Goal: Task Accomplishment & Management: Manage account settings

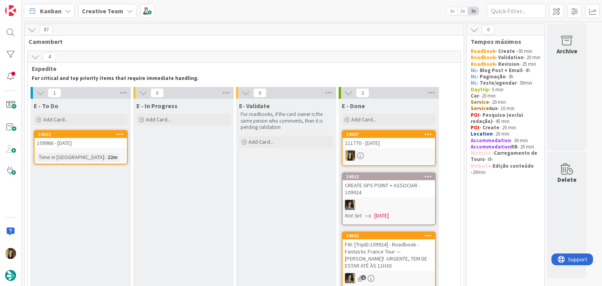
click at [100, 149] on div "24032 109966 - [DATE] Time in [GEOGRAPHIC_DATA] : 22m" at bounding box center [81, 147] width 94 height 34
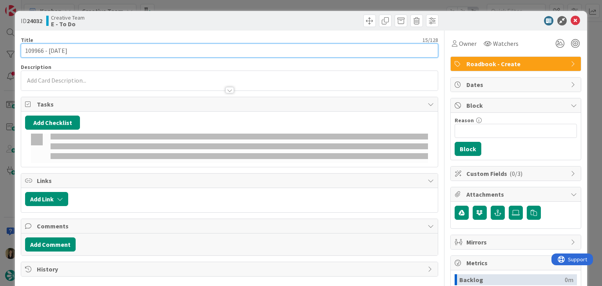
click at [35, 47] on input "109966 - [DATE]" at bounding box center [229, 51] width 417 height 14
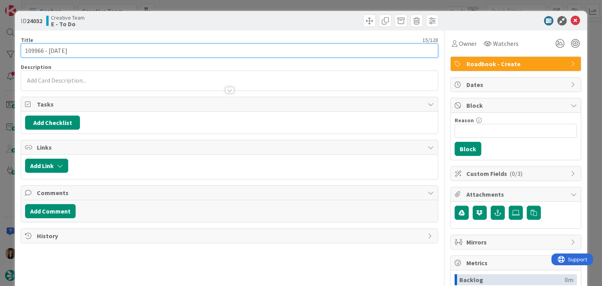
click at [35, 47] on input "109966 - [DATE]" at bounding box center [229, 51] width 417 height 14
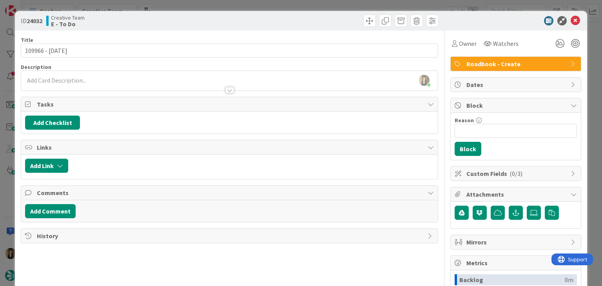
drag, startPoint x: 162, startPoint y: 24, endPoint x: 172, endPoint y: 5, distance: 20.9
click at [161, 23] on div "Creative Team E - To Do" at bounding box center [136, 21] width 181 height 13
click at [174, 5] on div "ID 24032 Creative Team E - To Do Title 15 / 128 109966 - [DATE] Description [PE…" at bounding box center [301, 143] width 602 height 286
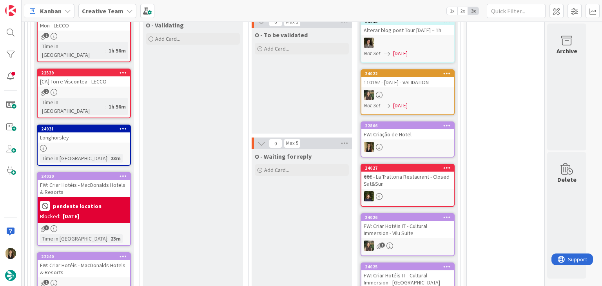
scroll to position [549, 0]
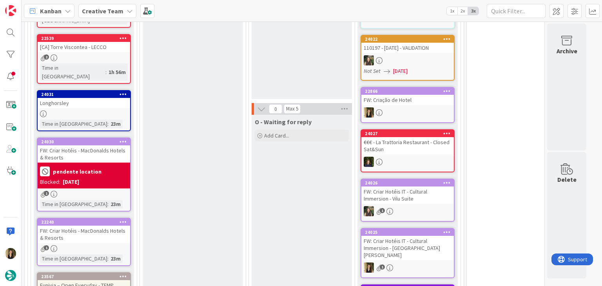
click at [99, 218] on div "22240 FW: Criar Hotéis - MacDonalds Hotels & Resorts 1 Time in [GEOGRAPHIC_DATA…" at bounding box center [84, 242] width 94 height 48
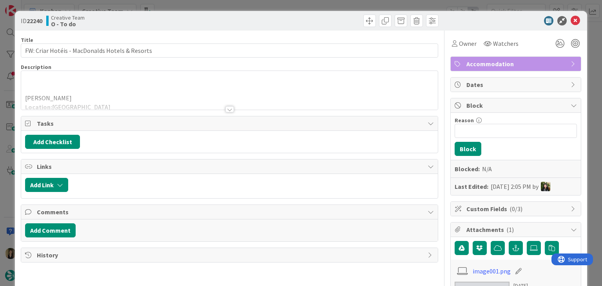
click at [226, 110] on div at bounding box center [229, 109] width 9 height 6
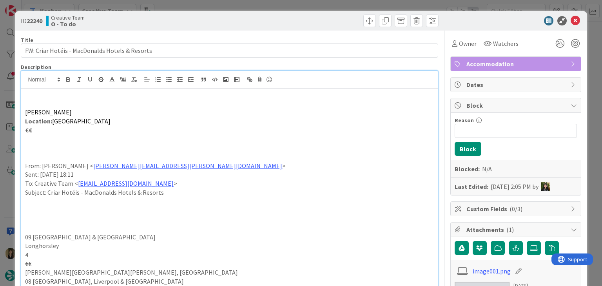
click at [235, 4] on div "ID 22240 Creative Team O - To do Title 46 / 128 FW: Criar Hotéis - MacDonalds H…" at bounding box center [301, 143] width 602 height 286
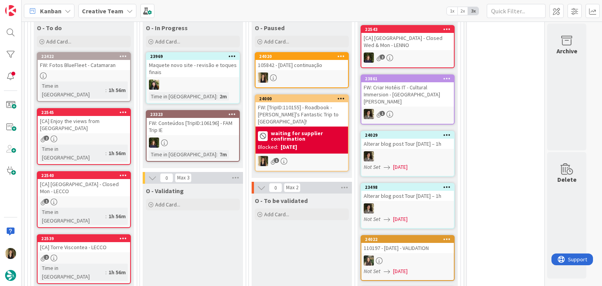
scroll to position [353, 0]
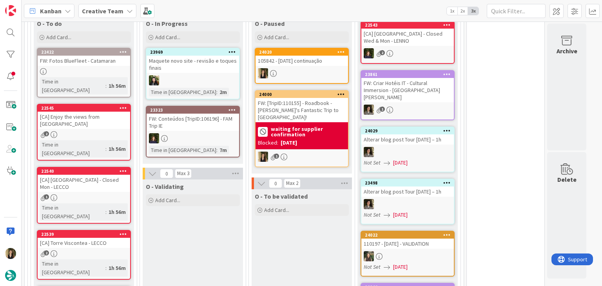
click at [111, 73] on div at bounding box center [84, 71] width 93 height 7
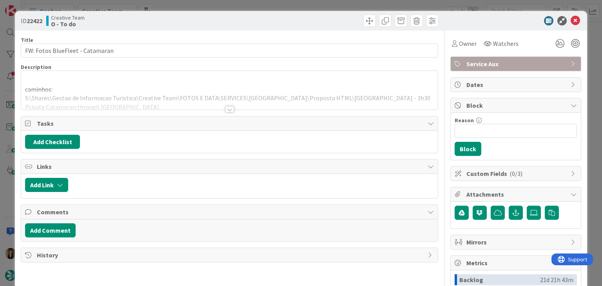
click at [225, 109] on div at bounding box center [229, 109] width 9 height 6
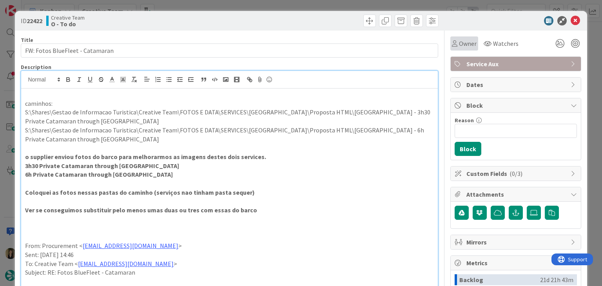
click at [459, 39] on span "Owner" at bounding box center [468, 43] width 18 height 9
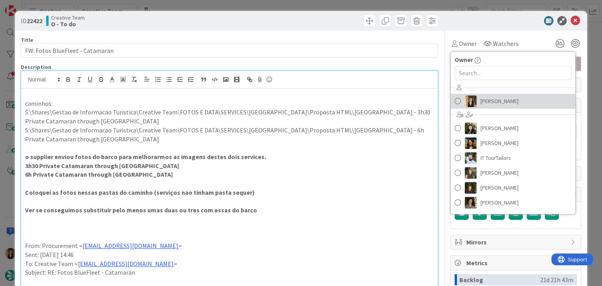
click at [486, 98] on span "[PERSON_NAME]" at bounding box center [500, 101] width 38 height 12
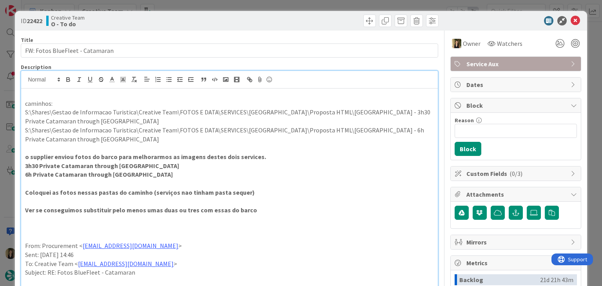
click at [312, 22] on div at bounding box center [335, 21] width 207 height 13
click at [310, 7] on div "ID 22422 Creative Team O - To do Title 31 / 128 FW: Fotos BlueFleet - Catamaran…" at bounding box center [301, 143] width 602 height 286
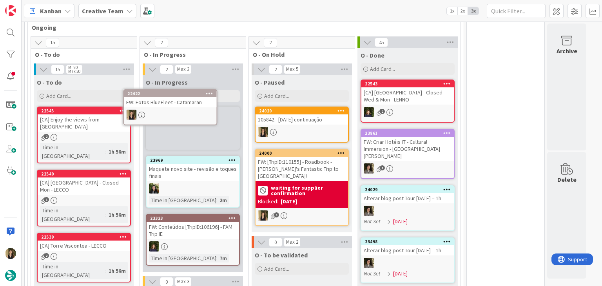
scroll to position [293, 0]
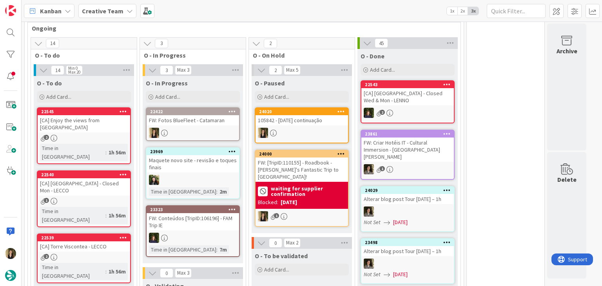
click at [210, 124] on div "22422 FW: Fotos BlueFleet - Catamaran" at bounding box center [193, 124] width 94 height 34
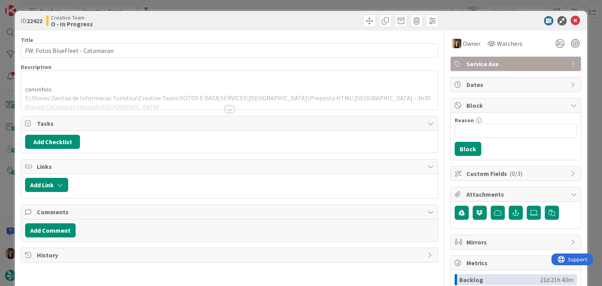
click at [226, 107] on div at bounding box center [229, 109] width 9 height 6
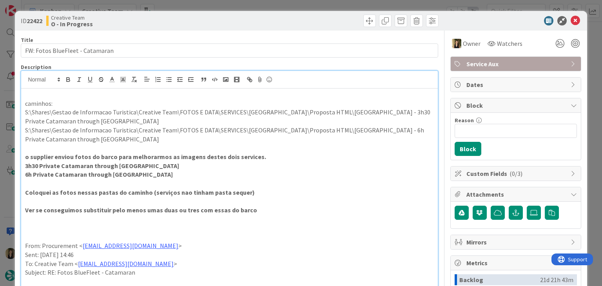
click at [499, 65] on span "Service Aux" at bounding box center [516, 63] width 100 height 9
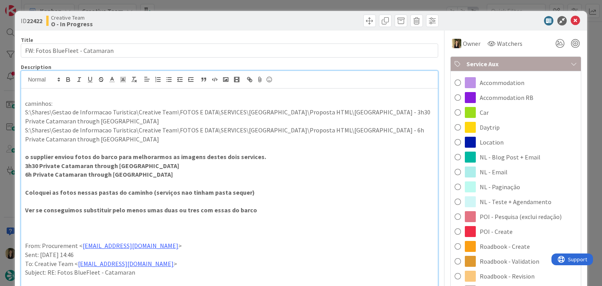
drag, startPoint x: 506, startPoint y: 228, endPoint x: 480, endPoint y: 182, distance: 52.7
click at [505, 228] on div "POI - Create" at bounding box center [516, 231] width 130 height 15
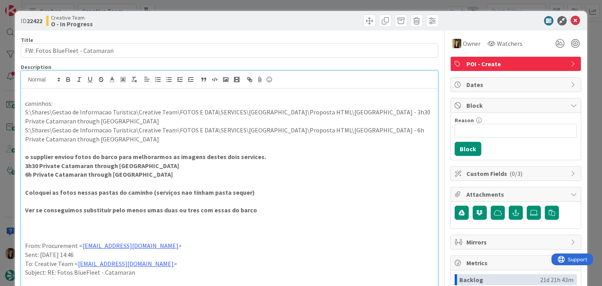
click at [346, 20] on div at bounding box center [335, 21] width 207 height 13
drag, startPoint x: 156, startPoint y: 167, endPoint x: 16, endPoint y: 167, distance: 140.7
copy strong "3h30 Private Catamaran through [GEOGRAPHIC_DATA]"
click at [341, 263] on p "To: Creative Team < [EMAIL_ADDRESS][DOMAIN_NAME] >" at bounding box center [229, 263] width 408 height 9
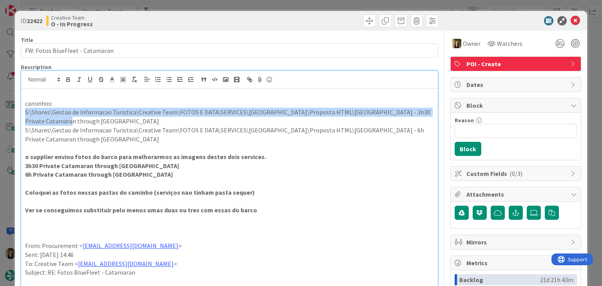
drag, startPoint x: 60, startPoint y: 120, endPoint x: 22, endPoint y: 113, distance: 39.0
click at [22, 113] on div "caminhos: S:\Shares\Gestao de Informacao Turistica\Creative Team\FOTOS E DATA\S…" at bounding box center [229, 280] width 416 height 383
copy p "S:\Shares\Gestao de Informacao Turistica\Creative Team\FOTOS E DATA\SERVICES\[G…"
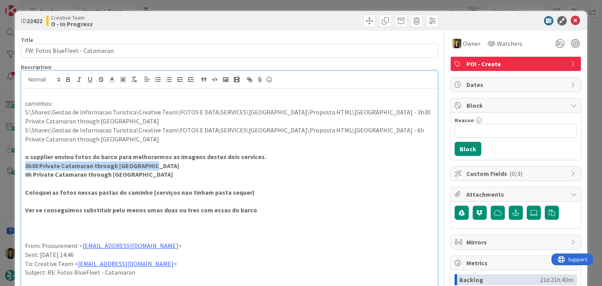
drag, startPoint x: 160, startPoint y: 163, endPoint x: 19, endPoint y: 163, distance: 140.7
copy strong "3h30 Private Catamaran through [GEOGRAPHIC_DATA]"
click at [233, 112] on p "S:\Shares\Gestao de Informacao Turistica\Creative Team\FOTOS E DATA\SERVICES\[G…" at bounding box center [229, 117] width 408 height 18
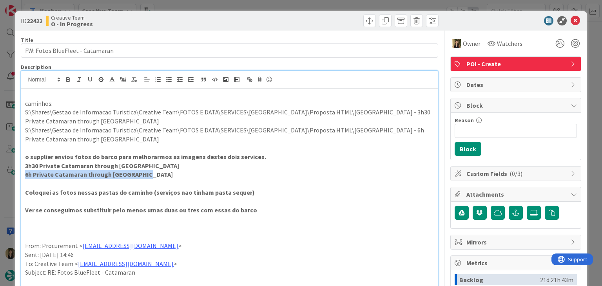
drag, startPoint x: 149, startPoint y: 174, endPoint x: 15, endPoint y: 174, distance: 134.4
copy strong "6h Private Catamaran through [GEOGRAPHIC_DATA]"
click at [73, 140] on p "S:\Shares\Gestao de Informacao Turistica\Creative Team\FOTOS E DATA\SERVICES\[G…" at bounding box center [229, 135] width 408 height 18
drag, startPoint x: 147, startPoint y: 173, endPoint x: 18, endPoint y: 177, distance: 129.0
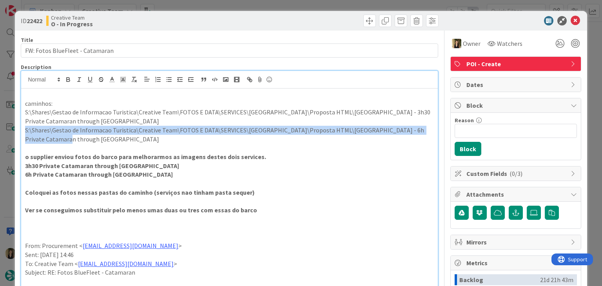
drag, startPoint x: 42, startPoint y: 140, endPoint x: 23, endPoint y: 130, distance: 21.6
click at [23, 130] on div "caminhos: S:\Shares\Gestao de Informacao Turistica\Creative Team\FOTOS E DATA\S…" at bounding box center [229, 280] width 416 height 383
copy p "S:\Shares\Gestao de Informacao Turistica\Creative Team\FOTOS E DATA\SERVICES\[G…"
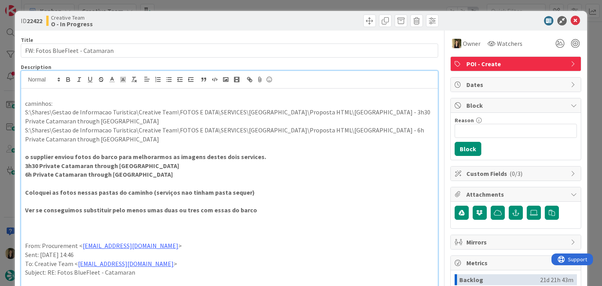
click at [229, 171] on p "6h Private Catamaran through [GEOGRAPHIC_DATA]" at bounding box center [229, 174] width 408 height 9
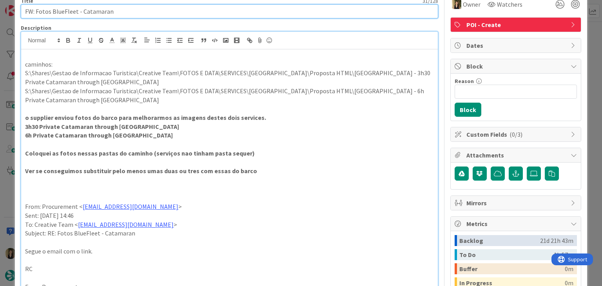
drag, startPoint x: 91, startPoint y: 13, endPoint x: 22, endPoint y: 12, distance: 69.4
click at [22, 12] on input "FW: Fotos BlueFleet - Catamaran" at bounding box center [229, 11] width 417 height 14
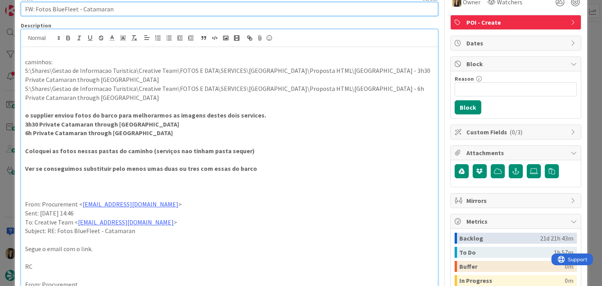
scroll to position [0, 0]
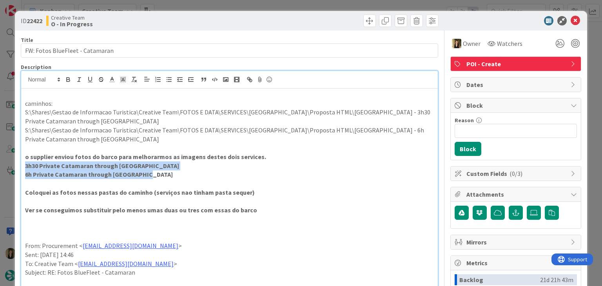
drag, startPoint x: 152, startPoint y: 174, endPoint x: 21, endPoint y: 166, distance: 130.8
click at [21, 166] on div "caminhos: S:\Shares\Gestao de Informacao Turistica\Creative Team\FOTOS E DATA\S…" at bounding box center [229, 280] width 416 height 383
copy div "3h30 Private Catamaran through [GEOGRAPHIC_DATA] 6h Private Catamaran through […"
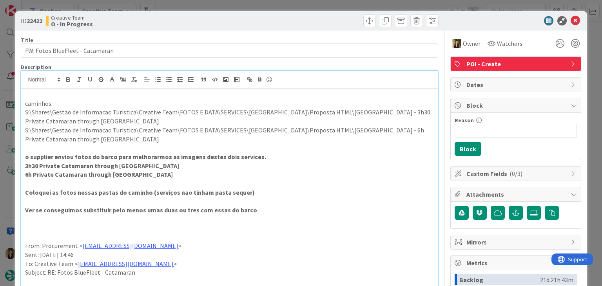
drag, startPoint x: 228, startPoint y: 19, endPoint x: 230, endPoint y: 5, distance: 13.9
click at [228, 18] on div "ID 22422 Creative Team O - In Progress" at bounding box center [229, 21] width 417 height 13
click at [231, 5] on div "ID 22422 Creative Team O - In Progress Title 31 / 128 FW: Fotos BlueFleet - Cat…" at bounding box center [301, 143] width 602 height 286
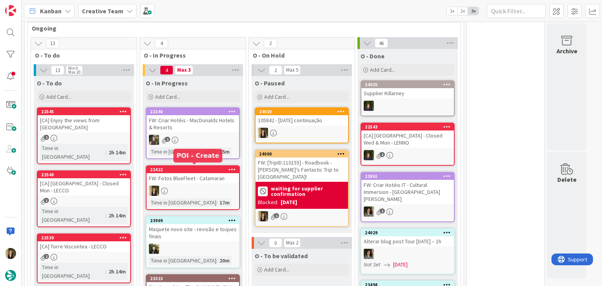
click at [210, 186] on div at bounding box center [193, 191] width 93 height 10
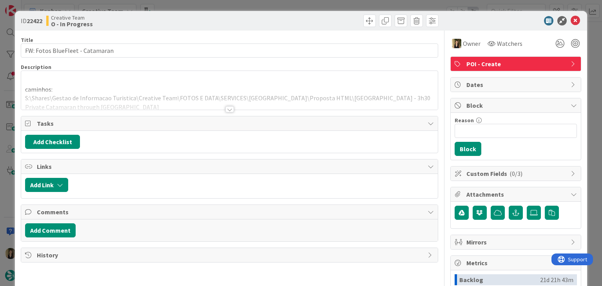
click at [289, 7] on div "ID 22422 Creative Team O - In Progress Title 31 / 128 FW: Fotos BlueFleet - Cat…" at bounding box center [301, 143] width 602 height 286
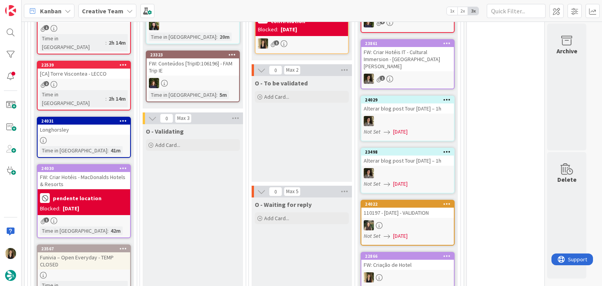
scroll to position [466, 0]
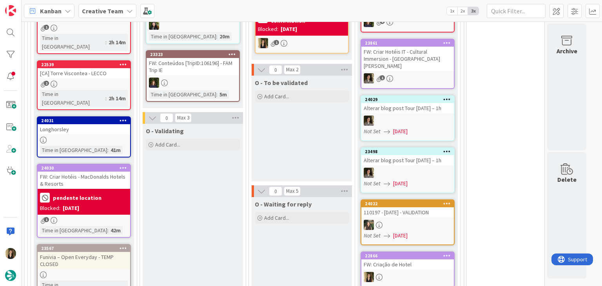
drag, startPoint x: 292, startPoint y: 137, endPoint x: 284, endPoint y: 138, distance: 7.6
click at [290, 137] on div "O - To be validated Add Card..." at bounding box center [302, 129] width 100 height 106
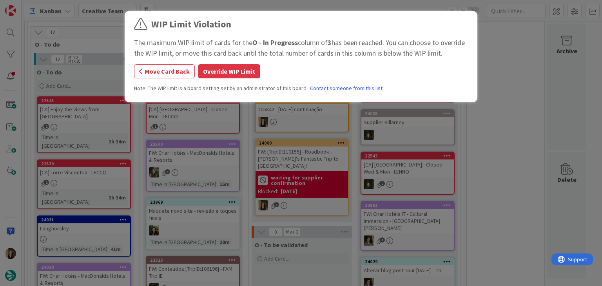
scroll to position [304, 0]
click at [221, 77] on button "Override WIP Limit" at bounding box center [229, 71] width 62 height 14
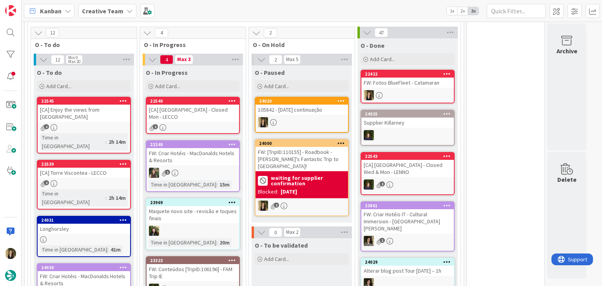
click at [185, 118] on div "[CA] [GEOGRAPHIC_DATA] - Closed Mon - LECCO" at bounding box center [193, 113] width 93 height 17
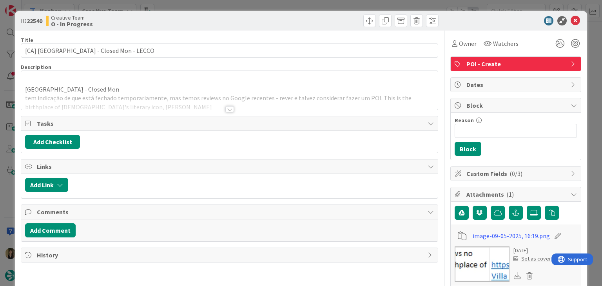
click at [226, 110] on div at bounding box center [229, 109] width 9 height 6
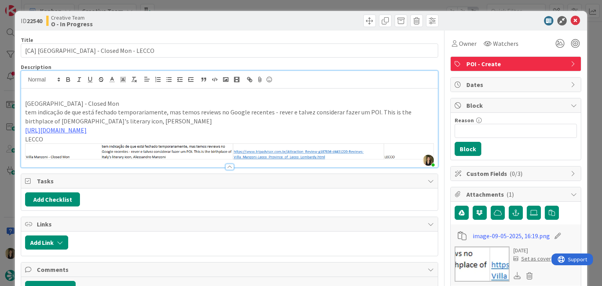
click at [274, 3] on div "ID 22540 Creative Team O - In Progress Title 39 / 128 [CA] [GEOGRAPHIC_DATA] - …" at bounding box center [301, 143] width 602 height 286
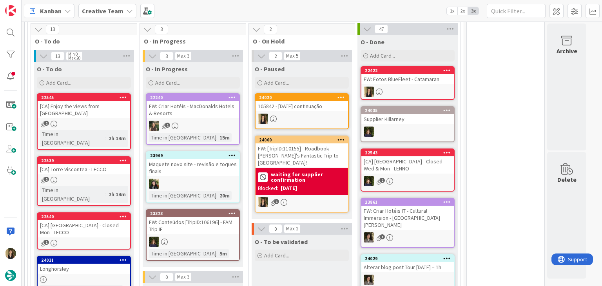
click at [107, 164] on div "[CA] Torre Viscontea - LECCO" at bounding box center [84, 169] width 93 height 10
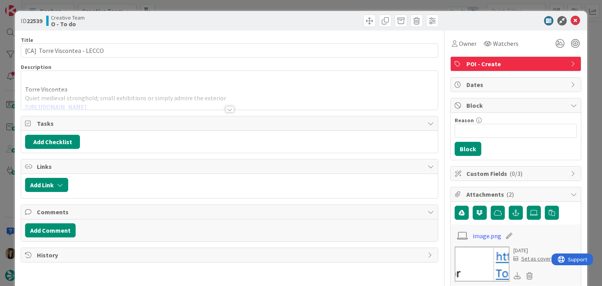
click at [227, 111] on div at bounding box center [229, 109] width 9 height 6
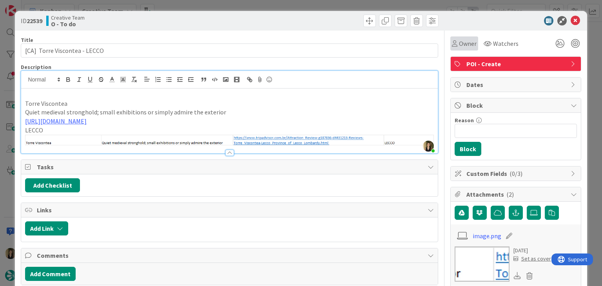
click at [463, 44] on span "Owner" at bounding box center [468, 43] width 18 height 9
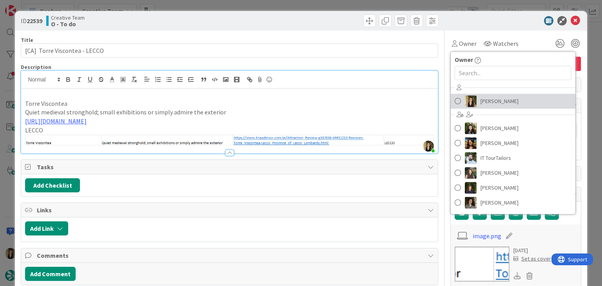
drag, startPoint x: 508, startPoint y: 101, endPoint x: 496, endPoint y: 96, distance: 13.0
click at [507, 101] on link "[PERSON_NAME]" at bounding box center [513, 101] width 125 height 15
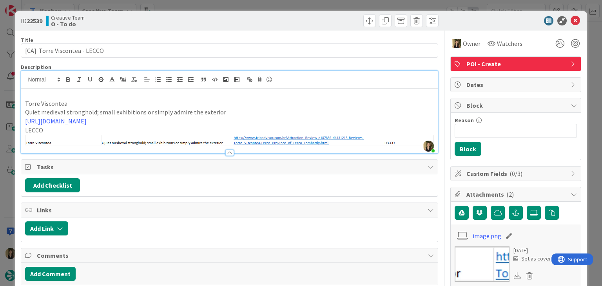
click at [300, 19] on div at bounding box center [335, 21] width 207 height 13
click at [297, 3] on div "ID 22539 Creative Team O - To do Title 29 / 128 [[GEOGRAPHIC_DATA]] Torre Visco…" at bounding box center [301, 143] width 602 height 286
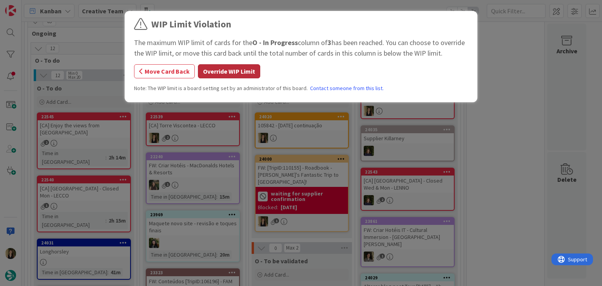
click at [231, 70] on button "Override WIP Limit" at bounding box center [229, 71] width 62 height 14
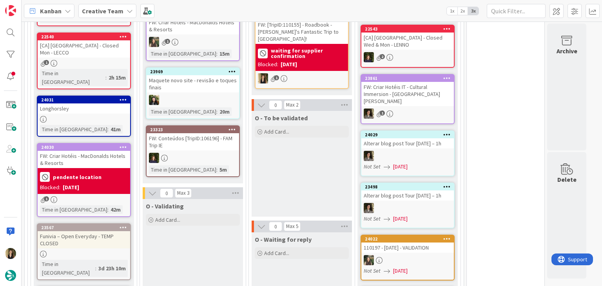
scroll to position [445, 0]
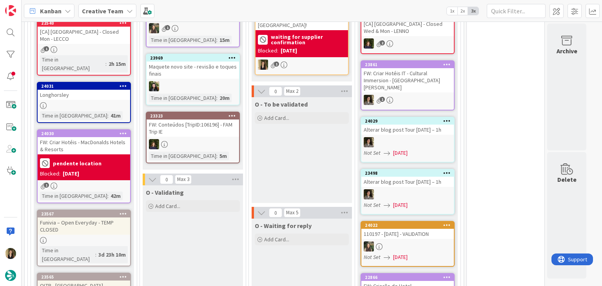
click at [101, 250] on div "3d 23h 10m" at bounding box center [111, 254] width 31 height 9
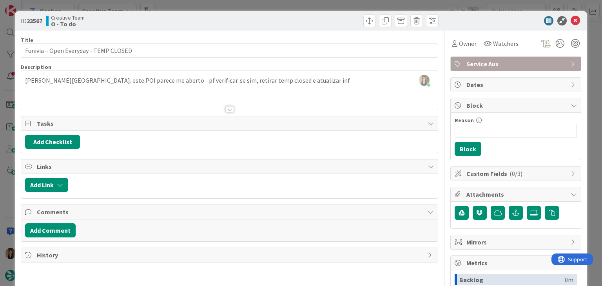
click at [298, 5] on div "ID 23567 Creative Team O - To do Title 37 / 128 Funivia – Open Everyday - TEMP …" at bounding box center [301, 143] width 602 height 286
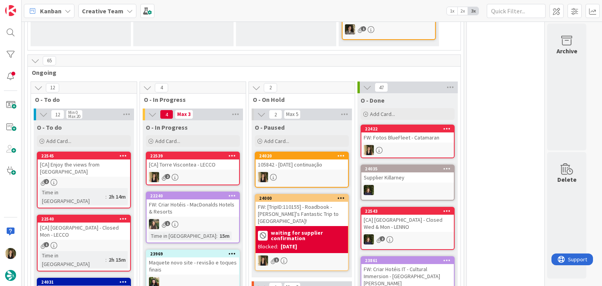
click at [196, 174] on div "2" at bounding box center [193, 177] width 93 height 10
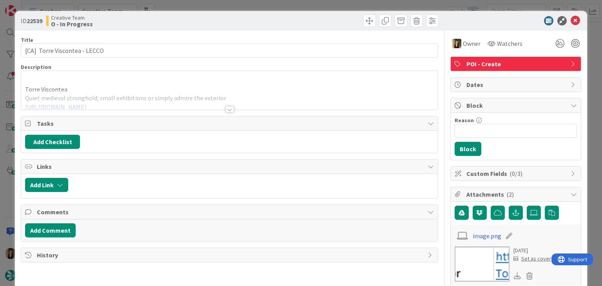
drag, startPoint x: 228, startPoint y: 107, endPoint x: 196, endPoint y: 99, distance: 32.8
click at [227, 106] on div at bounding box center [229, 109] width 9 height 6
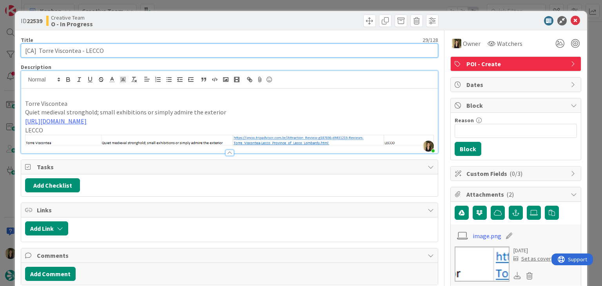
drag, startPoint x: 78, startPoint y: 48, endPoint x: 38, endPoint y: 48, distance: 40.4
click at [38, 48] on input "[CA] Torre Viscontea - LECCO" at bounding box center [229, 51] width 417 height 14
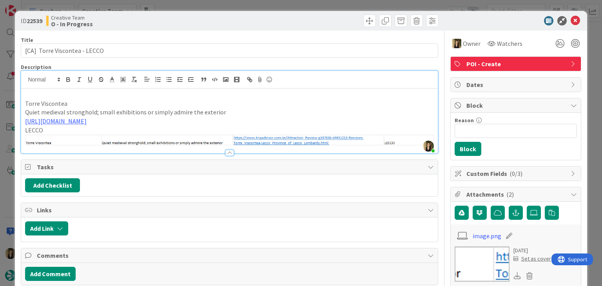
drag, startPoint x: 198, startPoint y: 18, endPoint x: 198, endPoint y: 7, distance: 11.4
click at [198, 18] on div "Creative Team O - In Progress" at bounding box center [136, 21] width 181 height 13
click at [197, 6] on div "ID 22539 Creative Team O - In Progress Title 29 / 128 [CA] Torre Viscontea - LE…" at bounding box center [301, 143] width 602 height 286
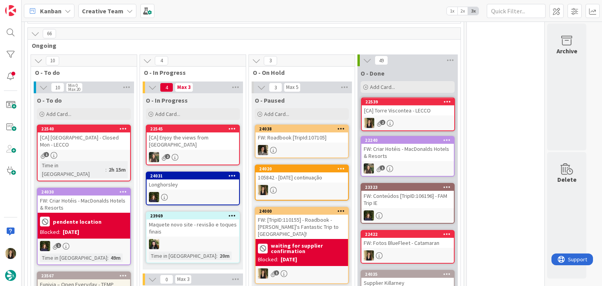
scroll to position [273, 0]
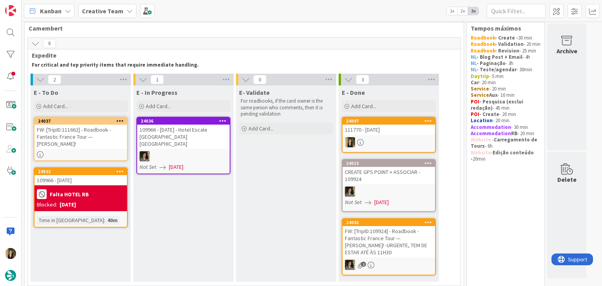
scroll to position [0, 0]
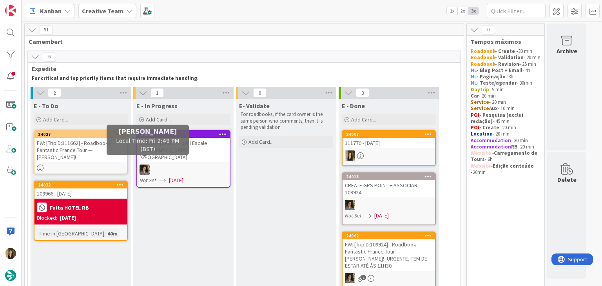
click at [99, 159] on div "FW: [TripID:111662] - Roadbook - Fantastic France Tour — [PERSON_NAME]!" at bounding box center [80, 150] width 93 height 24
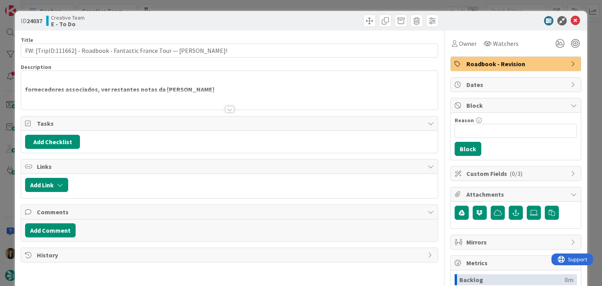
click at [229, 109] on div at bounding box center [229, 109] width 9 height 6
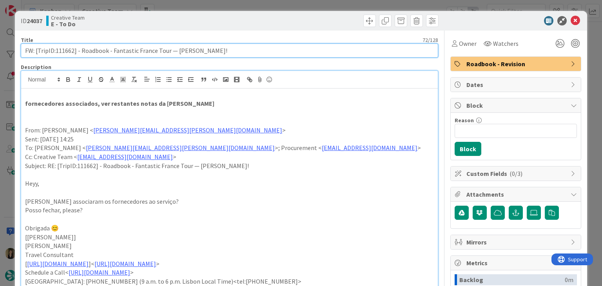
click at [67, 50] on input "FW: [TripID:111662] - Roadbook - Fantastic France Tour — [PERSON_NAME]!" at bounding box center [229, 51] width 417 height 14
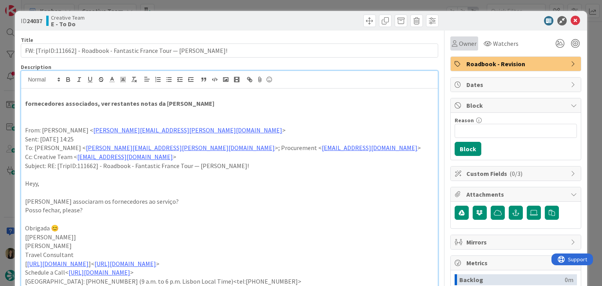
click at [459, 43] on span "Owner" at bounding box center [468, 43] width 18 height 9
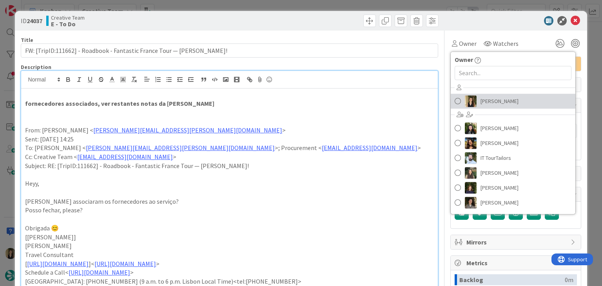
click at [487, 104] on span "[PERSON_NAME]" at bounding box center [500, 101] width 38 height 12
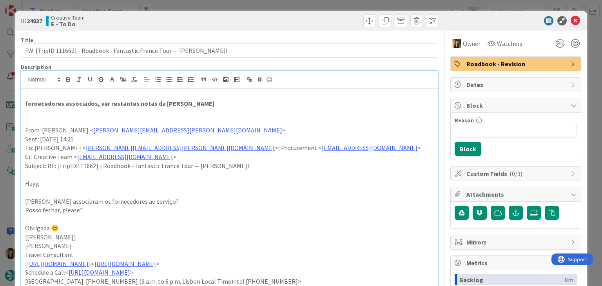
drag, startPoint x: 252, startPoint y: 23, endPoint x: 252, endPoint y: 11, distance: 11.8
click at [252, 22] on div at bounding box center [335, 21] width 207 height 13
click at [253, 6] on div "ID 24037 Creative Team E - To Do Title 72 / 128 FW: [TripID:111662] - Roadbook …" at bounding box center [301, 143] width 602 height 286
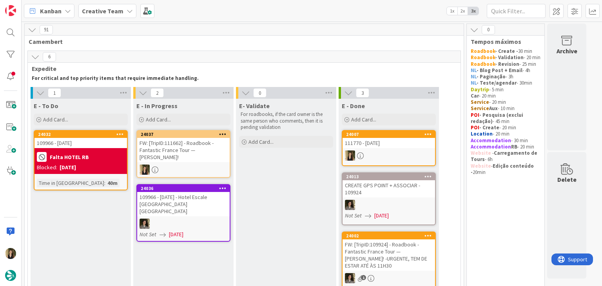
click at [198, 159] on div "FW: [TripID:111662] - Roadbook - Fantastic France Tour — [PERSON_NAME]!" at bounding box center [183, 150] width 93 height 24
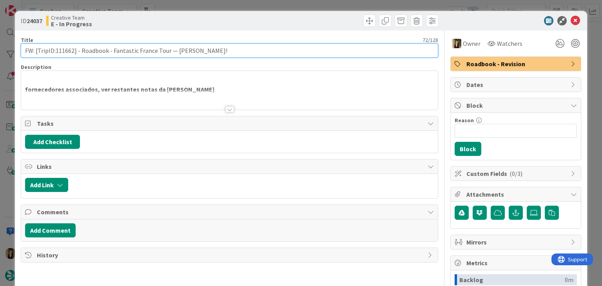
click at [63, 52] on input "FW: [TripID:111662] - Roadbook - Fantastic France Tour — [PERSON_NAME]!" at bounding box center [229, 51] width 417 height 14
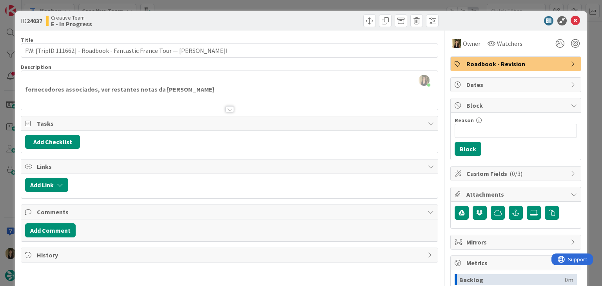
click at [179, 5] on div "ID 24037 Creative Team E - In Progress Title 72 / 128 FW: [TripID:111662] - Roa…" at bounding box center [301, 143] width 602 height 286
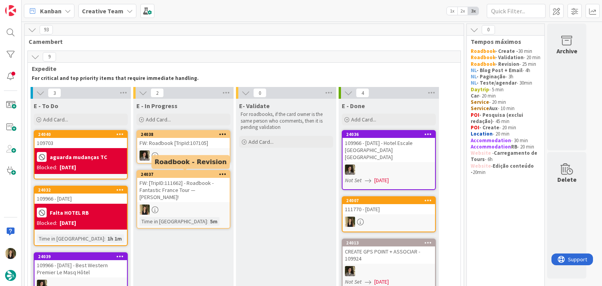
click at [195, 190] on div "FW: [TripID:111662] - Roadbook - Fantastic France Tour — [PERSON_NAME]!" at bounding box center [183, 190] width 93 height 24
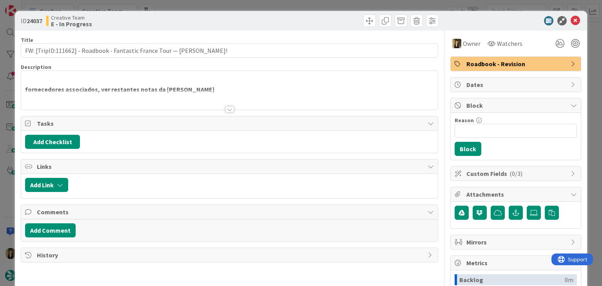
click at [223, 12] on div "ID 24037 Creative Team E - In Progress" at bounding box center [301, 21] width 572 height 20
drag, startPoint x: 279, startPoint y: 19, endPoint x: 278, endPoint y: 12, distance: 7.2
click at [279, 18] on div at bounding box center [335, 21] width 207 height 13
click at [276, 7] on div "ID 24037 Creative Team E - In Progress Title 72 / 128 FW: [TripID:111662] - Roa…" at bounding box center [301, 143] width 602 height 286
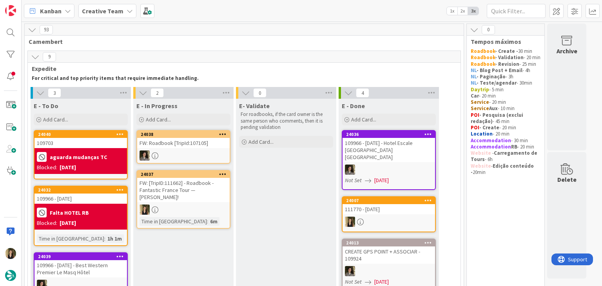
click at [207, 205] on div at bounding box center [183, 210] width 93 height 10
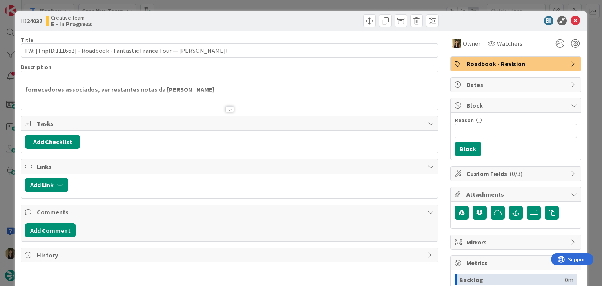
click at [268, 5] on div "ID 24037 Creative Team E - In Progress Title 72 / 128 FW: [TripID:111662] - Roa…" at bounding box center [301, 143] width 602 height 286
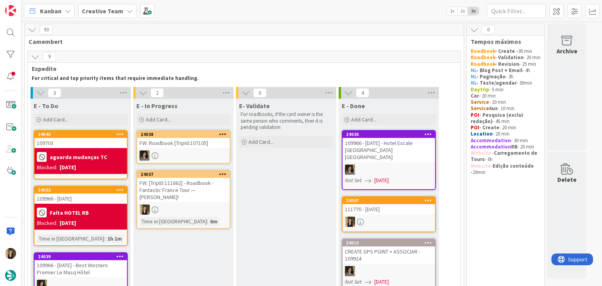
click at [178, 211] on div at bounding box center [183, 210] width 93 height 10
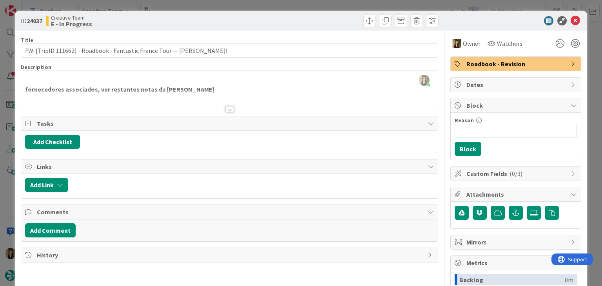
click at [530, 67] on span "Roadbook - Revision" at bounding box center [516, 63] width 100 height 9
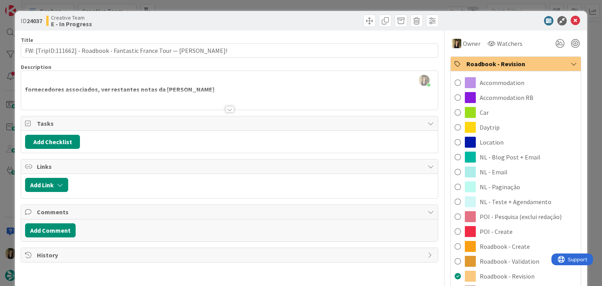
drag, startPoint x: 521, startPoint y: 263, endPoint x: 518, endPoint y: 260, distance: 4.4
click at [520, 264] on span "Roadbook - Validation" at bounding box center [510, 261] width 60 height 9
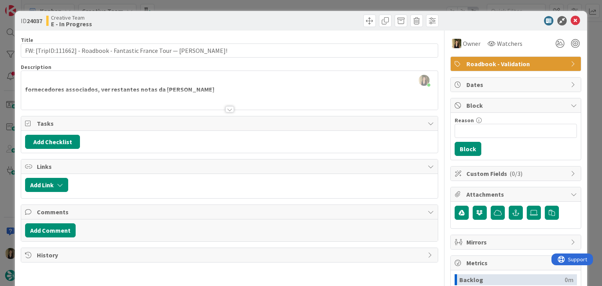
click at [316, 26] on div at bounding box center [335, 21] width 207 height 13
click at [314, 7] on div "ID 24037 Creative Team E - In Progress Title 72 / 128 FW: [TripID:111662] - Roa…" at bounding box center [301, 143] width 602 height 286
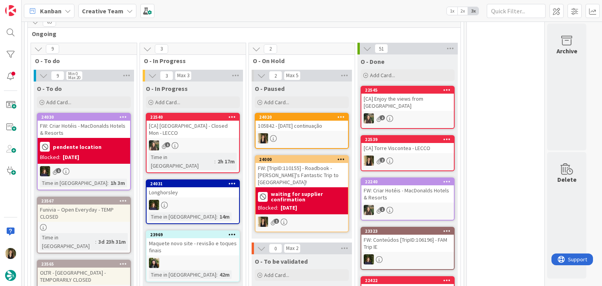
scroll to position [392, 0]
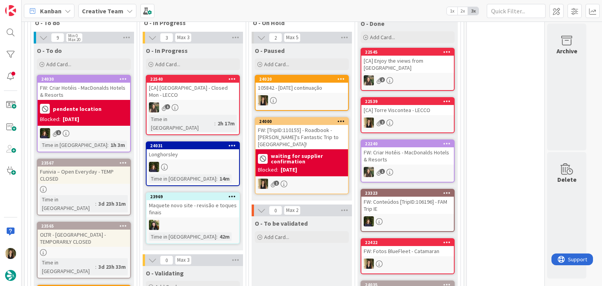
click at [299, 95] on div at bounding box center [302, 100] width 93 height 10
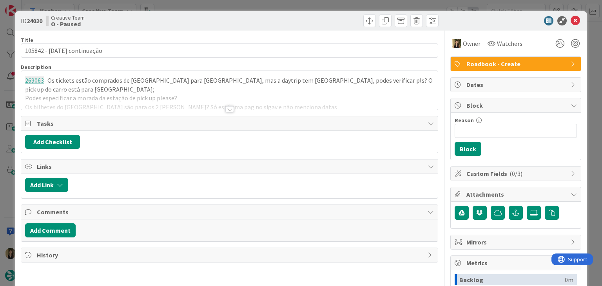
click at [229, 109] on div at bounding box center [229, 109] width 9 height 6
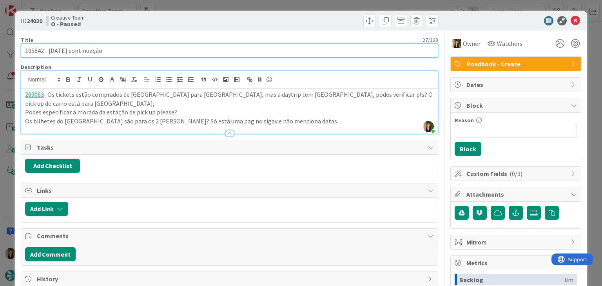
click at [33, 51] on input "105842 - [DATE] continuação" at bounding box center [229, 51] width 417 height 14
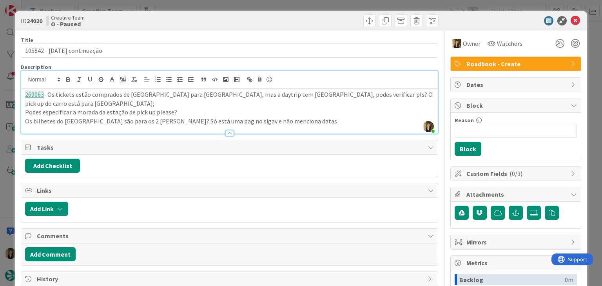
click at [169, 25] on div "Creative Team O - Paused" at bounding box center [136, 21] width 181 height 13
click at [288, 117] on p "Os bilhetes do [GEOGRAPHIC_DATA] são para os 2 [PERSON_NAME]? Só está uma pag n…" at bounding box center [229, 121] width 408 height 9
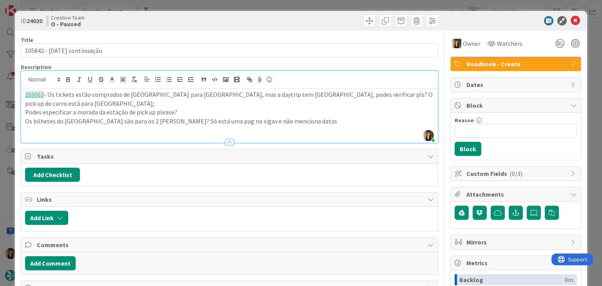
paste div
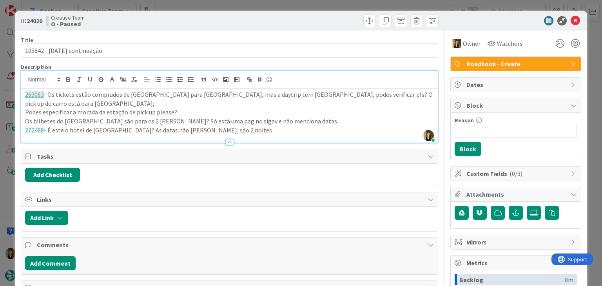
drag, startPoint x: 201, startPoint y: 120, endPoint x: 208, endPoint y: 112, distance: 10.5
click at [201, 126] on p "272488 - É este o hotel de [GEOGRAPHIC_DATA]? As datas não [PERSON_NAME], sáo 2…" at bounding box center [229, 130] width 408 height 9
click at [257, 126] on p "272488 - É este o hotel de [GEOGRAPHIC_DATA]? As datas não [PERSON_NAME], são 2…" at bounding box center [229, 130] width 408 height 9
click at [240, 18] on div at bounding box center [335, 21] width 207 height 13
click at [243, 117] on p "Os bilhetes do [GEOGRAPHIC_DATA] são para os 2 [PERSON_NAME]? Só está uma pag n…" at bounding box center [229, 121] width 408 height 9
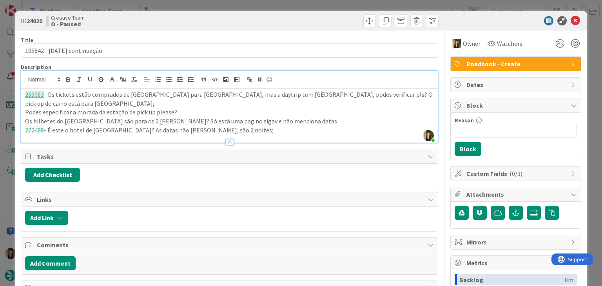
click at [286, 126] on p "272488 - É este o hotel de [GEOGRAPHIC_DATA]? As datas não [PERSON_NAME], são 2…" at bounding box center [229, 130] width 408 height 9
drag, startPoint x: 230, startPoint y: 22, endPoint x: 231, endPoint y: 12, distance: 10.2
click at [232, 22] on div at bounding box center [335, 21] width 207 height 13
click at [233, 7] on div "ID 24020 Creative Team O - Paused Title 27 / 128 105842 - [DATE] continuação De…" at bounding box center [301, 143] width 602 height 286
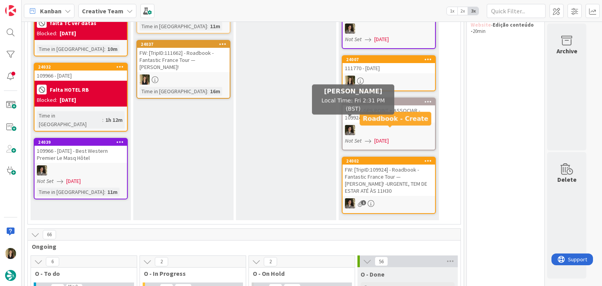
scroll to position [118, 0]
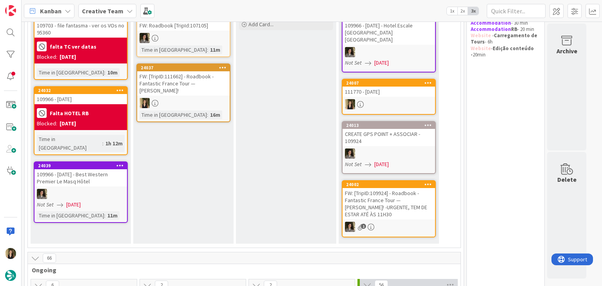
click at [199, 92] on div "FW: [TripID:111662] - Roadbook - Fantastic France Tour — [PERSON_NAME]!" at bounding box center [183, 83] width 93 height 24
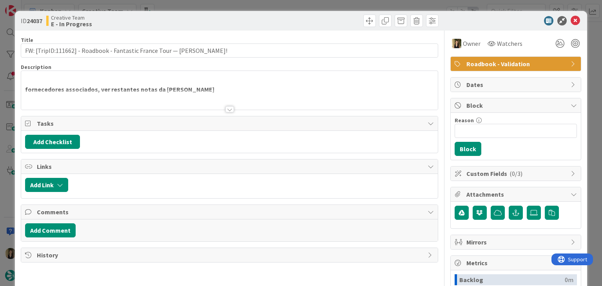
drag, startPoint x: 270, startPoint y: 5, endPoint x: 258, endPoint y: 37, distance: 34.6
click at [270, 4] on div "ID 24037 Creative Team E - In Progress Title 72 / 128 FW: [TripID:111662] - Roa…" at bounding box center [301, 143] width 602 height 286
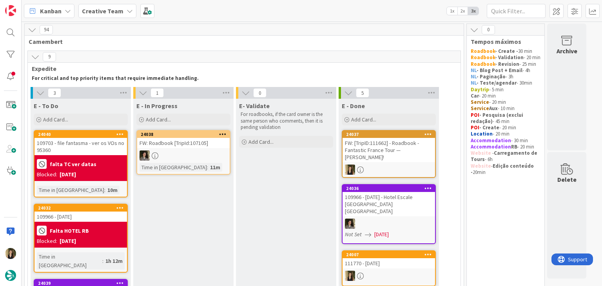
click at [379, 146] on div "FW: [TripID:111662] - Roadbook - Fantastic France Tour — [PERSON_NAME]!" at bounding box center [389, 150] width 93 height 24
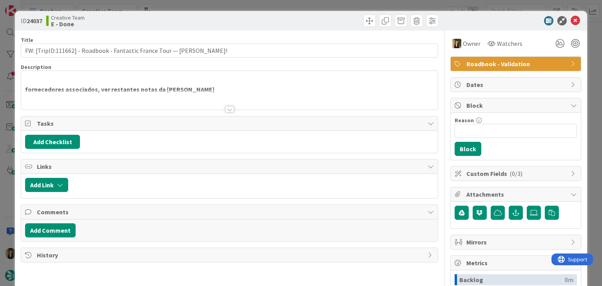
click at [225, 106] on div at bounding box center [229, 109] width 9 height 6
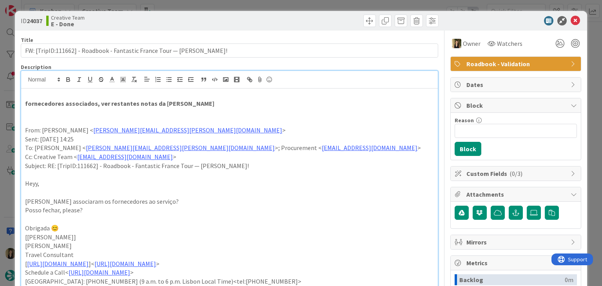
drag, startPoint x: 321, startPoint y: 11, endPoint x: 318, endPoint y: 7, distance: 5.3
click at [320, 11] on div "ID 24037 Creative Team E - Done" at bounding box center [301, 21] width 572 height 20
drag, startPoint x: 318, startPoint y: 6, endPoint x: 306, endPoint y: 0, distance: 13.7
click at [318, 5] on div "ID 24037 Creative Team E - Done Title 72 / 128 FW: [TripID:111662] - Roadbook -…" at bounding box center [301, 143] width 602 height 286
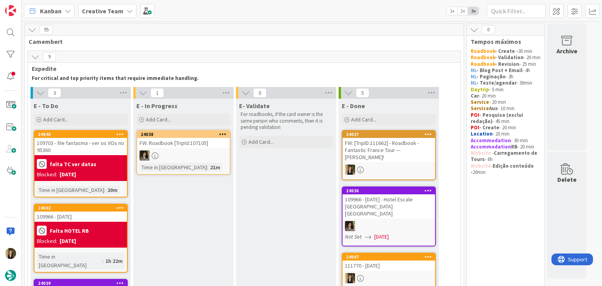
click at [332, 204] on div "E- Validate For roadbooks, if the card owner is the same person who comments, t…" at bounding box center [286, 258] width 100 height 319
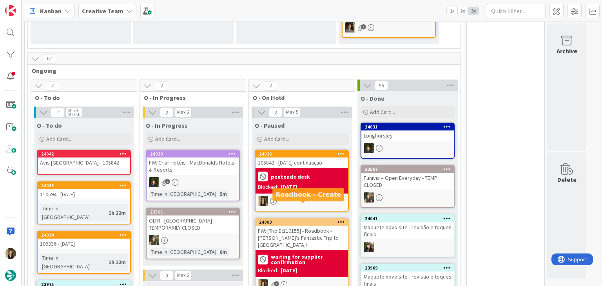
scroll to position [470, 0]
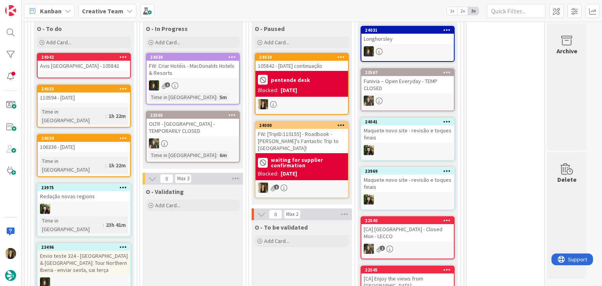
drag, startPoint x: 218, startPoint y: 220, endPoint x: 212, endPoint y: 207, distance: 14.1
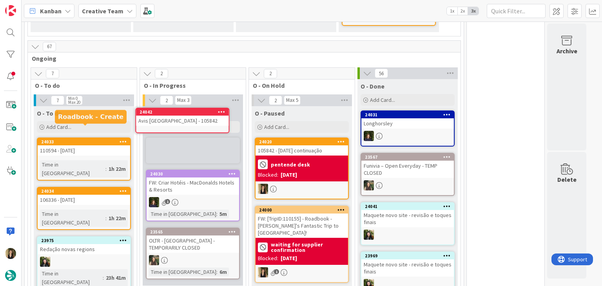
scroll to position [385, 0]
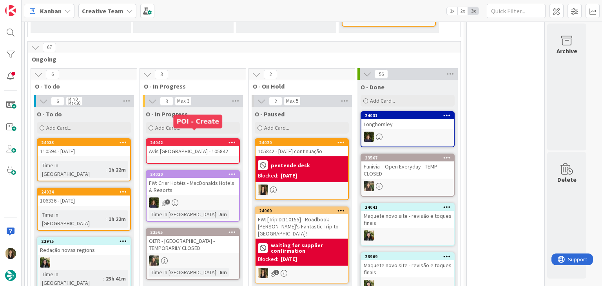
click at [219, 140] on div "24042" at bounding box center [194, 142] width 89 height 5
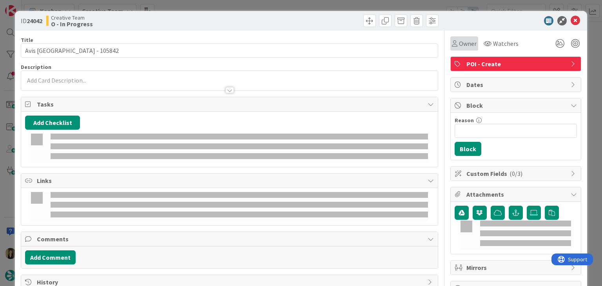
click at [452, 46] on icon at bounding box center [454, 43] width 5 height 6
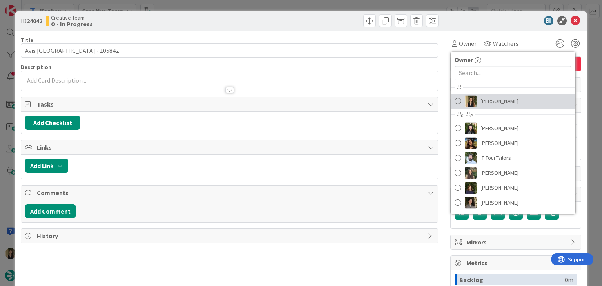
click at [481, 107] on link "[PERSON_NAME]" at bounding box center [513, 101] width 125 height 15
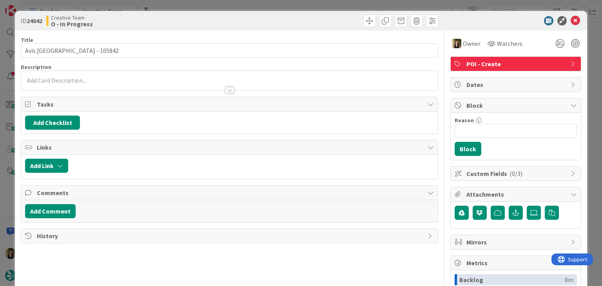
click at [330, 26] on div at bounding box center [335, 21] width 207 height 13
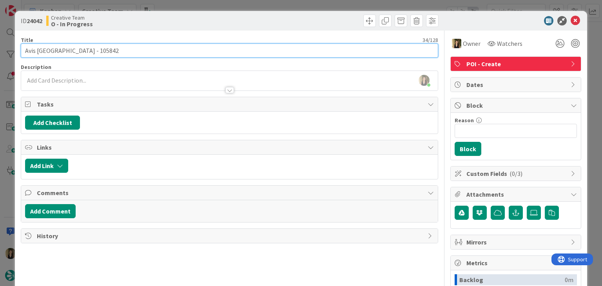
drag, startPoint x: 90, startPoint y: 49, endPoint x: 18, endPoint y: 47, distance: 71.4
click at [18, 47] on div "ID 24042 Creative Team O - In Progress Title 34 / 128 Avis Nantes Train Station…" at bounding box center [301, 210] width 572 height 399
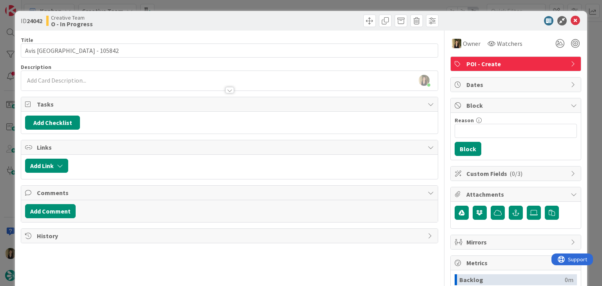
drag, startPoint x: 183, startPoint y: 21, endPoint x: 183, endPoint y: 15, distance: 6.7
click at [183, 20] on div "Creative Team O - In Progress" at bounding box center [136, 21] width 181 height 13
click at [186, 7] on div "ID 24042 Creative Team O - In Progress Title 34 / 128 Avis Nantes Train Station…" at bounding box center [301, 143] width 602 height 286
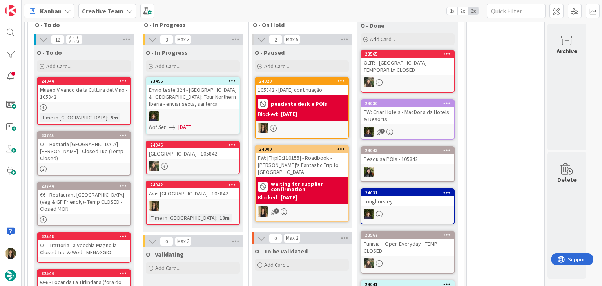
scroll to position [502, 0]
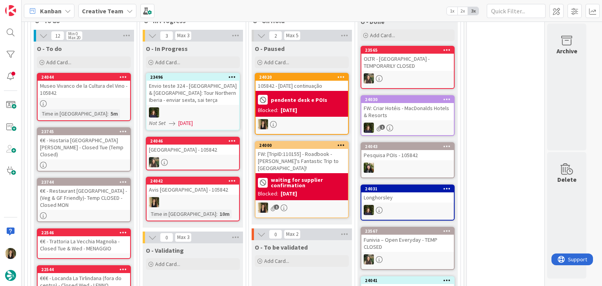
click at [214, 185] on div "Avis [GEOGRAPHIC_DATA] - 105842" at bounding box center [193, 190] width 93 height 10
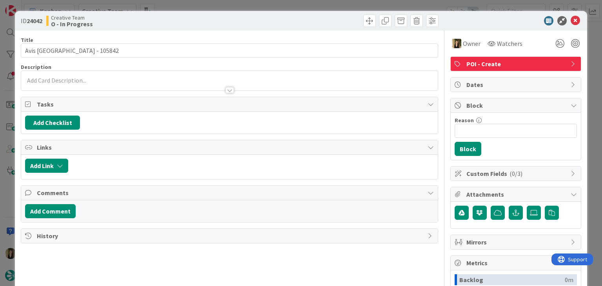
click at [331, 2] on div "ID 24042 Creative Team O - In Progress Title 34 / 128 Avis Nantes Train Station…" at bounding box center [301, 143] width 602 height 286
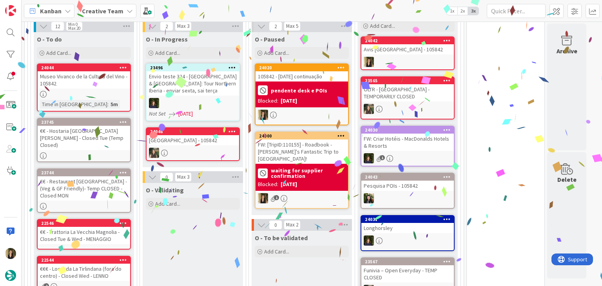
scroll to position [530, 0]
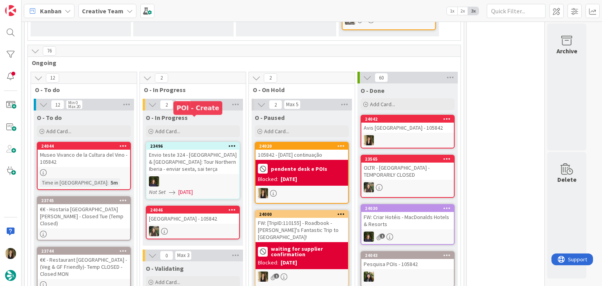
scroll to position [431, 0]
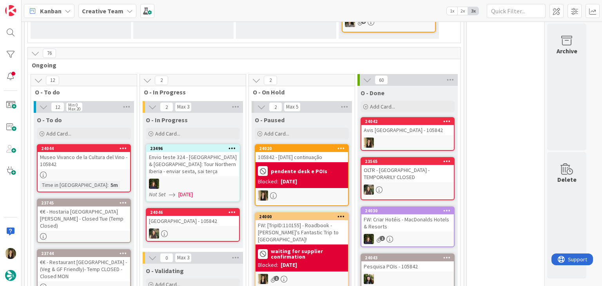
click at [311, 220] on div "FW: [TripID:110155] - Roadbook - [PERSON_NAME]'s Fantastic Trip to [GEOGRAPHIC_…" at bounding box center [302, 232] width 93 height 24
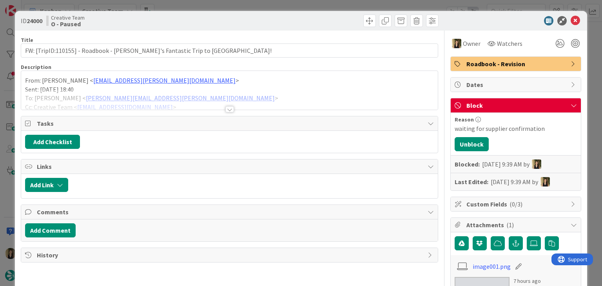
click at [229, 111] on div at bounding box center [229, 109] width 9 height 6
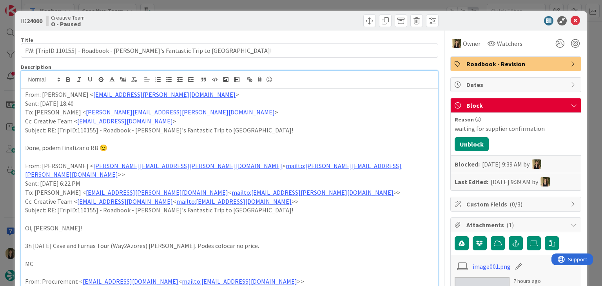
click at [235, 6] on div "ID 24000 Creative Team O - Paused Title 66 / 128 FW: [TripID:110155] - Roadbook…" at bounding box center [301, 143] width 602 height 286
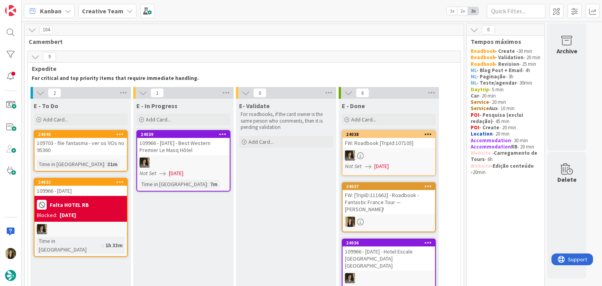
click at [116, 151] on div "109703 - file fantasma - ver os VOs no 95360" at bounding box center [80, 146] width 93 height 17
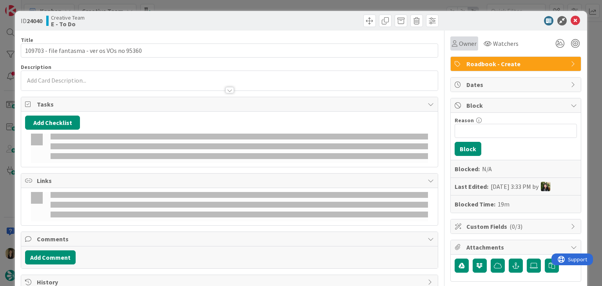
click at [460, 45] on span "Owner" at bounding box center [468, 43] width 18 height 9
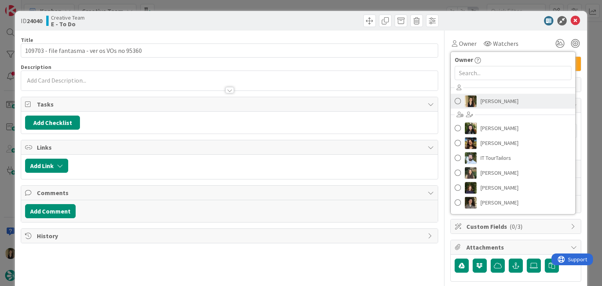
click at [482, 98] on span "[PERSON_NAME]" at bounding box center [500, 101] width 38 height 12
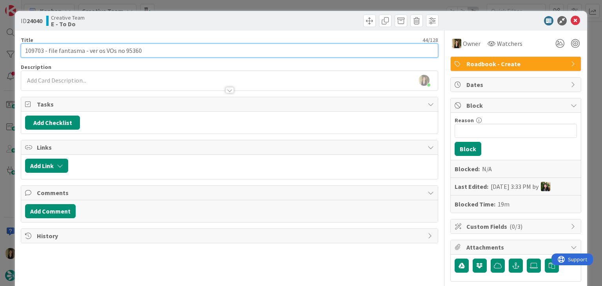
click at [34, 50] on input "109703 - file fantasma - ver os VOs no 95360" at bounding box center [229, 51] width 417 height 14
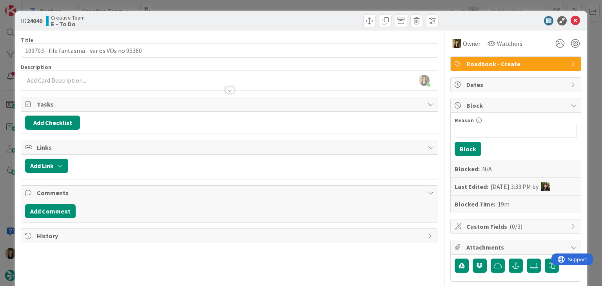
click at [241, 10] on div "ID 24040 Creative Team E - To Do Title 44 / 128 109703 - file fantasma - ver os…" at bounding box center [301, 143] width 602 height 286
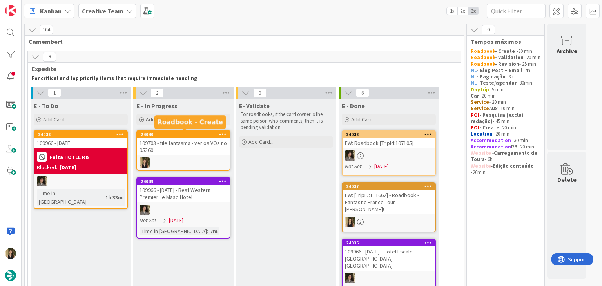
click at [167, 149] on div "109703 - file fantasma - ver os VOs no 95360" at bounding box center [183, 146] width 93 height 17
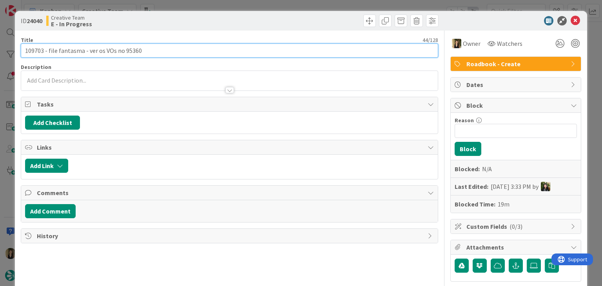
click at [129, 49] on input "109703 - file fantasma - ver os VOs no 95360" at bounding box center [229, 51] width 417 height 14
click at [129, 50] on input "109703 - file fantasma - ver os VOs no 95360" at bounding box center [229, 51] width 417 height 14
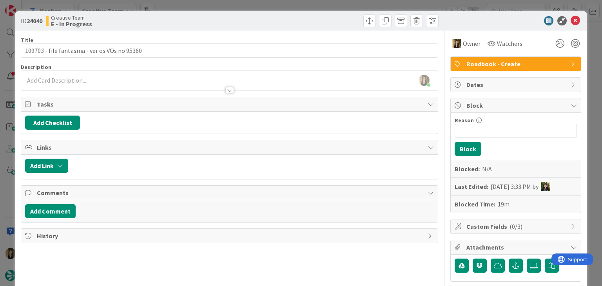
drag, startPoint x: 212, startPoint y: 13, endPoint x: 211, endPoint y: 4, distance: 9.5
click at [212, 13] on div "ID 24040 Creative Team E - In Progress" at bounding box center [301, 21] width 572 height 20
click at [211, 4] on div "ID 24040 Creative Team E - In Progress Title 44 / 128 109703 - file fantasma - …" at bounding box center [301, 143] width 602 height 286
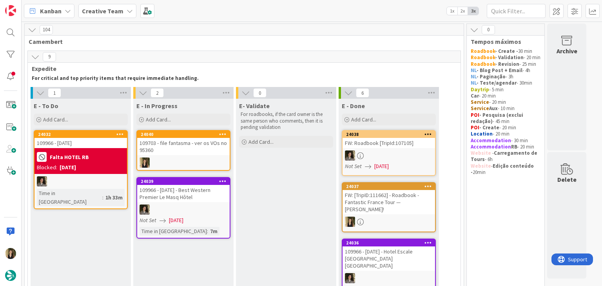
click at [179, 161] on div at bounding box center [183, 163] width 93 height 10
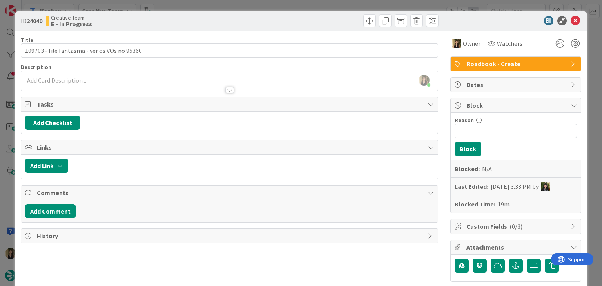
drag, startPoint x: 179, startPoint y: 13, endPoint x: 177, endPoint y: 8, distance: 5.3
click at [179, 12] on div "ID 24040 Creative Team E - In Progress" at bounding box center [301, 21] width 572 height 20
click at [177, 7] on div "ID 24040 Creative Team E - In Progress Title 44 / 128 109703 - file fantasma - …" at bounding box center [301, 143] width 602 height 286
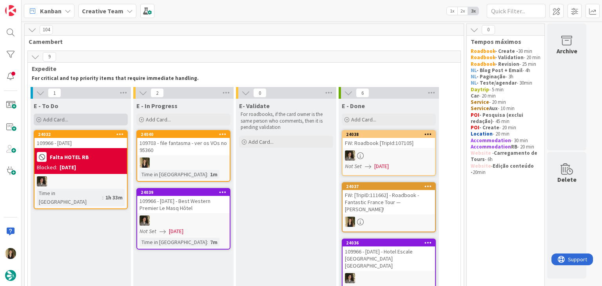
click at [94, 120] on div "Add Card..." at bounding box center [81, 120] width 94 height 12
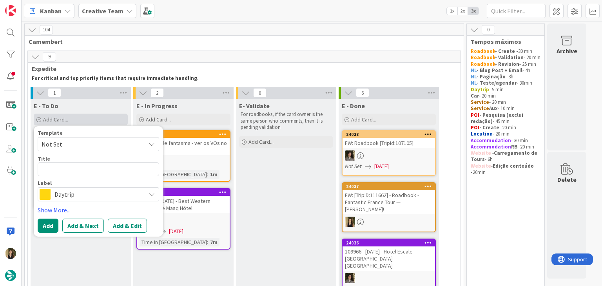
type textarea "x"
type textarea "[GEOGRAPHIC_DATA]"
click at [89, 198] on span "Daytrip" at bounding box center [97, 194] width 87 height 11
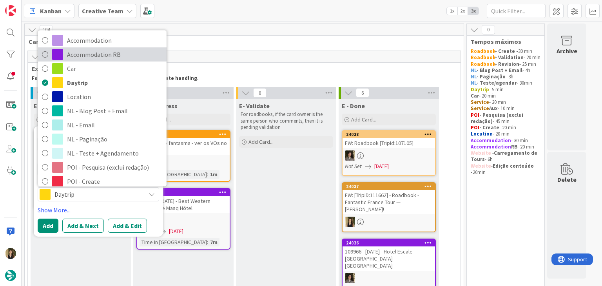
click at [91, 54] on span "Accommodation RB" at bounding box center [115, 55] width 96 height 12
type textarea "x"
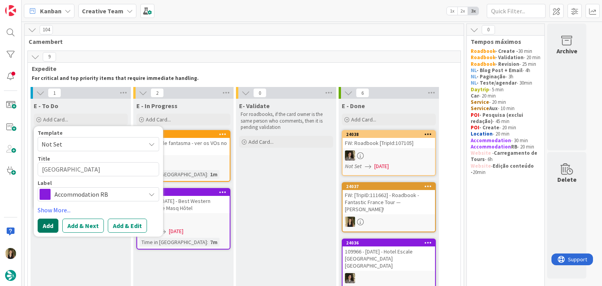
click at [51, 228] on button "Add" at bounding box center [48, 226] width 21 height 14
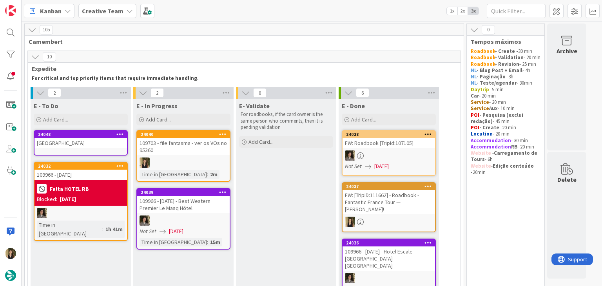
click at [97, 142] on div "[GEOGRAPHIC_DATA]" at bounding box center [80, 143] width 93 height 10
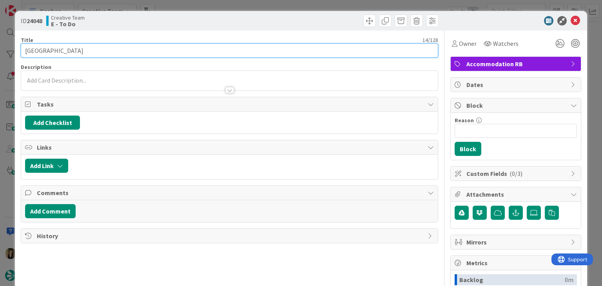
click at [109, 53] on input "[GEOGRAPHIC_DATA]" at bounding box center [229, 51] width 417 height 14
type input "Hotel Miramare - file fantasma"
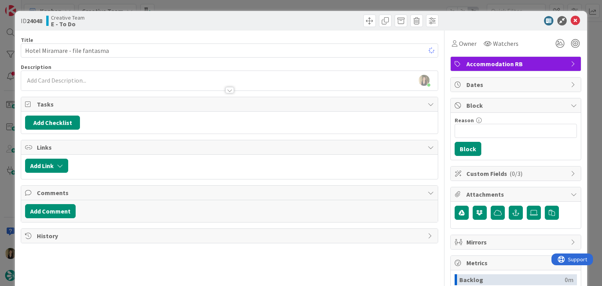
click at [223, 19] on div "Creative Team E - To Do" at bounding box center [136, 21] width 181 height 13
click at [227, 2] on div "ID 24048 Creative Team E - To Do Title 30 / 128 Hotel Miramare - file fantasma …" at bounding box center [301, 143] width 602 height 286
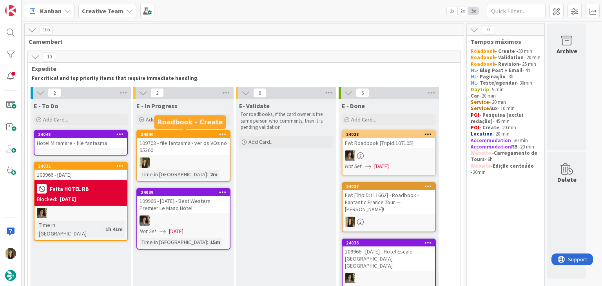
click at [209, 148] on div "109703 - file fantasma - ver os VOs no 95360" at bounding box center [183, 146] width 93 height 17
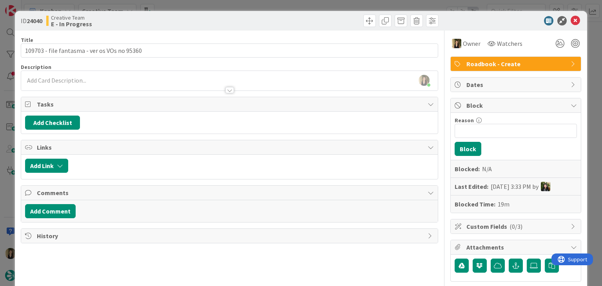
click at [234, 11] on div "ID 24040 Creative Team E - In Progress" at bounding box center [301, 21] width 572 height 20
click at [194, 2] on div "ID 24040 Creative Team E - In Progress Title 44 / 128 109703 - file fantasma - …" at bounding box center [301, 143] width 602 height 286
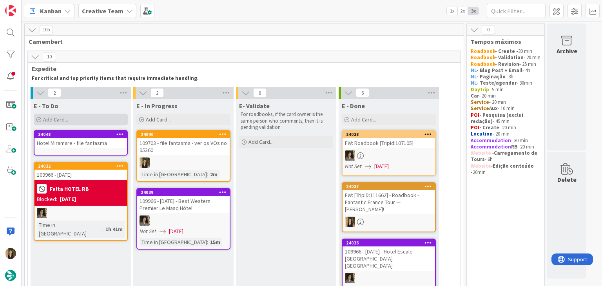
click at [101, 118] on div "Add Card..." at bounding box center [81, 120] width 94 height 12
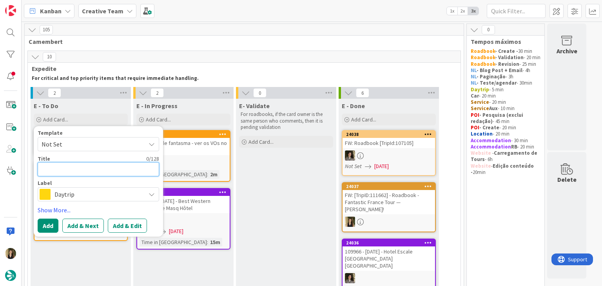
paste textarea "Hotel Raito Wellness & SPA"
type textarea "x"
type textarea "Hotel Raito Wellness & SPA"
type textarea "x"
type textarea "Hotel Raito Wellness & SPA"
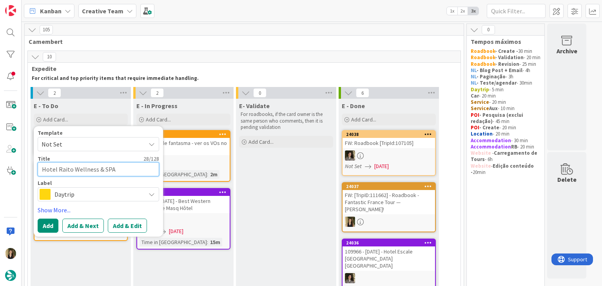
type textarea "x"
type textarea "Hotel Raito Wellness & SPA -"
type textarea "x"
type textarea "Hotel Raito Wellness & SPA -"
type textarea "x"
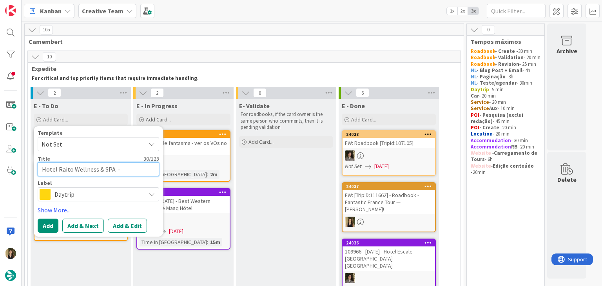
type textarea "Hotel Raito Wellness & SPA - f"
type textarea "x"
type textarea "Hotel Raito Wellness & SPA - fi"
type textarea "x"
type textarea "Hotel Raito Wellness & SPA - fil"
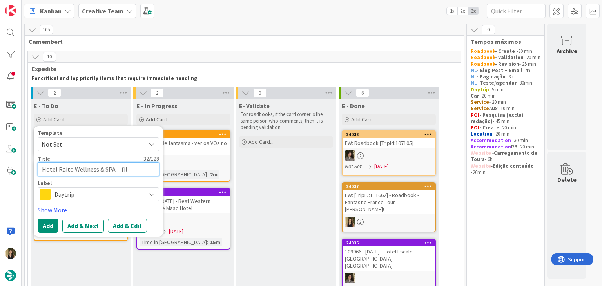
type textarea "x"
type textarea "Hotel Raito Wellness & SPA - file"
type textarea "x"
type textarea "Hotel Raito Wellness & SPA - file"
type textarea "x"
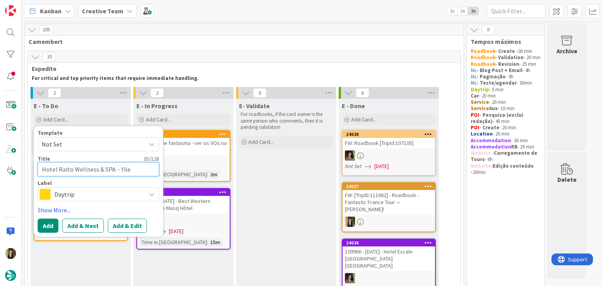
type textarea "Hotel Raito Wellness & SPA - file f"
type textarea "x"
type textarea "Hotel Raito Wellness & SPA - file fa"
type textarea "x"
type textarea "Hotel Raito Wellness & SPA - file fan"
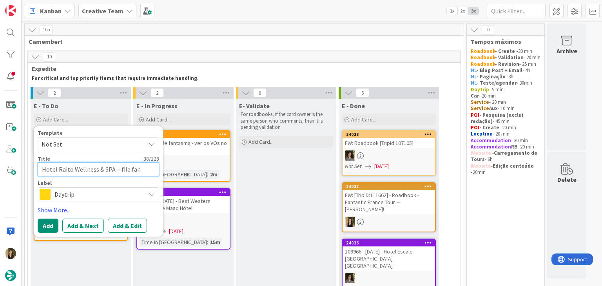
type textarea "x"
type textarea "Hotel Raito Wellness & SPA - file [PERSON_NAME]"
type textarea "x"
type textarea "Hotel Raito Wellness & SPA - file fanta"
type textarea "x"
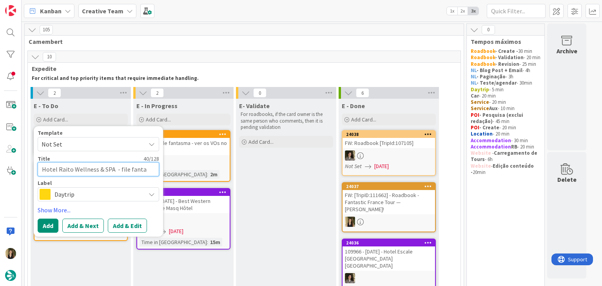
type textarea "Hotel Raito Wellness & SPA - file fantas"
type textarea "x"
type textarea "Hotel Raito Wellness & SPA - file fantasm"
type textarea "x"
type textarea "Hotel Raito Wellness & SPA - file fantasma"
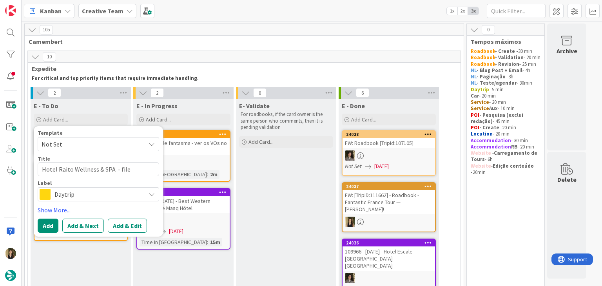
click at [107, 191] on span "Daytrip" at bounding box center [97, 194] width 87 height 11
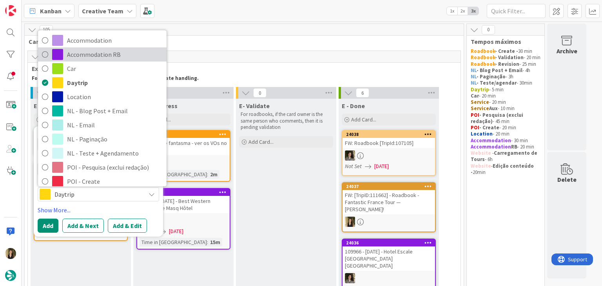
click at [83, 60] on link "Accommodation RB" at bounding box center [102, 55] width 129 height 14
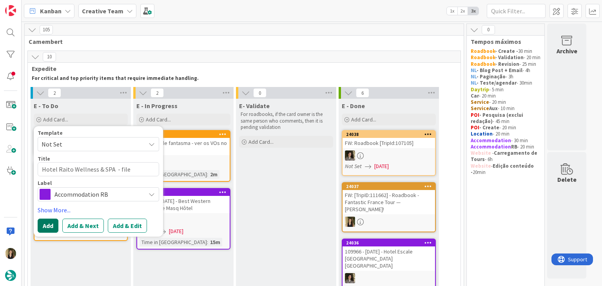
click at [52, 221] on button "Add" at bounding box center [48, 226] width 21 height 14
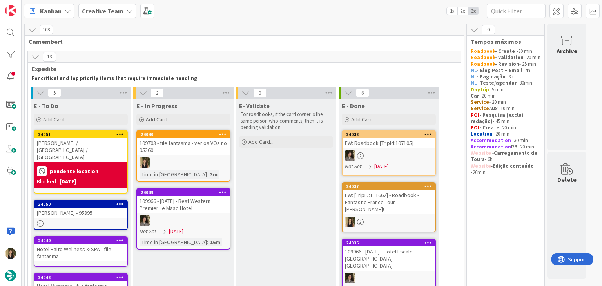
click at [270, 168] on div "E- Validate For roadbooks, if the card owner is the same person who comments, t…" at bounding box center [286, 284] width 100 height 371
click at [85, 146] on div "[PERSON_NAME] / [GEOGRAPHIC_DATA] / [GEOGRAPHIC_DATA]" at bounding box center [80, 150] width 93 height 24
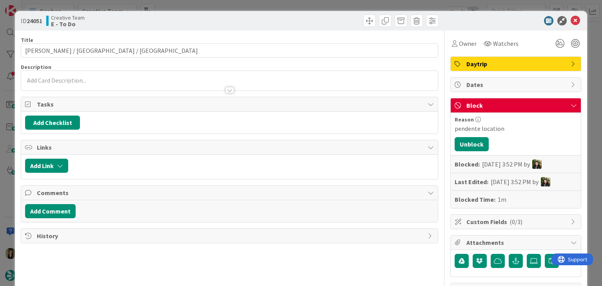
click at [170, 6] on div "ID 24051 Creative Team E - To Do Title 17 / 128 [PERSON_NAME] / [GEOGRAPHIC_DAT…" at bounding box center [301, 143] width 602 height 286
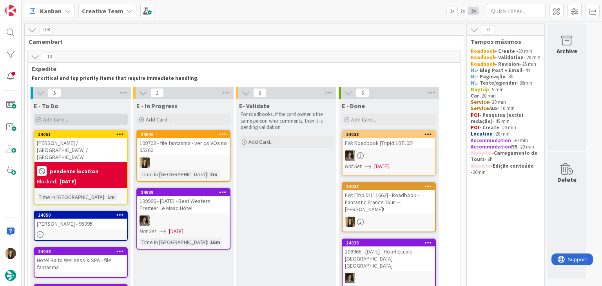
click at [99, 117] on div "Add Card..." at bounding box center [81, 120] width 94 height 12
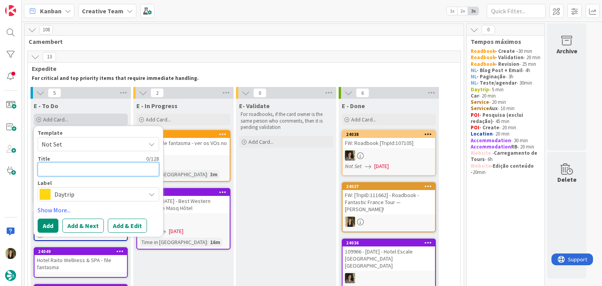
paste textarea "[GEOGRAPHIC_DATA]"
type textarea "x"
type textarea "[GEOGRAPHIC_DATA]"
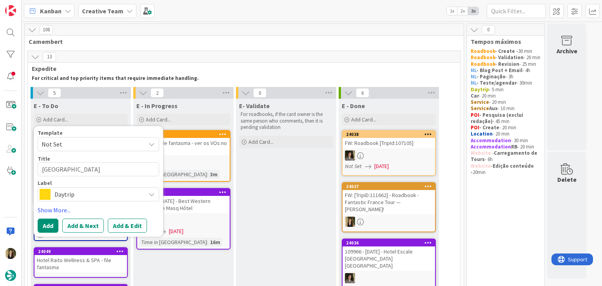
click at [105, 192] on span "Daytrip" at bounding box center [97, 194] width 87 height 11
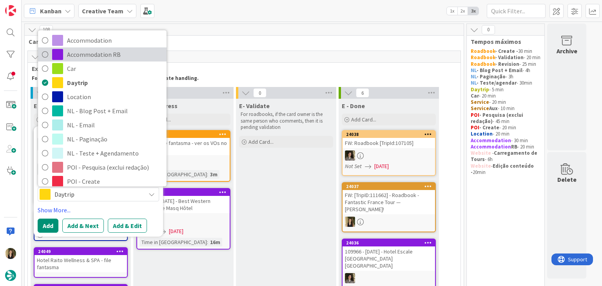
click at [83, 56] on span "Accommodation RB" at bounding box center [115, 55] width 96 height 12
type textarea "x"
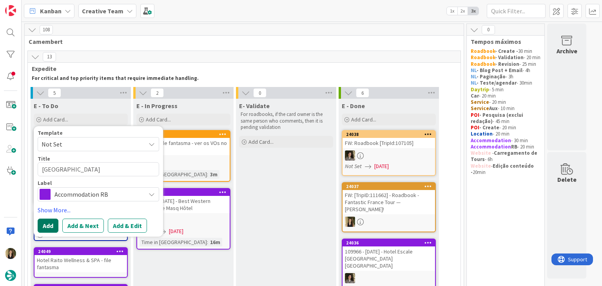
click at [51, 219] on button "Add" at bounding box center [48, 226] width 21 height 14
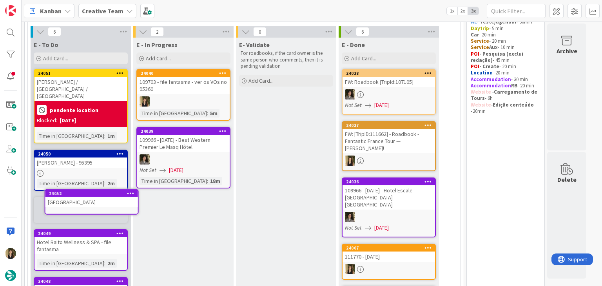
scroll to position [73, 0]
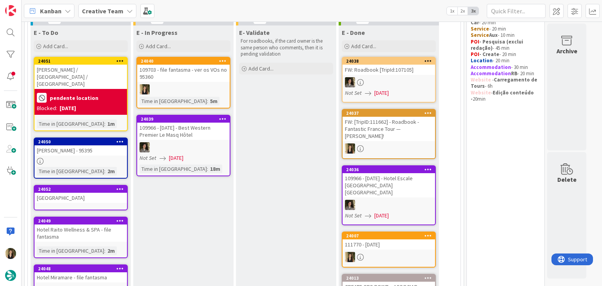
click at [170, 204] on div "E - In Progress Add Card... 24040 109703 - file fantasma - ver os VOs no 95360 …" at bounding box center [183, 210] width 100 height 371
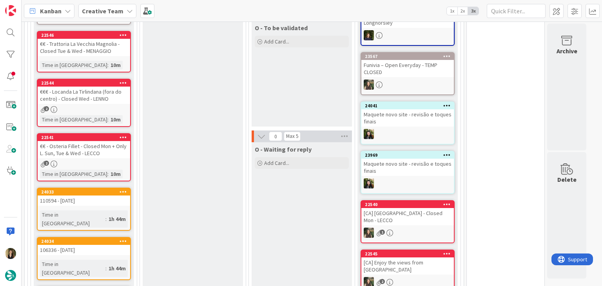
scroll to position [936, 0]
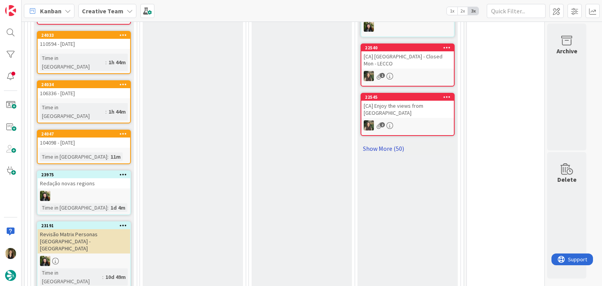
click at [396, 142] on link "Show More (50)" at bounding box center [408, 148] width 94 height 13
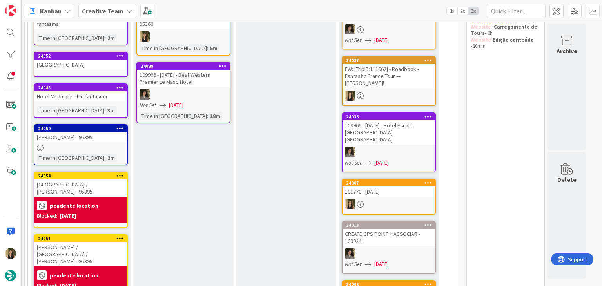
scroll to position [0, 0]
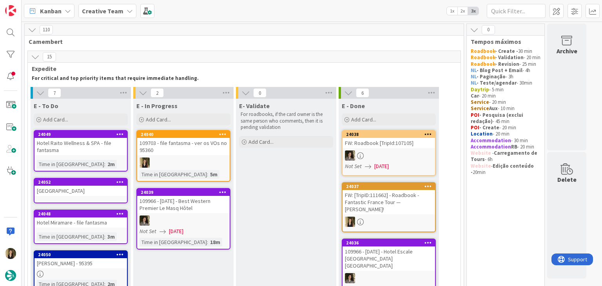
click at [97, 197] on div "[GEOGRAPHIC_DATA]" at bounding box center [81, 190] width 94 height 25
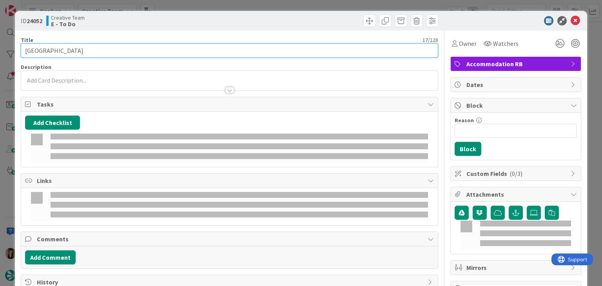
click at [144, 53] on input "[GEOGRAPHIC_DATA]" at bounding box center [229, 51] width 417 height 14
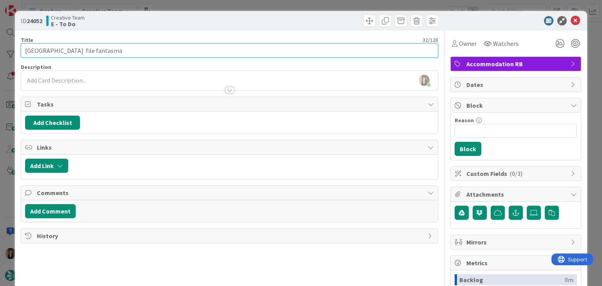
drag, startPoint x: 74, startPoint y: 50, endPoint x: 112, endPoint y: 40, distance: 40.1
click at [76, 49] on input "[GEOGRAPHIC_DATA] file fantasma" at bounding box center [229, 51] width 417 height 14
type input "[GEOGRAPHIC_DATA] - file fantasma"
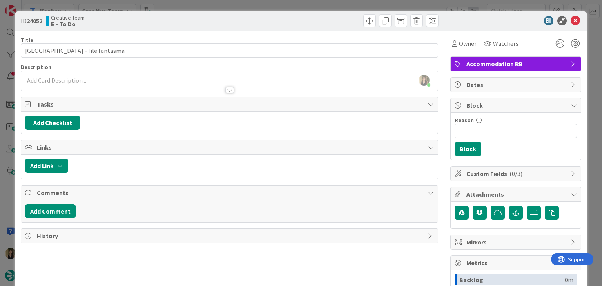
click at [143, 21] on div "Creative Team E - To Do" at bounding box center [136, 21] width 181 height 13
click at [185, 6] on div "ID 24052 Creative Team E - To Do Title 33 / 128 Santavenere Hotel - file fantas…" at bounding box center [301, 143] width 602 height 286
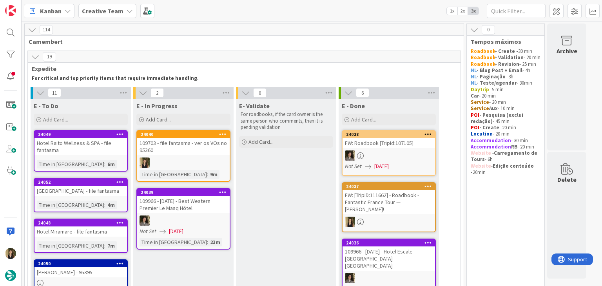
click at [197, 160] on div at bounding box center [183, 163] width 93 height 10
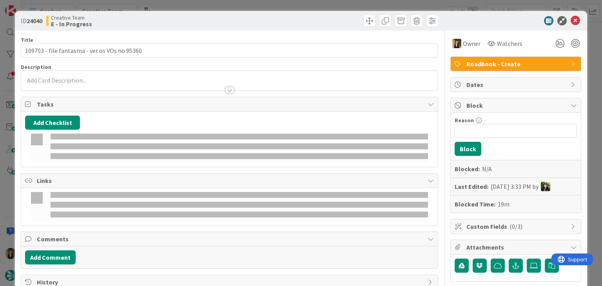
click at [126, 79] on p at bounding box center [229, 80] width 408 height 9
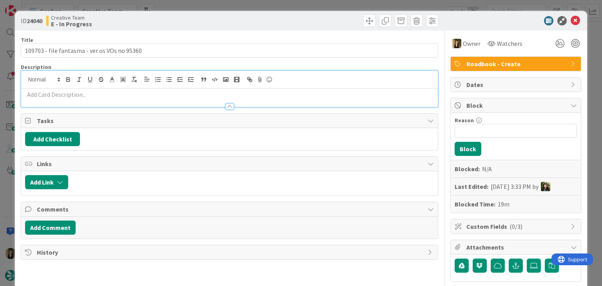
click at [123, 96] on p at bounding box center [229, 94] width 408 height 9
paste div
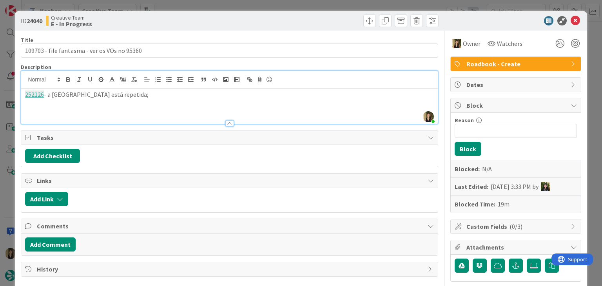
drag, startPoint x: 66, startPoint y: 97, endPoint x: 77, endPoint y: 93, distance: 12.0
click at [67, 96] on p "252126 - a [GEOGRAPHIC_DATA] está repetida;" at bounding box center [229, 94] width 408 height 9
click at [149, 90] on div "252126 - a palavra Hotel está repetida;" at bounding box center [229, 106] width 416 height 35
drag, startPoint x: 201, startPoint y: 8, endPoint x: 200, endPoint y: 1, distance: 7.5
click at [200, 8] on div "ID 24040 Creative Team E - In Progress Title 44 / 128 109703 - file fantasma - …" at bounding box center [301, 143] width 602 height 286
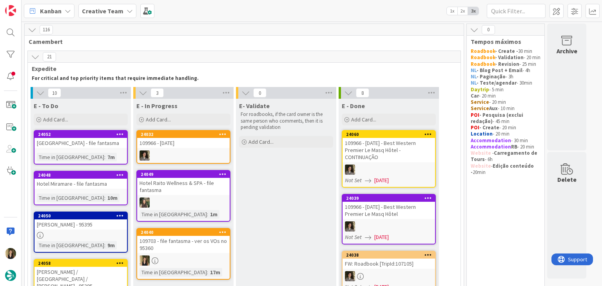
click at [103, 246] on div "Time in Column : 9m" at bounding box center [81, 245] width 88 height 9
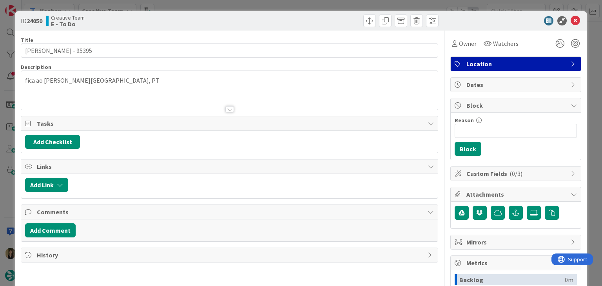
click at [234, 16] on div at bounding box center [335, 21] width 207 height 13
click at [234, 3] on div "ID 24050 Creative Team E - To Do Title 11 / 128 [PERSON_NAME] - 95395 Descripti…" at bounding box center [301, 143] width 602 height 286
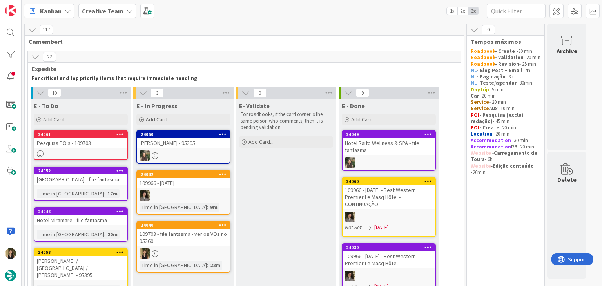
click at [198, 236] on div "109703 - file fantasma - ver os VOs no 95360" at bounding box center [183, 237] width 93 height 17
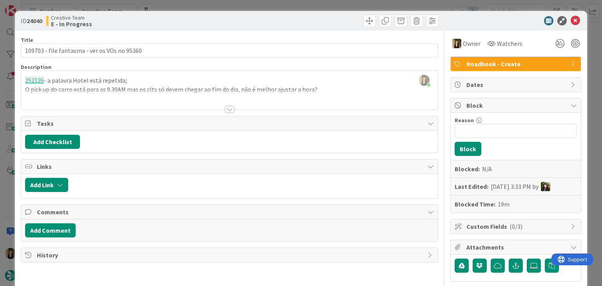
click at [165, 7] on div "ID 24040 Creative Team E - In Progress Title 44 / 128 109703 - file fantasma - …" at bounding box center [301, 143] width 602 height 286
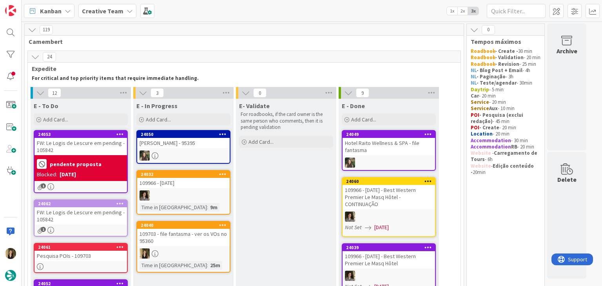
click at [199, 239] on div "109703 - file fantasma - ver os VOs no 95360" at bounding box center [183, 237] width 93 height 17
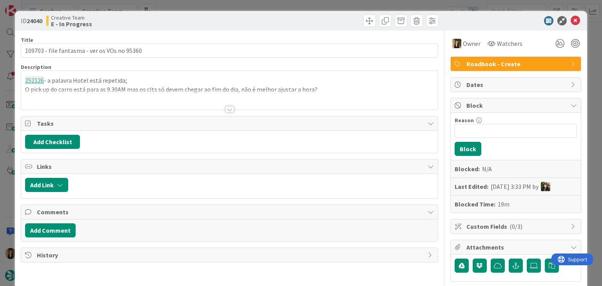
click at [252, 94] on div at bounding box center [229, 100] width 416 height 20
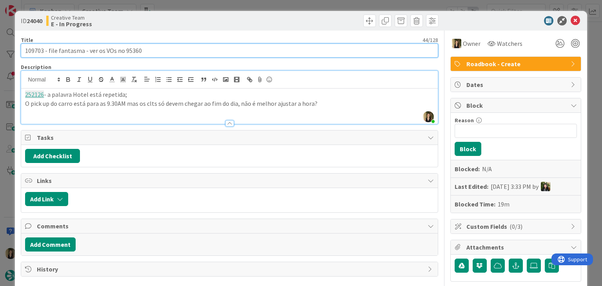
drag, startPoint x: 154, startPoint y: 50, endPoint x: 14, endPoint y: 53, distance: 140.4
click at [14, 53] on div "ID 24040 Creative Team E - In Progress Title 44 / 128 109703 - file fantasma - …" at bounding box center [301, 143] width 602 height 286
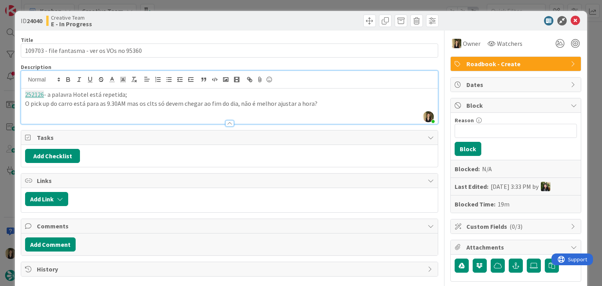
drag, startPoint x: 200, startPoint y: 18, endPoint x: 198, endPoint y: 7, distance: 10.8
click at [200, 17] on div "Creative Team E - In Progress" at bounding box center [136, 21] width 181 height 13
click at [198, 7] on div "ID 24040 Creative Team E - In Progress Title 44 / 128 109703 - file fantasma - …" at bounding box center [301, 143] width 602 height 286
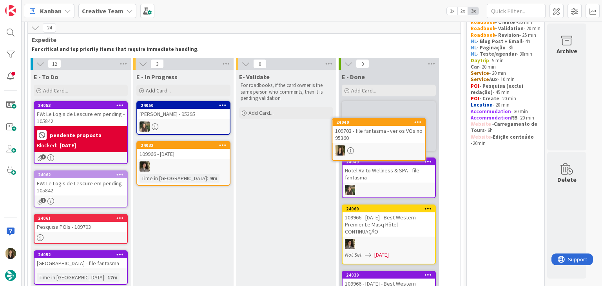
scroll to position [28, 0]
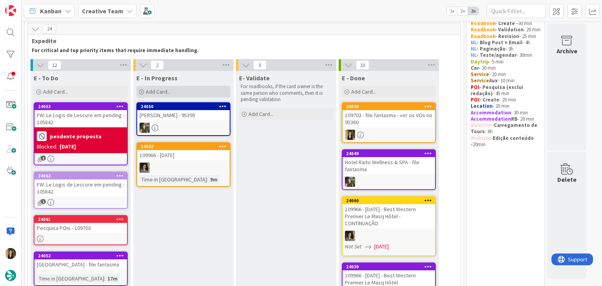
click at [187, 86] on div "Add Card..." at bounding box center [183, 92] width 94 height 12
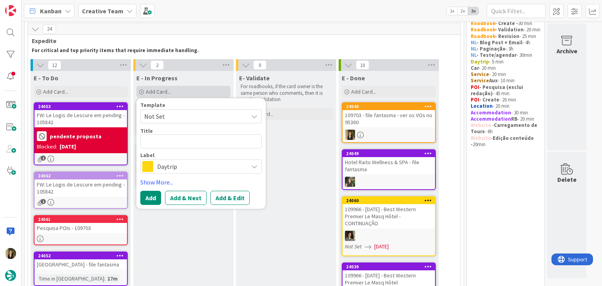
type textarea "109703 - file fantasma - ver os VOs no 95360"
type textarea "x"
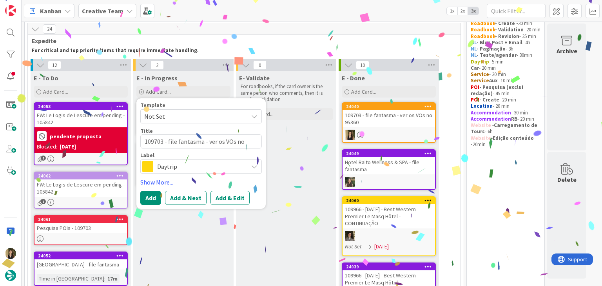
type textarea "109703 - file fantasma - ver os VOs no 95360"
click at [204, 167] on span "Daytrip" at bounding box center [200, 166] width 87 height 11
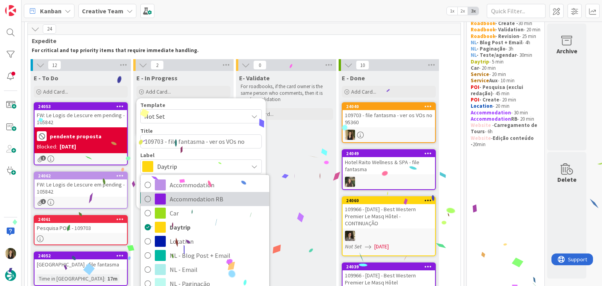
scroll to position [118, 0]
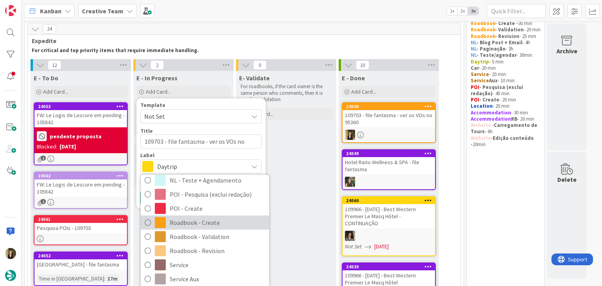
click at [201, 219] on span "Roadbook - Create" at bounding box center [218, 223] width 96 height 12
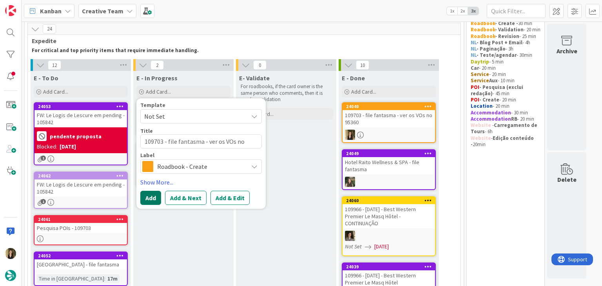
click at [151, 198] on button "Add" at bounding box center [150, 198] width 21 height 14
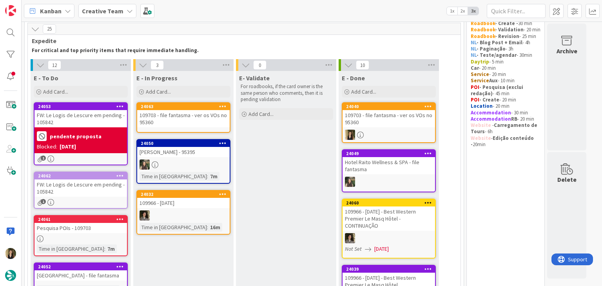
click at [191, 116] on div "109703 - file fantasma - ver os VOs no 95360" at bounding box center [183, 118] width 93 height 17
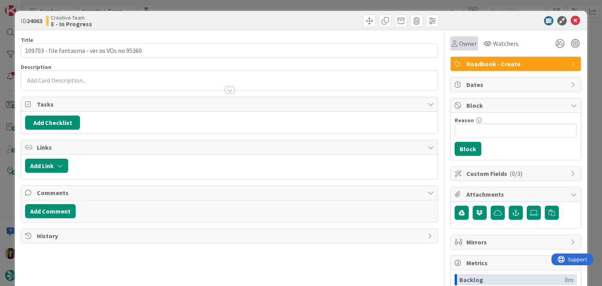
click at [459, 48] on span "Owner" at bounding box center [468, 43] width 18 height 9
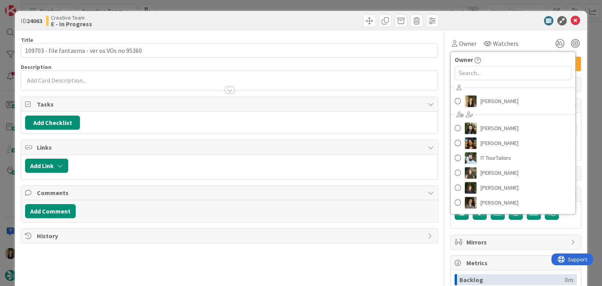
click at [492, 109] on div "[PERSON_NAME] [PERSON_NAME] [PERSON_NAME] IT TourTailors [PERSON_NAME] [PERSON_…" at bounding box center [513, 146] width 125 height 129
click at [492, 103] on span "[PERSON_NAME]" at bounding box center [500, 101] width 38 height 12
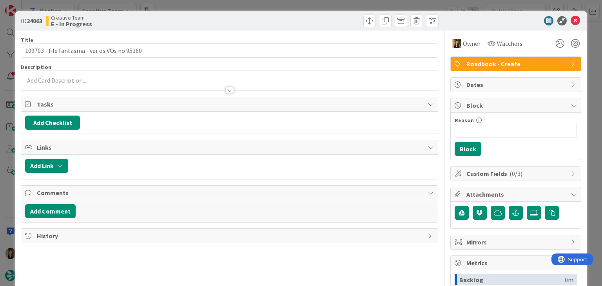
drag, startPoint x: 328, startPoint y: 20, endPoint x: 323, endPoint y: 7, distance: 13.3
click at [326, 17] on div at bounding box center [335, 21] width 207 height 13
drag, startPoint x: 323, startPoint y: 5, endPoint x: 263, endPoint y: 57, distance: 80.0
click at [323, 6] on div "ID 24063 Creative Team E - In Progress Title 44 / 128 109703 - file fantasma - …" at bounding box center [301, 143] width 602 height 286
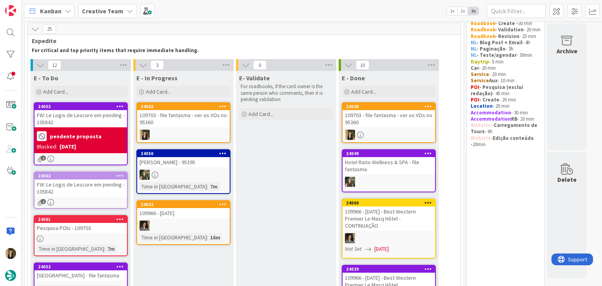
click at [117, 183] on div "FW: Le Logis de Lescure em pending - 105842" at bounding box center [80, 188] width 93 height 17
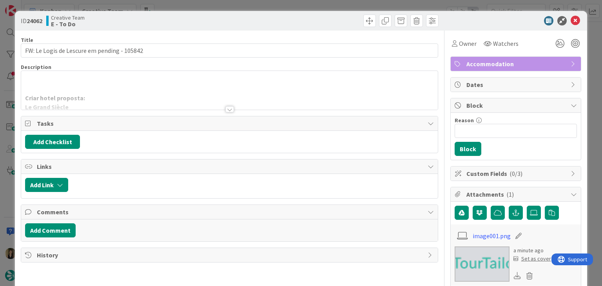
click at [227, 109] on div at bounding box center [229, 109] width 9 height 6
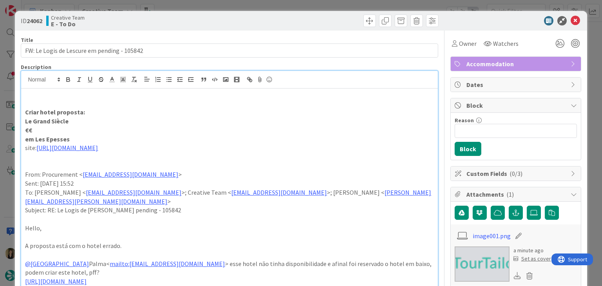
click at [208, 9] on div "ID 24062 Creative Team E - To Do Title 43 / 128 FW: Le Logis de [PERSON_NAME] p…" at bounding box center [301, 143] width 602 height 286
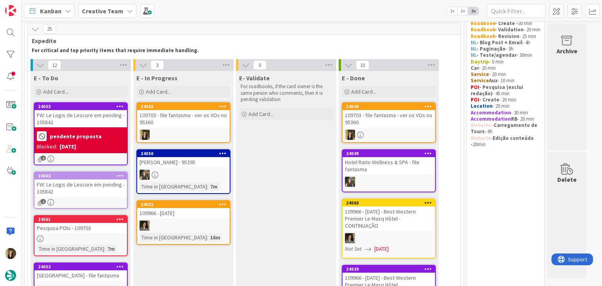
click at [384, 136] on div at bounding box center [389, 135] width 93 height 10
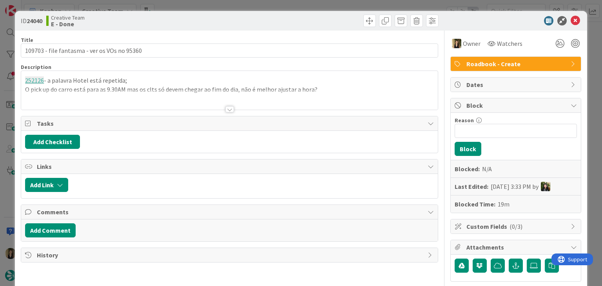
click at [127, 90] on div at bounding box center [229, 100] width 416 height 20
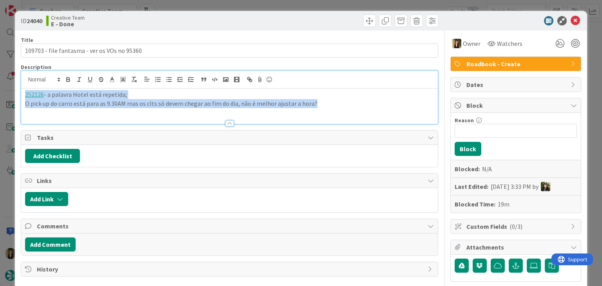
drag, startPoint x: 320, startPoint y: 104, endPoint x: 11, endPoint y: 94, distance: 309.0
click at [11, 94] on div "ID 24040 Creative Team E - Done Title 44 / 128 109703 - file fantasma - ver os …" at bounding box center [301, 143] width 602 height 286
copy div "252126 - a palavra Hotel está repetida; O pick up do carro está para as 9.30AM …"
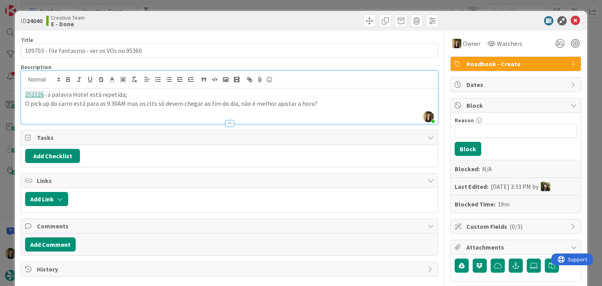
click at [241, 7] on div "ID 24040 Creative Team E - Done Title 44 / 128 109703 - file fantasma - ver os …" at bounding box center [301, 143] width 602 height 286
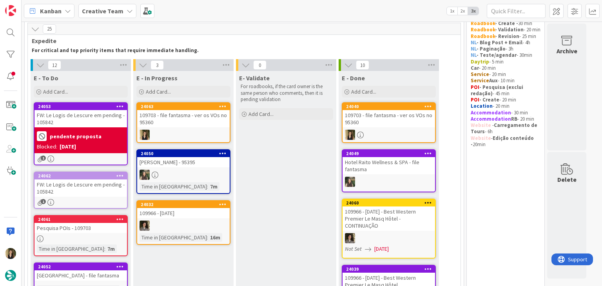
click at [188, 134] on div at bounding box center [183, 135] width 93 height 10
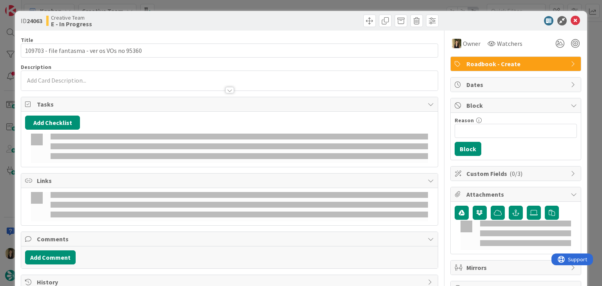
click at [116, 84] on div at bounding box center [229, 86] width 416 height 8
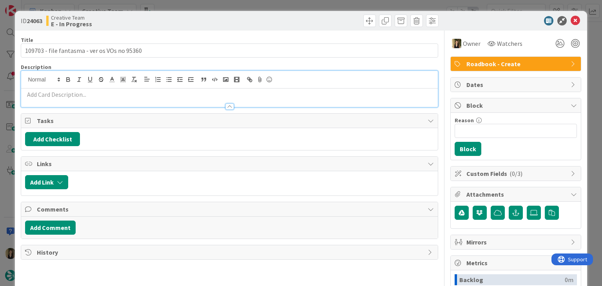
click at [107, 98] on p at bounding box center [229, 94] width 408 height 9
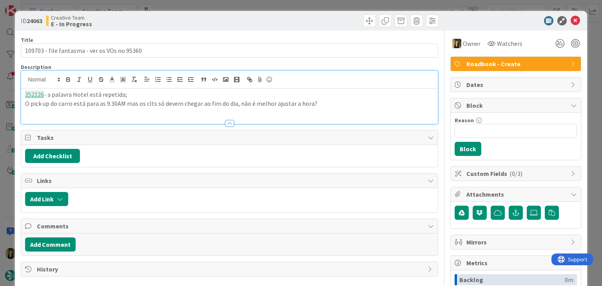
click at [169, 22] on div "Creative Team E - In Progress" at bounding box center [136, 21] width 181 height 13
click at [174, 5] on div "ID 24063 Creative Team E - In Progress Title 44 / 128 109703 - file fantasma - …" at bounding box center [301, 143] width 602 height 286
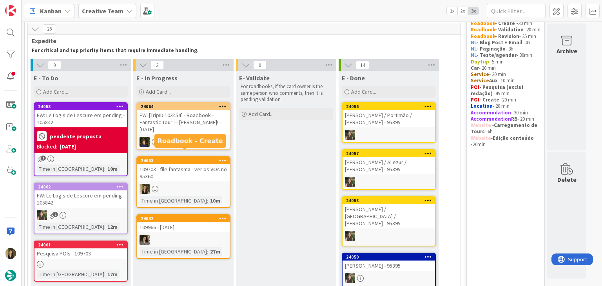
click at [209, 184] on div at bounding box center [183, 189] width 93 height 10
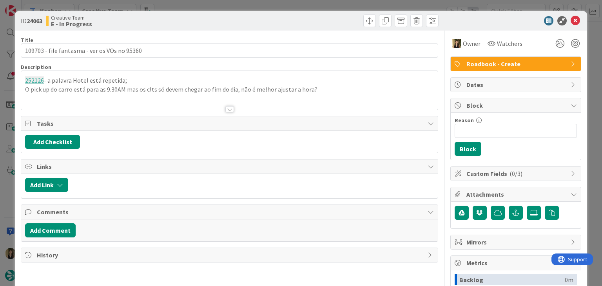
click at [278, 4] on div "ID 24063 Creative Team E - In Progress Title 44 / 128 109703 - file fantasma - …" at bounding box center [301, 143] width 602 height 286
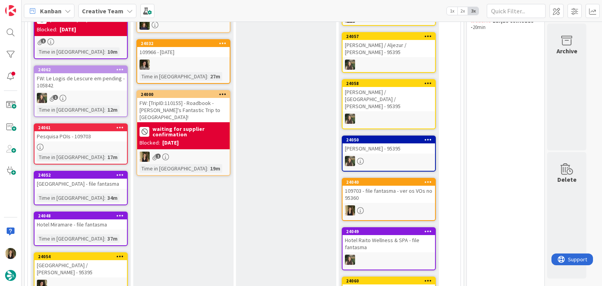
scroll to position [45, 0]
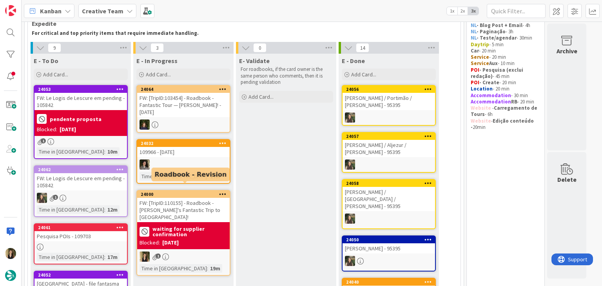
click at [202, 198] on div "FW: [TripID:110155] - Roadbook - [PERSON_NAME]'s Fantastic Trip to [GEOGRAPHIC_…" at bounding box center [183, 210] width 93 height 24
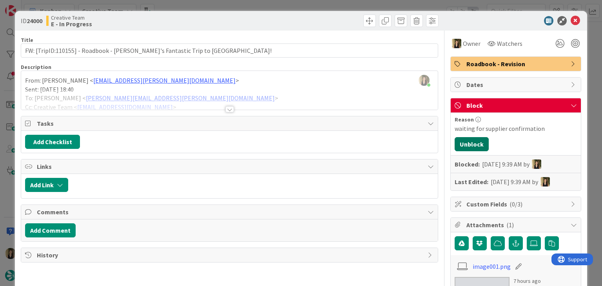
drag, startPoint x: 472, startPoint y: 144, endPoint x: 467, endPoint y: 141, distance: 6.0
click at [472, 144] on button "Unblock" at bounding box center [472, 144] width 34 height 14
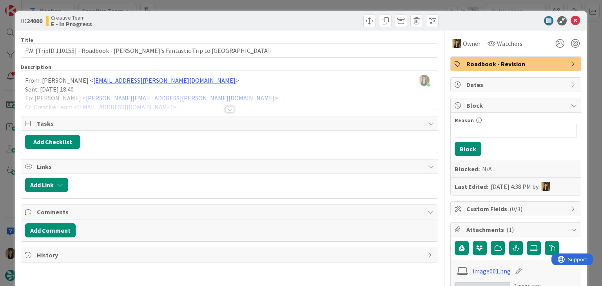
click at [276, 5] on div "ID 24000 Creative Team E - In Progress Title 66 / 128 FW: [TripID:110155] - Roa…" at bounding box center [301, 143] width 602 height 286
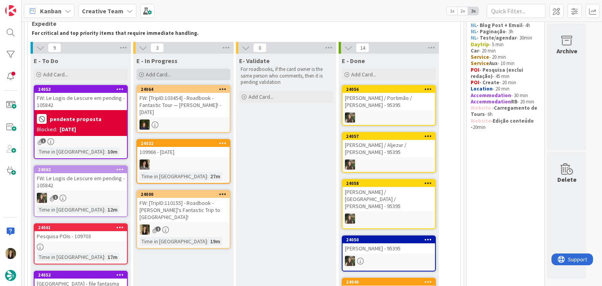
click at [191, 73] on div "Add Card..." at bounding box center [183, 75] width 94 height 12
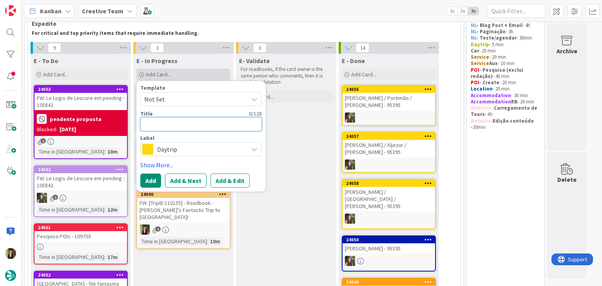
type textarea "x"
type textarea "a"
type textarea "x"
type textarea "as"
type textarea "x"
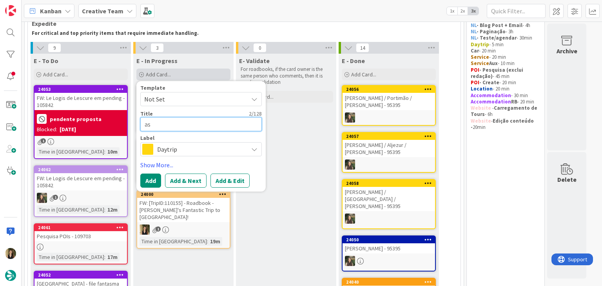
type textarea "ass"
type textarea "x"
type textarea "asso"
type textarea "x"
type textarea "assoc"
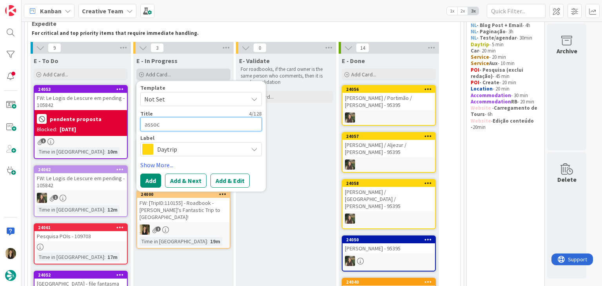
type textarea "x"
type textarea "associ"
type textarea "x"
type textarea "associa"
type textarea "x"
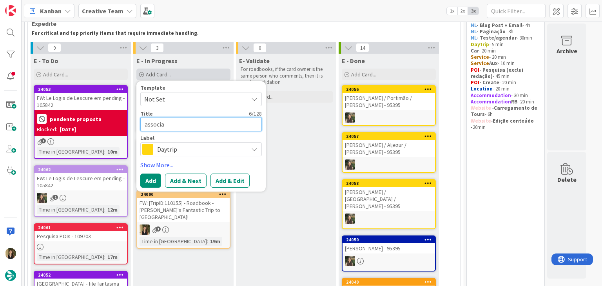
type textarea "associar"
type textarea "x"
type textarea "associar"
type textarea "x"
type textarea "associar"
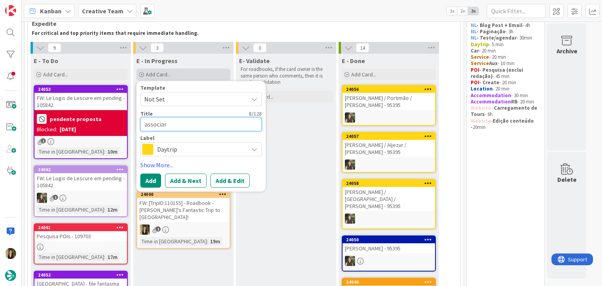
type textarea "x"
type textarea "associa"
type textarea "x"
type textarea "associ"
type textarea "x"
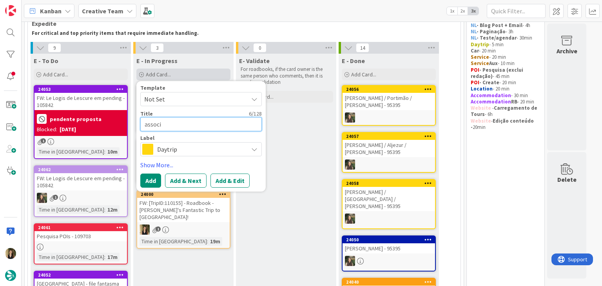
type textarea "assoc"
type textarea "x"
type textarea "asso"
type textarea "x"
type textarea "ass"
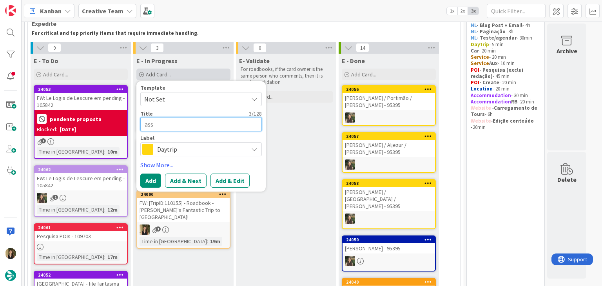
type textarea "x"
type textarea "as"
type textarea "x"
type textarea "a"
type textarea "x"
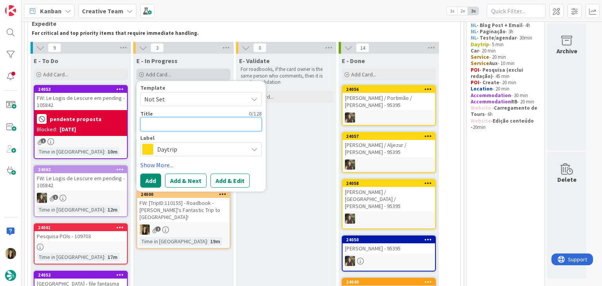
type textarea "e"
type textarea "x"
type textarea "ed"
type textarea "x"
type textarea "edi"
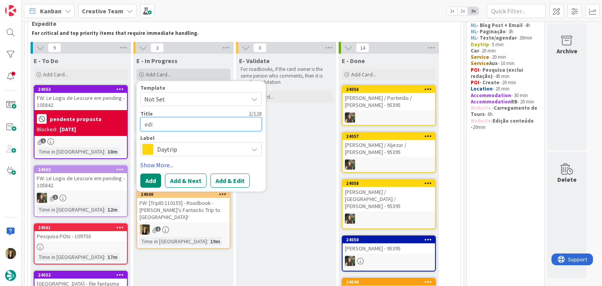
type textarea "x"
type textarea "edit"
type textarea "x"
type textarea "editar"
type textarea "x"
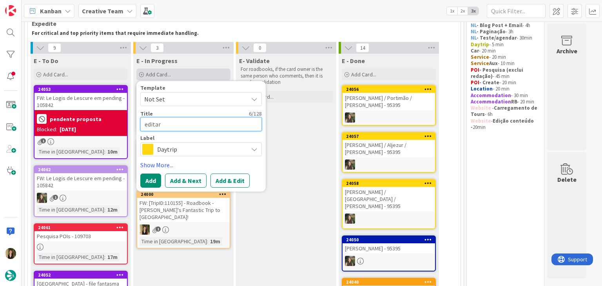
type textarea "editar"
type textarea "x"
type textarea "editar e"
type textarea "x"
type textarea "editar e"
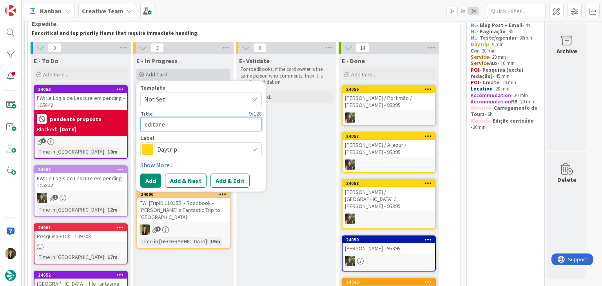
type textarea "x"
type textarea "editar e a"
type textarea "x"
type textarea "editar e as"
type textarea "x"
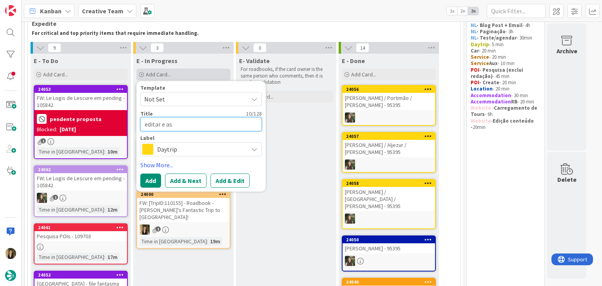
type textarea "editar e ass"
type textarea "x"
type textarea "editar e asso"
type textarea "x"
type textarea "editar e assoc"
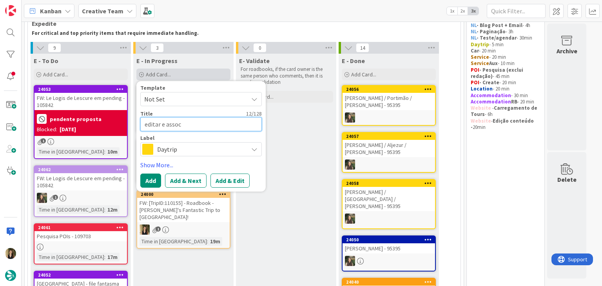
type textarea "x"
type textarea "editar e associ"
type textarea "x"
type textarea "editar e associa"
type textarea "x"
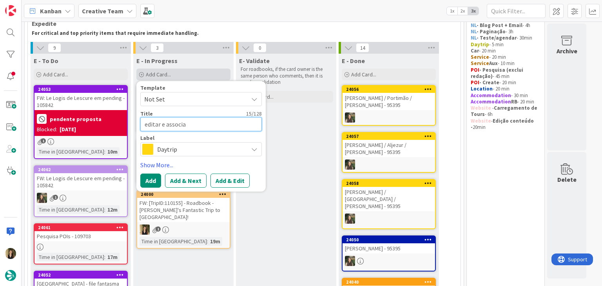
type textarea "editar e associar"
type textarea "x"
type textarea "editar e associar"
type textarea "x"
type textarea "editar e associar s"
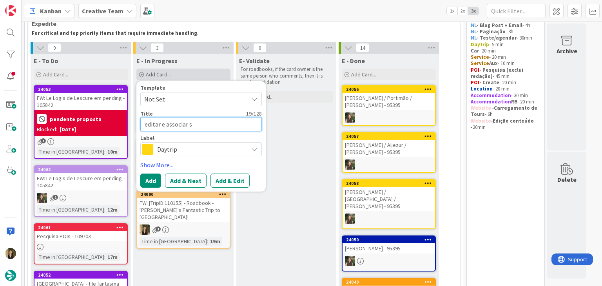
type textarea "x"
type textarea "editar e associar su"
type textarea "x"
type textarea "editar e associar sup"
type textarea "x"
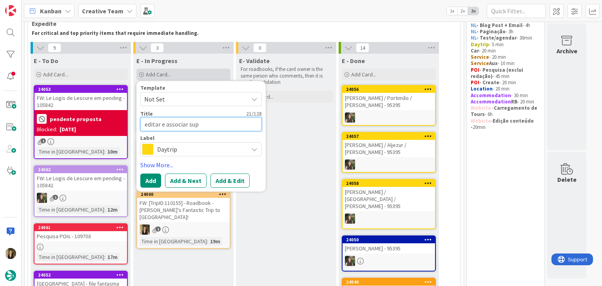
type textarea "editar e associar supp"
type textarea "x"
type textarea "editar e associar suppl"
type textarea "x"
type textarea "editar e associar suppli"
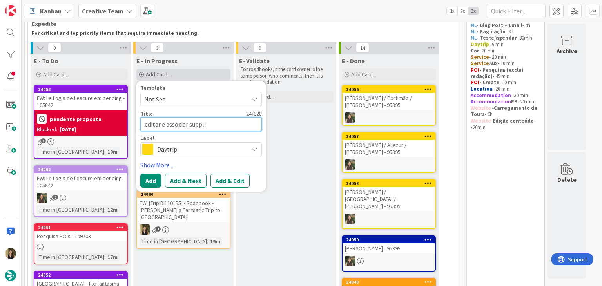
type textarea "x"
type textarea "editar e associar supplie"
type textarea "x"
type textarea "editar e associar supplier"
type textarea "x"
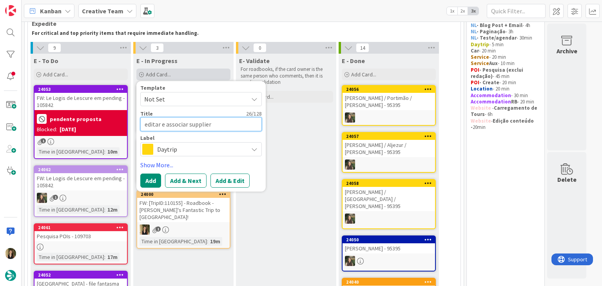
type textarea "editar e associar supplier"
type textarea "x"
type textarea "editar e associar supplier c"
type textarea "x"
type textarea "editar e associar supplier co"
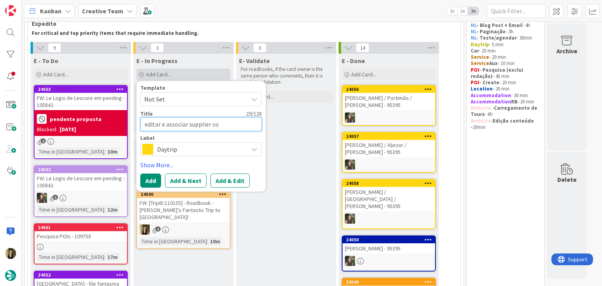
type textarea "x"
type textarea "editar e associar supplier cor"
type textarea "x"
type textarea "editar e associar supplier corr"
type textarea "x"
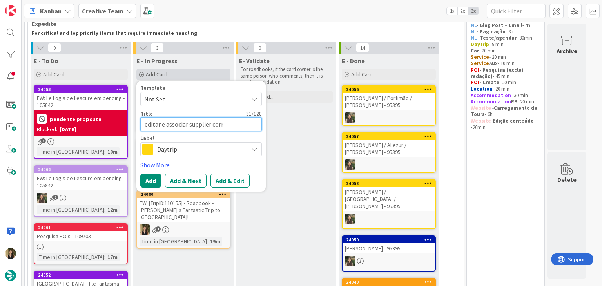
type textarea "editar e associar supplier corre"
type textarea "x"
type textarea "editar e associar supplier correto"
type textarea "x"
type textarea "editar e associar supplier correto"
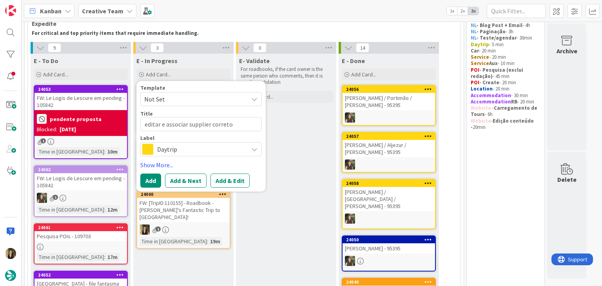
click at [180, 152] on span "Daytrip" at bounding box center [200, 149] width 87 height 11
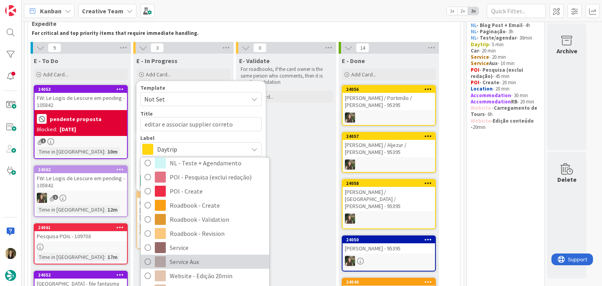
drag, startPoint x: 200, startPoint y: 263, endPoint x: 186, endPoint y: 247, distance: 21.9
click at [200, 263] on span "Service Aux" at bounding box center [218, 262] width 96 height 12
type textarea "x"
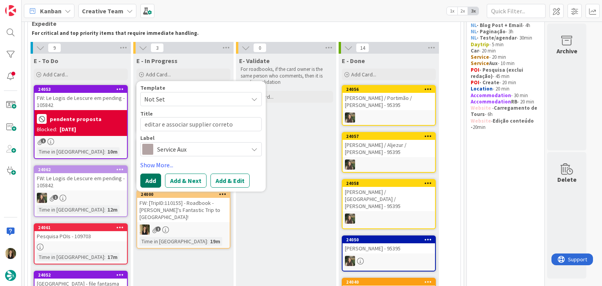
drag, startPoint x: 150, startPoint y: 181, endPoint x: 157, endPoint y: 177, distance: 8.4
click at [149, 180] on button "Add" at bounding box center [150, 181] width 21 height 14
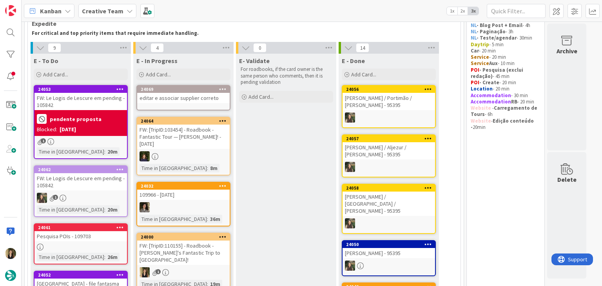
click at [196, 97] on div "editar e associar supplier correto" at bounding box center [183, 98] width 93 height 10
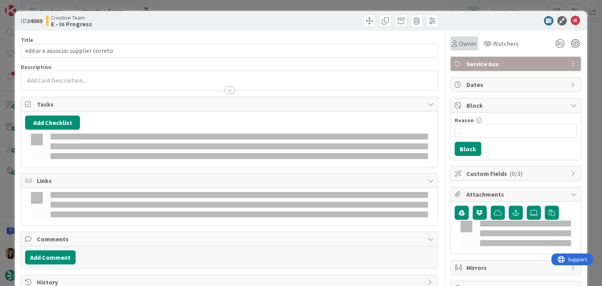
click at [461, 47] on span "Owner" at bounding box center [468, 43] width 18 height 9
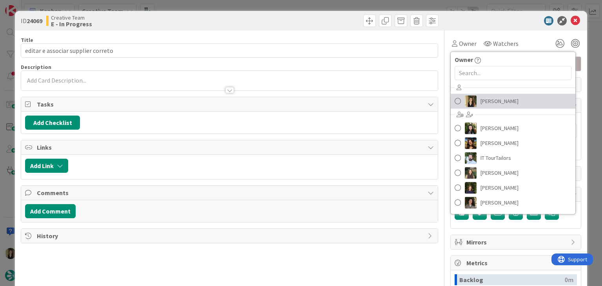
click at [487, 105] on span "[PERSON_NAME]" at bounding box center [500, 101] width 38 height 12
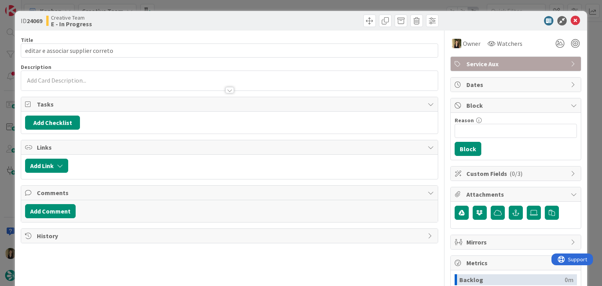
drag, startPoint x: 330, startPoint y: 24, endPoint x: 326, endPoint y: 0, distance: 23.9
click at [328, 21] on div at bounding box center [335, 21] width 207 height 13
drag, startPoint x: 326, startPoint y: 0, endPoint x: 320, endPoint y: 15, distance: 16.2
click at [326, 0] on div "ID 24069 Creative Team E - In Progress Title 34 / 128 editar e associar supplie…" at bounding box center [301, 143] width 602 height 286
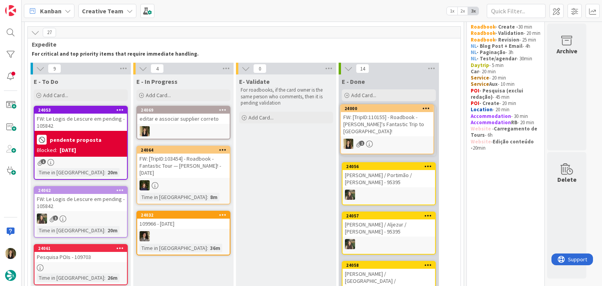
scroll to position [24, 0]
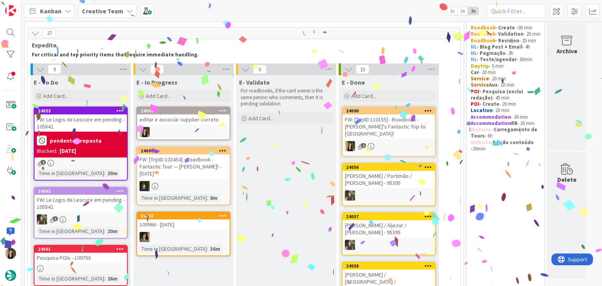
click at [188, 132] on div at bounding box center [183, 132] width 93 height 10
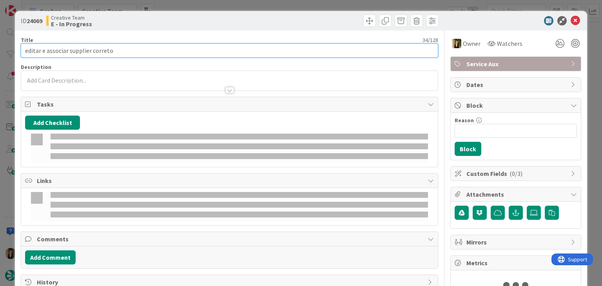
click at [123, 52] on input "editar e associar supplier correto" at bounding box center [229, 51] width 417 height 14
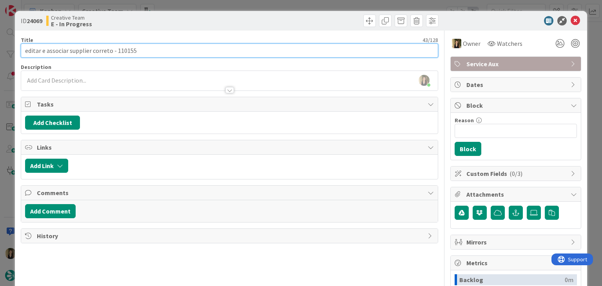
type input "editar e associar supplier correto - 110155"
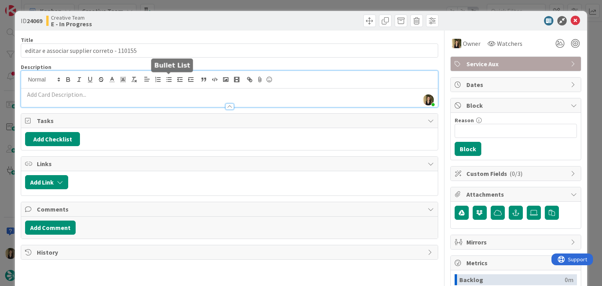
click at [172, 79] on div "[PERSON_NAME] just joined" at bounding box center [229, 89] width 416 height 36
click at [212, 7] on div "ID 24069 Creative Team E - In Progress Title 43 / 128 editar e associar supplie…" at bounding box center [301, 143] width 602 height 286
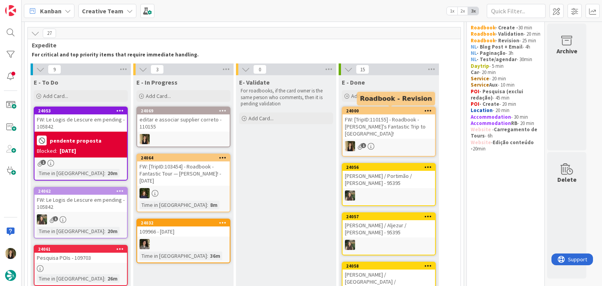
click at [389, 128] on div "FW: [TripID:110155] - Roadbook - [PERSON_NAME]'s Fantastic Trip to [GEOGRAPHIC_…" at bounding box center [389, 126] width 93 height 24
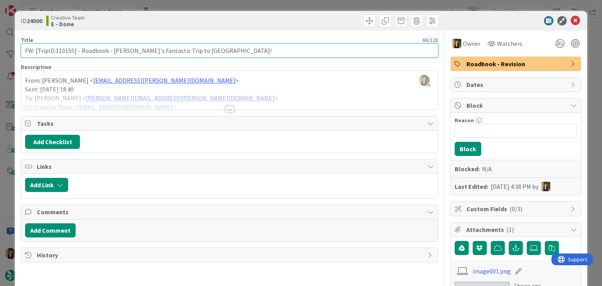
click at [66, 51] on input "FW: [TripID:110155] - Roadbook - [PERSON_NAME]'s Fantastic Trip to [GEOGRAPHIC_…" at bounding box center [229, 51] width 417 height 14
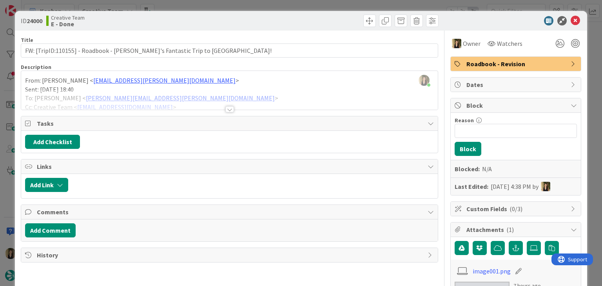
drag, startPoint x: 212, startPoint y: 19, endPoint x: 212, endPoint y: 11, distance: 8.2
click at [212, 19] on div "Creative Team E - Done" at bounding box center [136, 21] width 181 height 13
click at [214, 3] on div "ID 24000 Creative Team E - Done Title 66 / 128 FW: [TripID:110155] - Roadbook -…" at bounding box center [301, 143] width 602 height 286
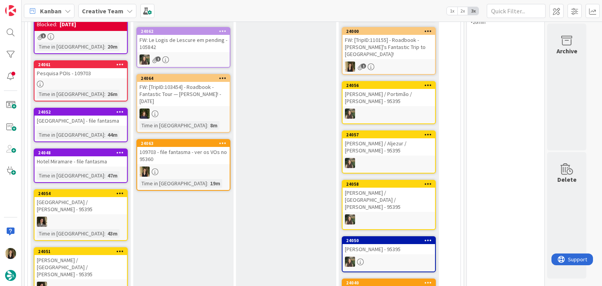
scroll to position [86, 0]
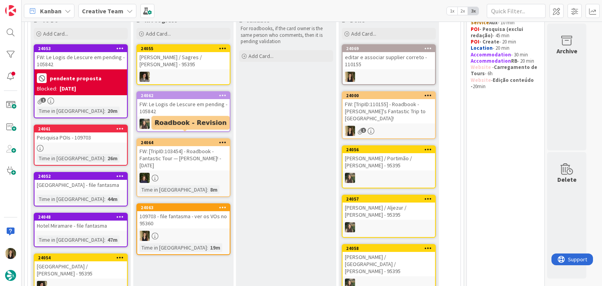
click at [81, 143] on div "24061 Pesquisa POIs - 109703 Time in [GEOGRAPHIC_DATA] : 26m" at bounding box center [81, 145] width 94 height 41
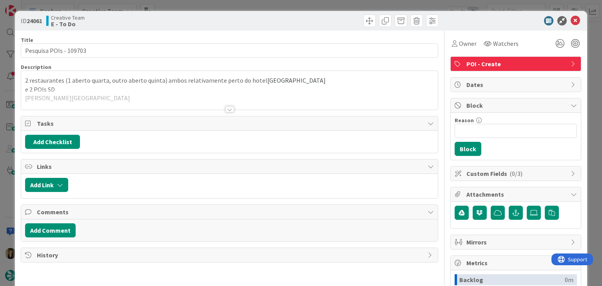
click at [225, 110] on div at bounding box center [229, 109] width 9 height 6
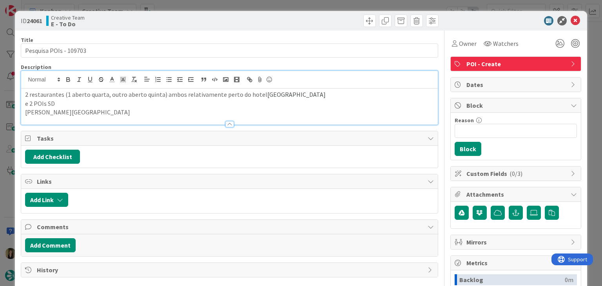
click at [232, 4] on div "ID 24061 Creative Team E - To Do Title 22 / 128 Pesquisa POIs - 109703 Descript…" at bounding box center [301, 143] width 602 height 286
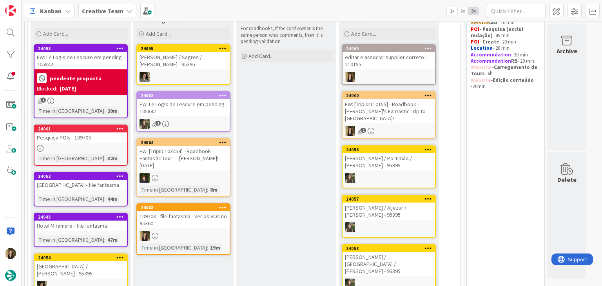
click at [204, 231] on div at bounding box center [183, 236] width 93 height 10
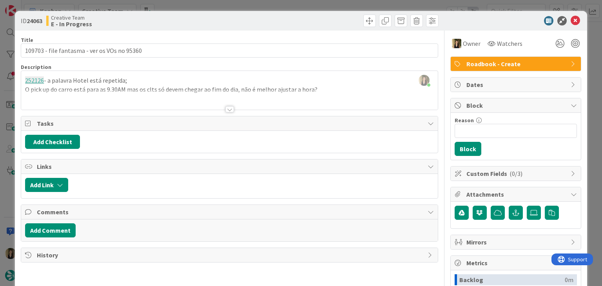
drag, startPoint x: 288, startPoint y: 84, endPoint x: 314, endPoint y: 91, distance: 26.1
click at [289, 85] on div "[PERSON_NAME] joined 1 m ago 252126 - a palavra Hotel está repetida; O pick up …" at bounding box center [229, 90] width 416 height 39
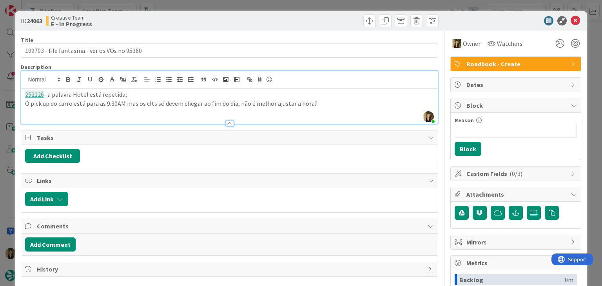
click at [319, 99] on p "O pick up do carro está para as 9.30AM mas os clts só devem chegar ao fim do di…" at bounding box center [229, 103] width 408 height 9
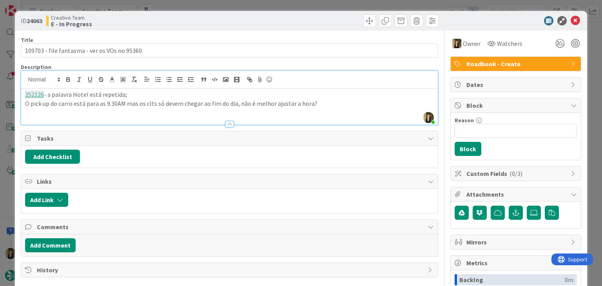
paste div
drag, startPoint x: 172, startPoint y: 17, endPoint x: 172, endPoint y: 10, distance: 7.4
click at [172, 16] on div "Creative Team E - In Progress" at bounding box center [136, 21] width 181 height 13
click at [176, 2] on div "ID 24063 Creative Team E - In Progress Title 44 / 128 109703 - file fantasma - …" at bounding box center [301, 143] width 602 height 286
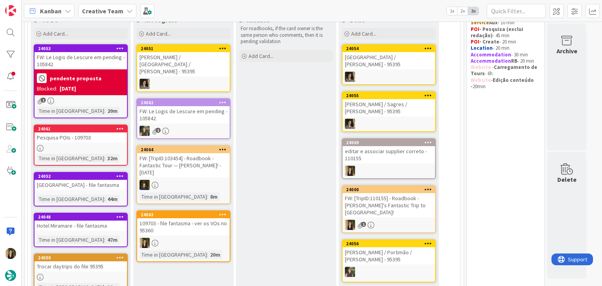
click at [94, 62] on div "FW: Le Logis de Lescure em pending - 105842" at bounding box center [80, 60] width 93 height 17
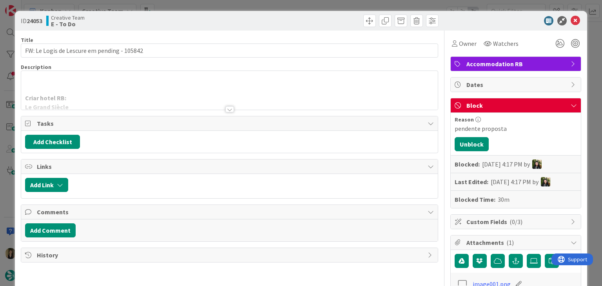
click at [228, 109] on div at bounding box center [229, 109] width 9 height 6
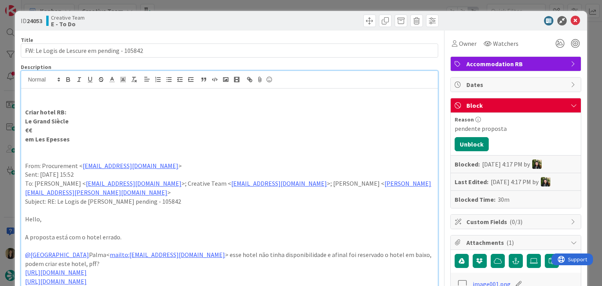
click at [196, 24] on div "Creative Team E - To Do" at bounding box center [136, 21] width 181 height 13
click at [198, 8] on div "ID 24053 Creative Team E - To Do Title 43 / 128 FW: Le Logis de [PERSON_NAME] p…" at bounding box center [301, 143] width 602 height 286
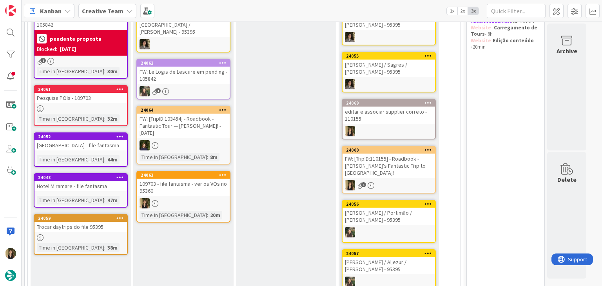
scroll to position [164, 0]
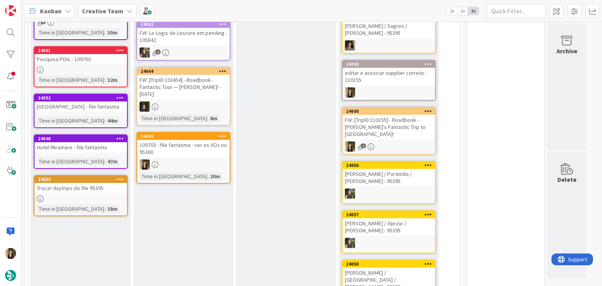
click at [120, 69] on div at bounding box center [80, 70] width 93 height 7
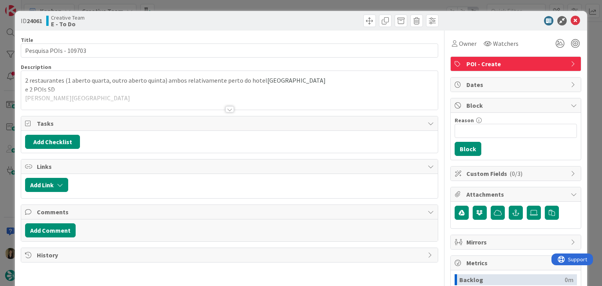
click at [228, 108] on div at bounding box center [229, 109] width 9 height 6
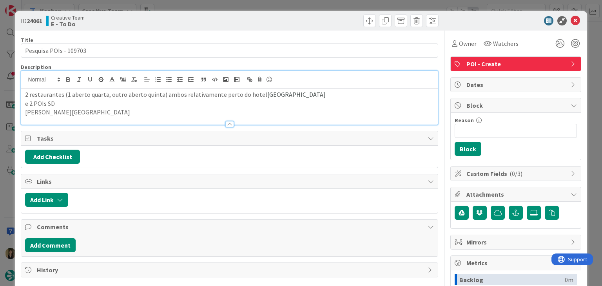
drag, startPoint x: 467, startPoint y: 46, endPoint x: 467, endPoint y: 51, distance: 4.7
click at [466, 46] on span "Owner" at bounding box center [468, 43] width 18 height 9
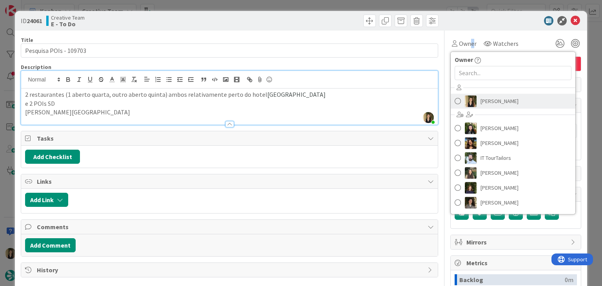
click at [485, 103] on span "[PERSON_NAME]" at bounding box center [500, 101] width 38 height 12
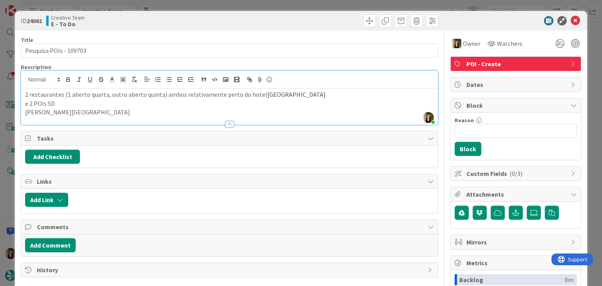
drag, startPoint x: 312, startPoint y: 24, endPoint x: 308, endPoint y: 16, distance: 9.3
click at [311, 22] on div at bounding box center [335, 21] width 207 height 13
click at [305, 6] on div "ID 24061 Creative Team E - To Do Title 22 / 128 Pesquisa POIs - 109703 Descript…" at bounding box center [301, 143] width 602 height 286
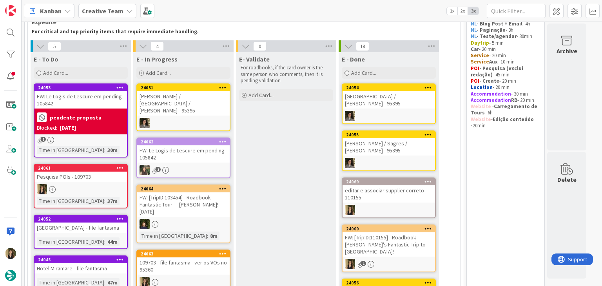
click at [205, 258] on div "109703 - file fantasma - ver os VOs no 95360" at bounding box center [183, 266] width 93 height 17
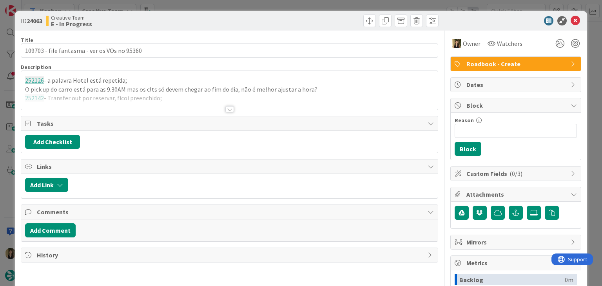
click at [225, 109] on div at bounding box center [229, 109] width 9 height 6
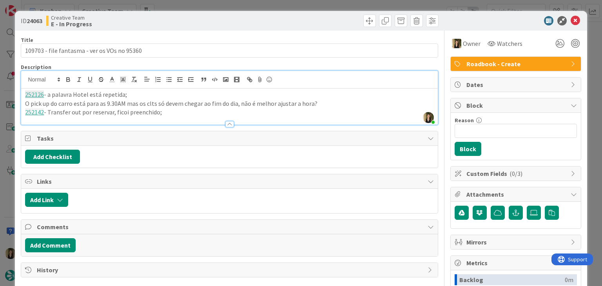
click at [124, 109] on p "252142 - Transfer out por reservar, ficoi preenchido;" at bounding box center [229, 112] width 408 height 9
click at [165, 112] on p "252142 - Transfer out por reservar, ficou preenchido;" at bounding box center [229, 112] width 408 height 9
drag, startPoint x: 165, startPoint y: 111, endPoint x: 15, endPoint y: 93, distance: 150.8
click at [16, 93] on div "ID 24063 Creative Team E - In Progress Title 44 / 128 109703 - file fantasma - …" at bounding box center [301, 210] width 572 height 399
copy div "252126 - a palavra Hotel está repetida; O pick up do carro está para as 9.30AM …"
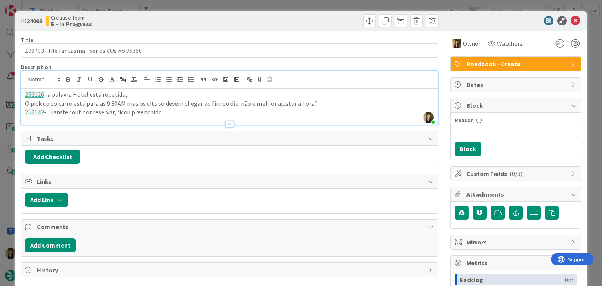
click at [202, 16] on div "Creative Team E - In Progress" at bounding box center [136, 21] width 181 height 13
click at [201, 1] on div "ID 24063 Creative Team E - In Progress Title 44 / 128 109703 - file fantasma - …" at bounding box center [301, 143] width 602 height 286
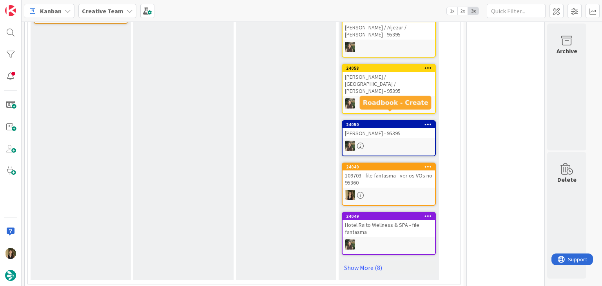
click at [397, 171] on div "109703 - file fantasma - ver os VOs no 95360" at bounding box center [389, 179] width 93 height 17
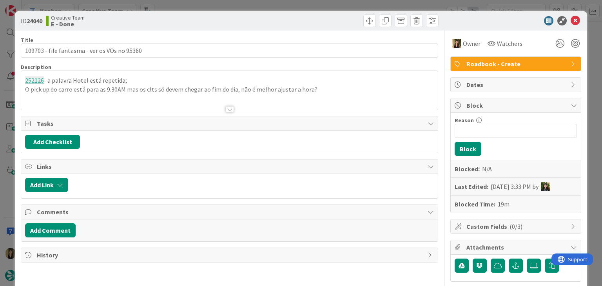
click at [225, 109] on div at bounding box center [229, 109] width 9 height 6
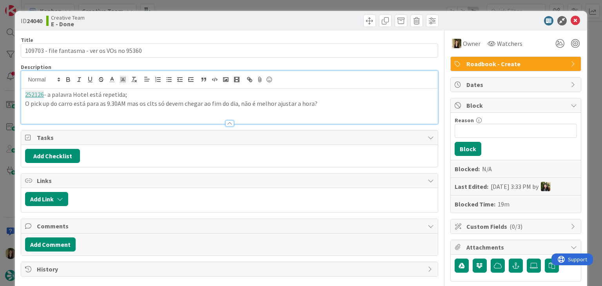
click at [246, 4] on div "ID 24040 Creative Team E - Done Title 44 / 128 109703 - file fantasma - ver os …" at bounding box center [301, 143] width 602 height 286
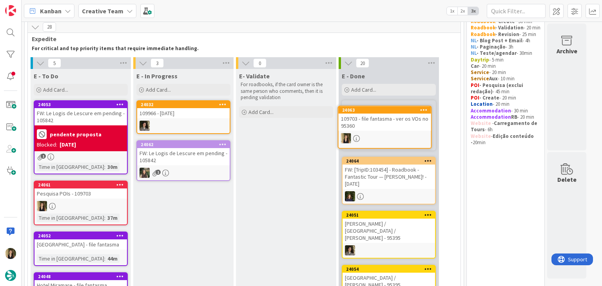
scroll to position [23, 0]
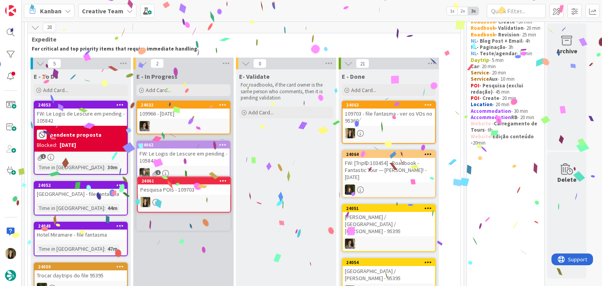
scroll to position [31, 0]
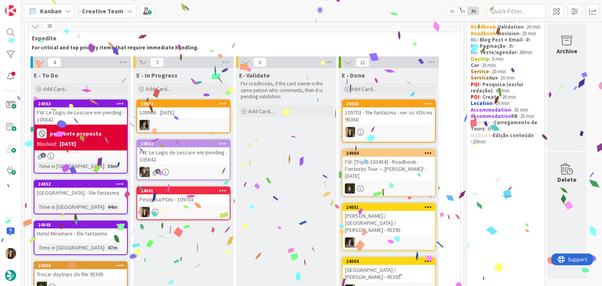
click at [198, 205] on div "24061 Pesquisa POIs - 109703" at bounding box center [183, 204] width 94 height 34
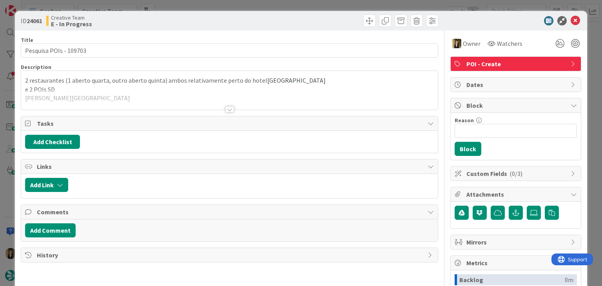
click at [227, 109] on div at bounding box center [229, 109] width 9 height 6
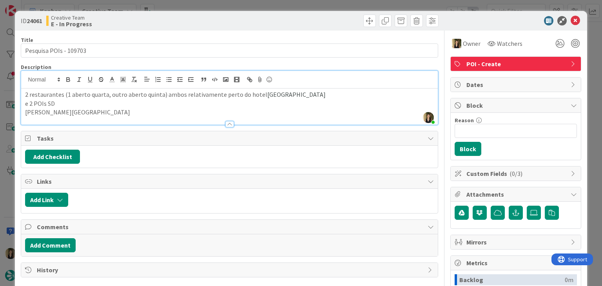
click at [267, 17] on div at bounding box center [335, 21] width 207 height 13
drag, startPoint x: 258, startPoint y: 94, endPoint x: 318, endPoint y: 94, distance: 60.8
click at [318, 94] on p "2 restaurantes (1 aberto quarta, outro aberto quinta) ambos relativamente perto…" at bounding box center [229, 94] width 408 height 9
copy span "[GEOGRAPHIC_DATA]"
click at [182, 5] on div "ID 24061 Creative Team E - In Progress Title 22 / 128 Pesquisa POIs - 109703 De…" at bounding box center [301, 143] width 602 height 286
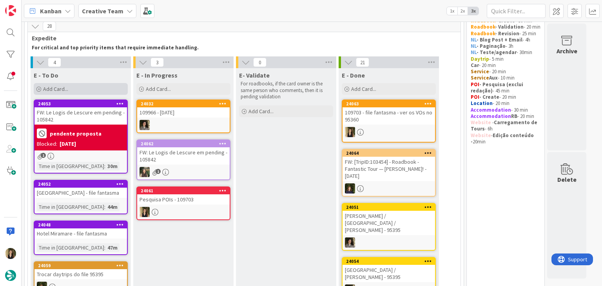
click at [95, 83] on div "Add Card..." at bounding box center [81, 89] width 94 height 12
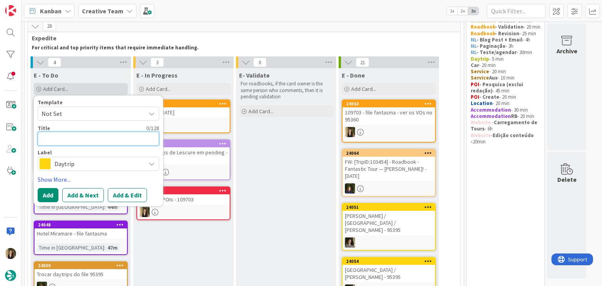
paste textarea "Pizzeria La Bussola"
type textarea "Pizzeria La Bussola"
type textarea "x"
type textarea "Pizzeria La Bussola"
type textarea "x"
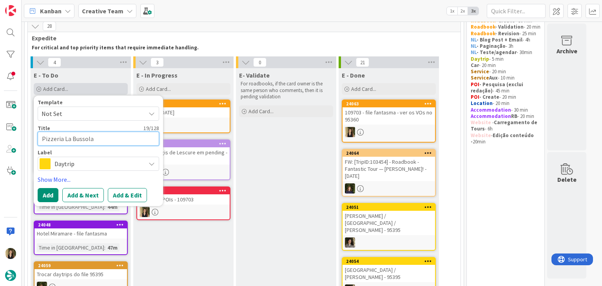
type textarea "Pizzeria La Bussola -"
type textarea "x"
type textarea "Pizzeria La Bussola -"
type textarea "x"
click at [43, 137] on textarea "Pizzeria La Bussola -" at bounding box center [99, 139] width 122 height 14
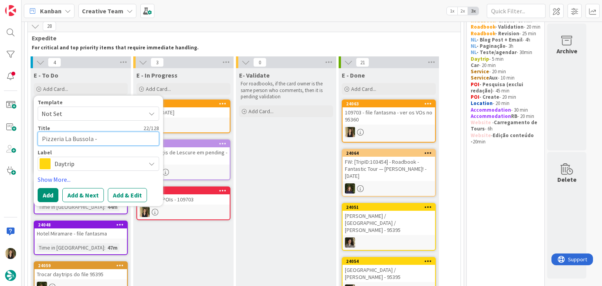
type textarea "€Pizzeria La Bussola -"
type textarea "x"
type textarea "€€Pizzeria La Bussola -"
type textarea "x"
type textarea "€€ Pizzeria La Bussola -"
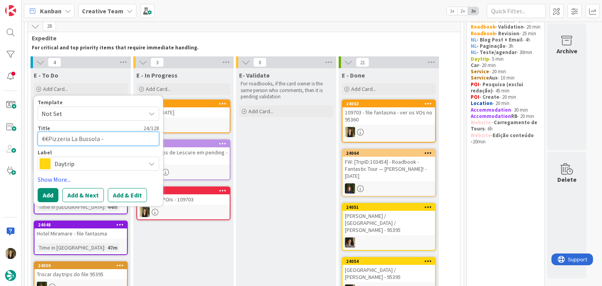
type textarea "x"
type textarea "€€ -Pizzeria La Bussola -"
type textarea "x"
type textarea "€€ - Pizzeria La Bussola -"
type textarea "x"
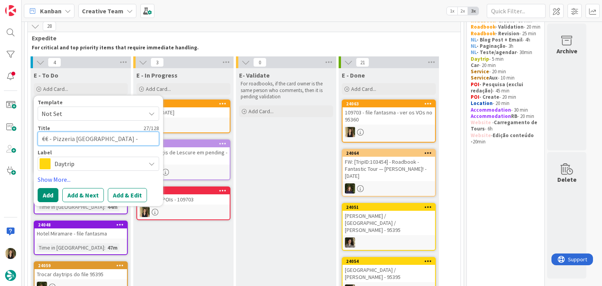
click at [122, 140] on textarea "€€ - Pizzeria La Bussola -" at bounding box center [99, 139] width 122 height 14
type textarea "€€ - Pizzeria La Bussola - C"
type textarea "x"
type textarea "€€ - Pizzeria La Bussola - Cl"
type textarea "x"
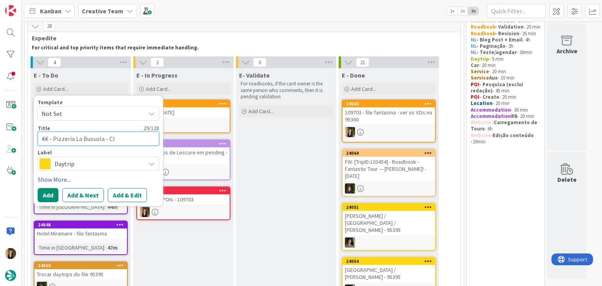
type textarea "€€ - Pizzeria La Bussola - Clo"
type textarea "x"
type textarea "€€ - Pizzeria La Bussola - Clos"
type textarea "x"
type textarea "€€ - Pizzeria La Bussola - Close"
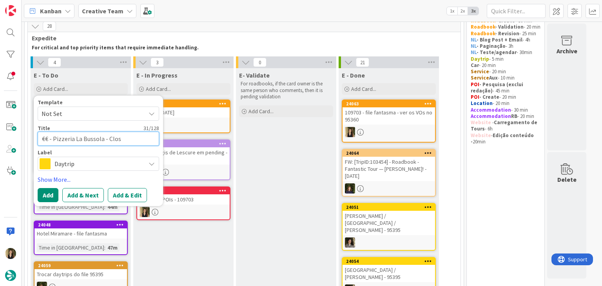
type textarea "x"
type textarea "€€ - Pizzeria La Bussola - Closed"
type textarea "x"
type textarea "€€ - Pizzeria La Bussola - Closed"
type textarea "x"
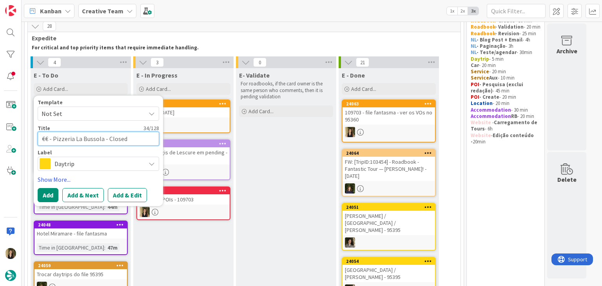
type textarea "€€ - Pizzeria La Bussola - Closed M"
type textarea "x"
type textarea "€€ - Pizzeria La Bussola - Closed Mo"
type textarea "x"
type textarea "€€ - Pizzeria La Bussola - Closed Mon"
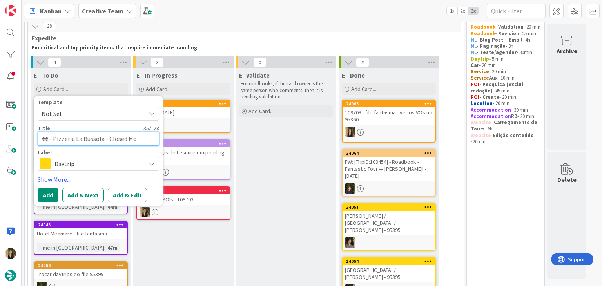
type textarea "x"
type textarea "€€ - Pizzeria La Bussola - Closed Mon"
type textarea "x"
type textarea "€€ - Pizzeria La Bussola - Closed Mon ("
type textarea "x"
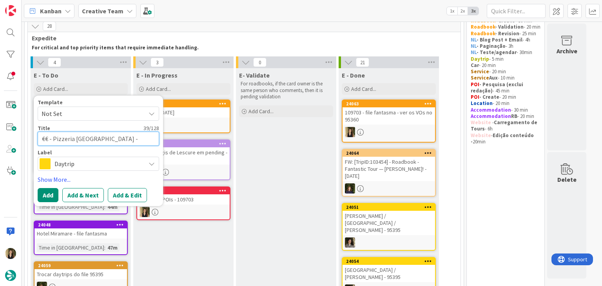
type textarea "€€ - Pizzeria La Bussola - Closed Mon (o"
type textarea "x"
type textarea "€€ - Pizzeria La Bussola - Closed Mon (on"
type textarea "x"
type textarea "€€ - Pizzeria La Bussola - Closed Mon (onl"
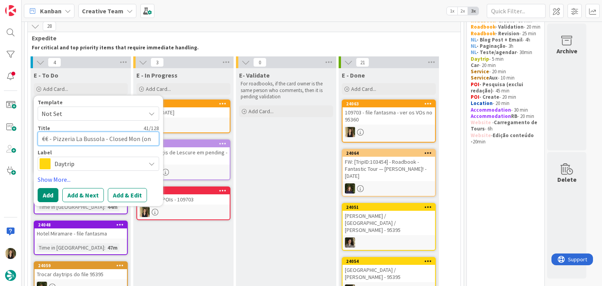
type textarea "x"
type textarea "€€ - Pizzeria La Bussola - Closed Mon (only"
type textarea "x"
type textarea "€€ - Pizzeria La Bussola - Closed Mon (only"
type textarea "x"
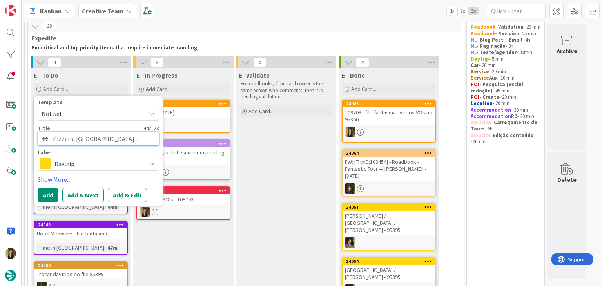
type textarea "€€ - Pizzeria La Bussola - Closed Mon (only d"
type textarea "x"
type textarea "€€ - Pizzeria La Bussola - Closed Mon (only di"
type textarea "x"
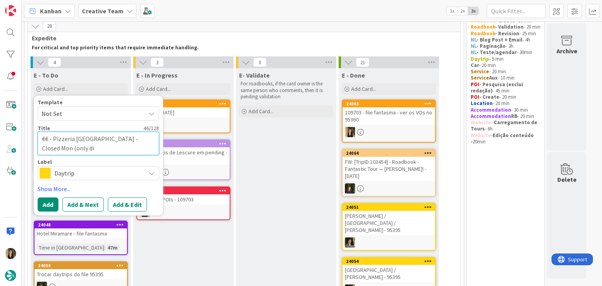
type textarea "€€ - Pizzeria La Bussola - Closed Mon (only din"
type textarea "x"
type textarea "€€ - Pizzeria La Bussola - Closed Mon (only dinn"
type textarea "x"
type textarea "€€ - Pizzeria La Bussola - Closed Mon (only dinne"
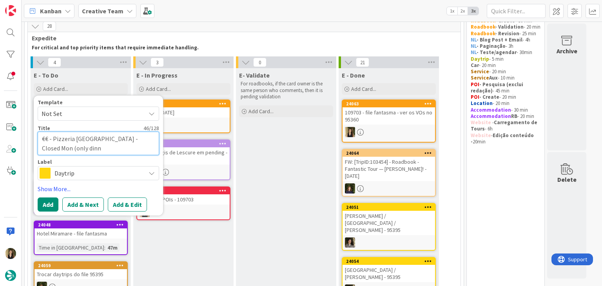
type textarea "x"
type textarea "€€ - Pizzeria La Bussola - Closed Mon (only dinner"
type textarea "x"
type textarea "€€ - Pizzeria La Bussola - Closed Mon (only dinner)"
type textarea "x"
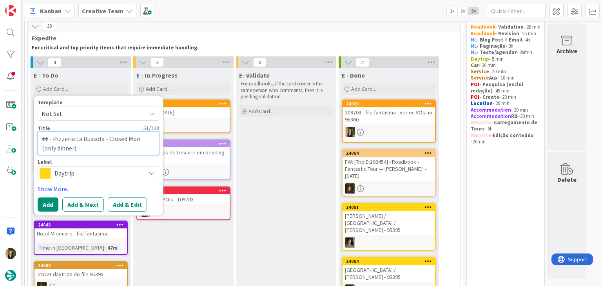
type textarea "€€ - Pizzeria La Bussola - Closed Mon (only dinner)"
click at [105, 172] on span "Daytrip" at bounding box center [97, 173] width 87 height 11
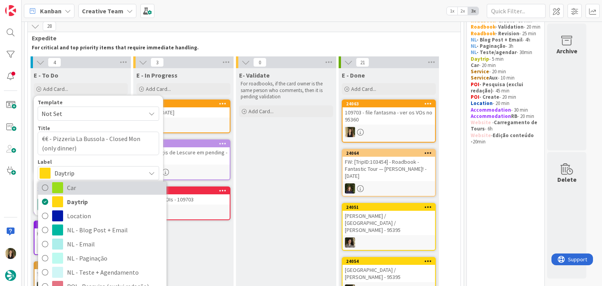
scroll to position [78, 0]
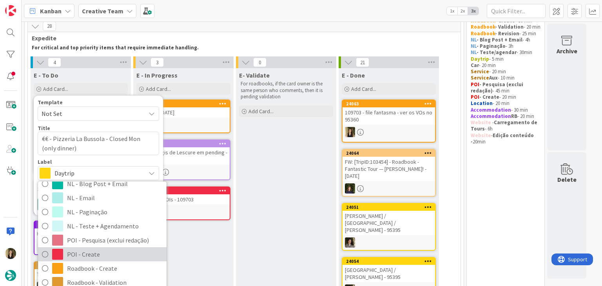
click at [101, 253] on span "POI - Create" at bounding box center [115, 254] width 96 height 12
type textarea "x"
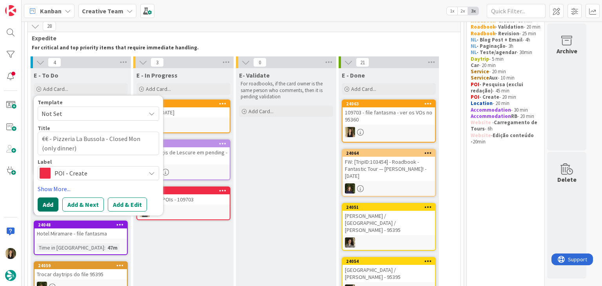
click at [52, 203] on button "Add" at bounding box center [48, 205] width 21 height 14
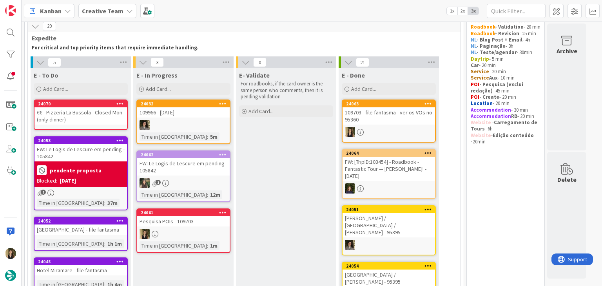
click at [101, 115] on div "€€ - Pizzeria La Bussola - Closed Mon (only dinner)" at bounding box center [80, 115] width 93 height 17
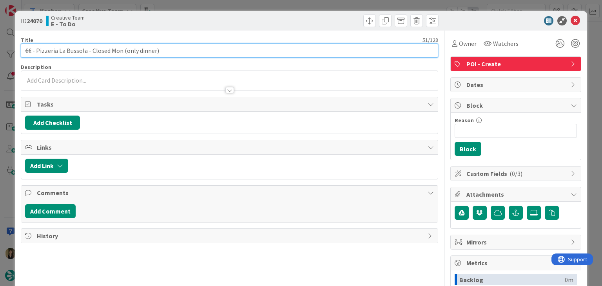
click at [167, 51] on input "€€ - Pizzeria La Bussola - Closed Mon (only dinner)" at bounding box center [229, 51] width 417 height 14
type input "€€ - Pizzeria La Bussola - Closed Mon (only dinner) - 109703"
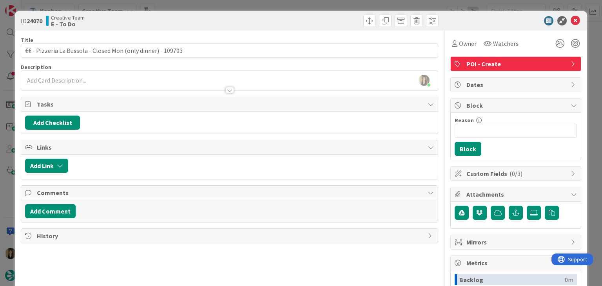
click at [298, 22] on div at bounding box center [335, 21] width 207 height 13
click at [299, 5] on div "ID 24070 Creative Team E - To Do Title 60 / 128 €€ - Pizzeria La Bussola - Clos…" at bounding box center [301, 143] width 602 height 286
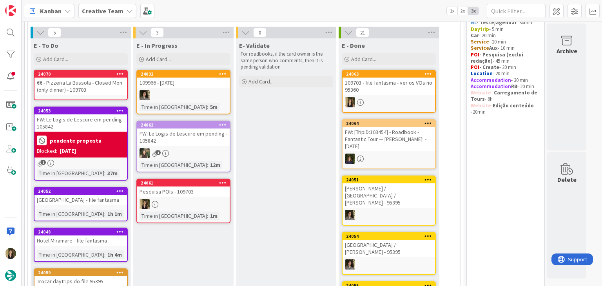
scroll to position [78, 0]
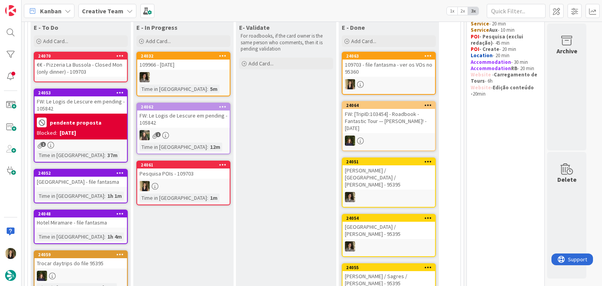
click at [92, 41] on div "Add Card..." at bounding box center [81, 41] width 94 height 12
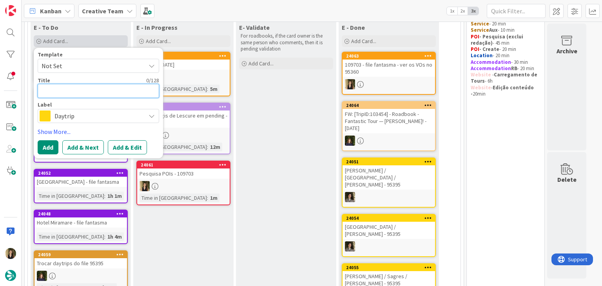
type textarea "€"
type textarea "x"
type textarea "€€"
type textarea "x"
type textarea "€€"
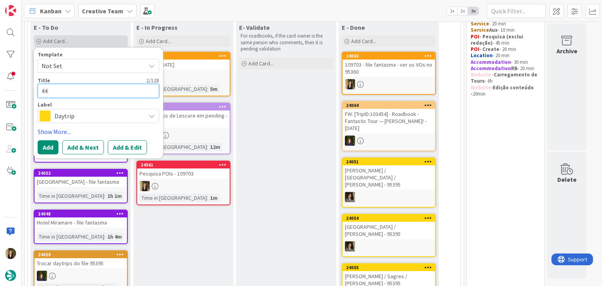
type textarea "x"
type textarea "€€ -"
type textarea "x"
type textarea "€€ -"
type textarea "x"
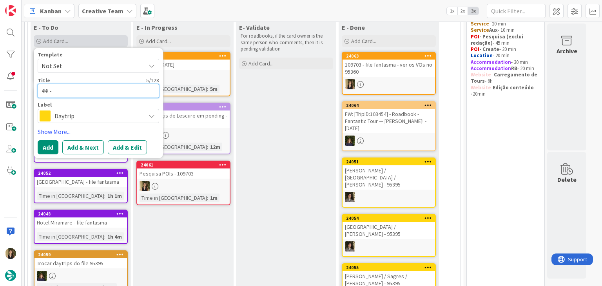
paste textarea "La Cambusa"
type textarea "€€ - La Cambusa"
type textarea "x"
type textarea "€€ - La Cambusa"
type textarea "x"
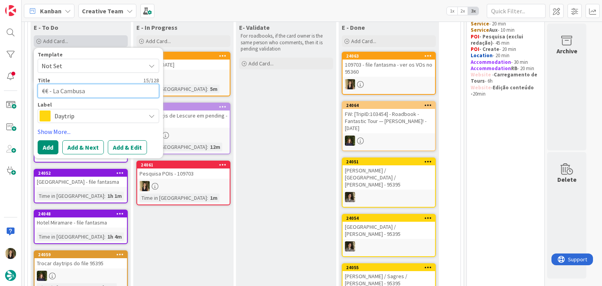
type textarea "€€ - La Cambusa -"
type textarea "x"
type textarea "€€ - La Cambusa -"
type textarea "x"
type textarea "€€ - La Cambusa - C"
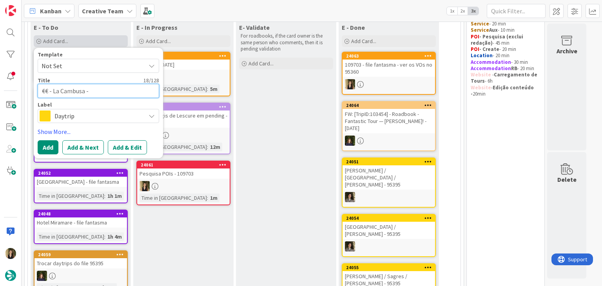
type textarea "x"
type textarea "€€ - La Cambusa - Cl"
type textarea "x"
type textarea "€€ - La Cambusa - Clo"
type textarea "x"
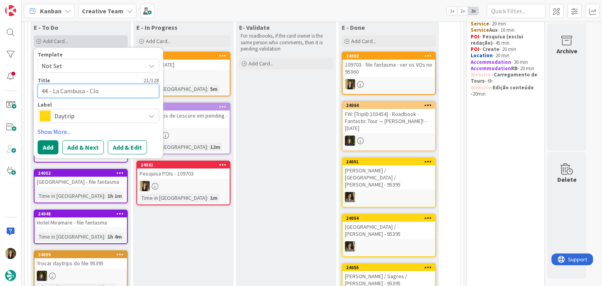
type textarea "€€ - La Cambusa - Clos"
type textarea "x"
type textarea "€€ - La Cambusa - Close"
type textarea "x"
type textarea "€€ - La Cambusa - Closed"
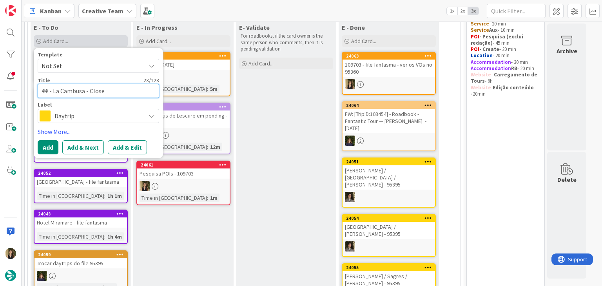
type textarea "x"
type textarea "€€ - La Cambusa - Closed"
type textarea "x"
type textarea "€€ - La Cambusa - Closed"
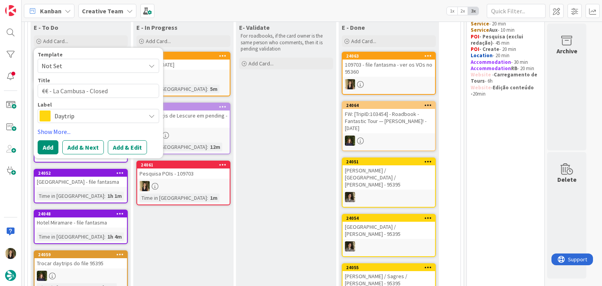
type textarea "x"
type textarea "€€ - La Cambusa - Closed M"
type textarea "x"
type textarea "€€ - La Cambusa - Closed Mo"
type textarea "x"
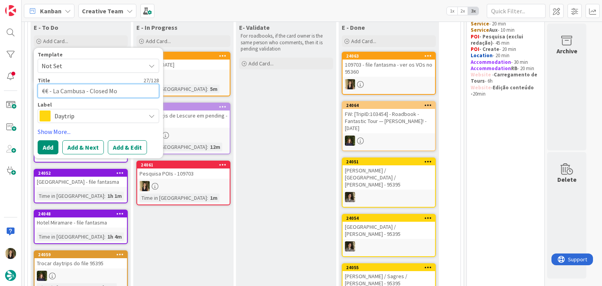
type textarea "€€ - La Cambusa - Closed Mon"
type textarea "x"
type textarea "€€ - La Cambusa - Closed Mon&"
type textarea "x"
type textarea "€€ - La Cambusa - Closed Mon&T"
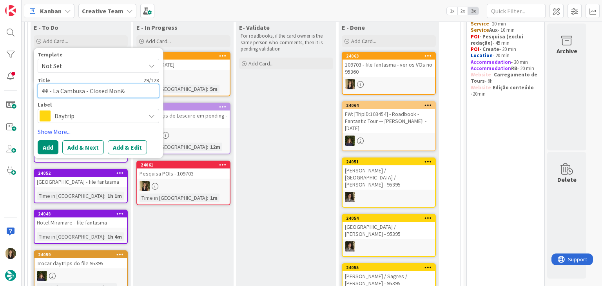
type textarea "x"
type textarea "€€ - La Cambusa - Closed Mon&Tu"
type textarea "x"
type textarea "€€ - La Cambusa - Closed Mon&Tue"
type textarea "x"
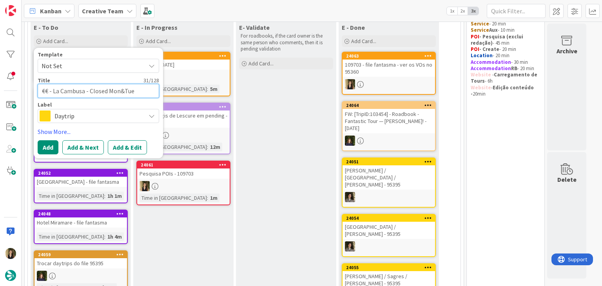
type textarea "€€ - La Cambusa - Closed Mon&Tue"
type textarea "x"
type textarea "€€ - La Cambusa - Closed Mon&Tue ("
type textarea "x"
type textarea "€€ - La Cambusa - Closed Mon&Tue (o"
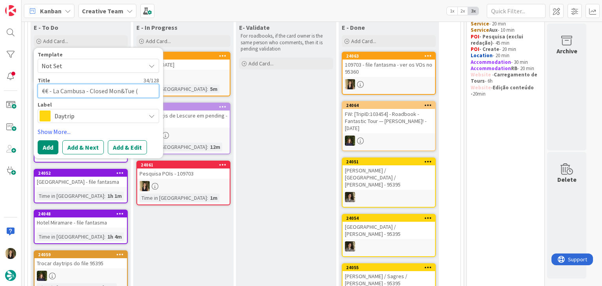
type textarea "x"
type textarea "€€ - La Cambusa - Closed Mon&Tue (on"
type textarea "x"
type textarea "€€ - La Cambusa - Closed Mon&Tue (ono"
type textarea "x"
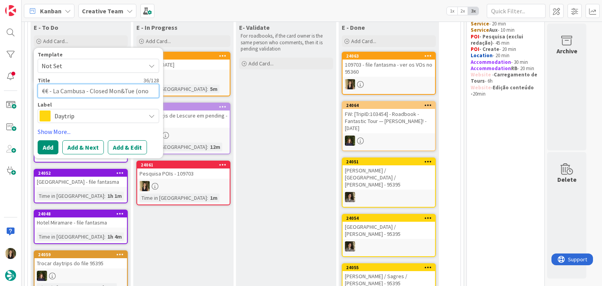
type textarea "€€ - La Cambusa - Closed Mon&Tue (onoy"
type textarea "x"
type textarea "€€ - La Cambusa - Closed Mon&Tue (onoy"
type textarea "x"
type textarea "€€ - La Cambusa - Closed Mon&Tue (onoy d"
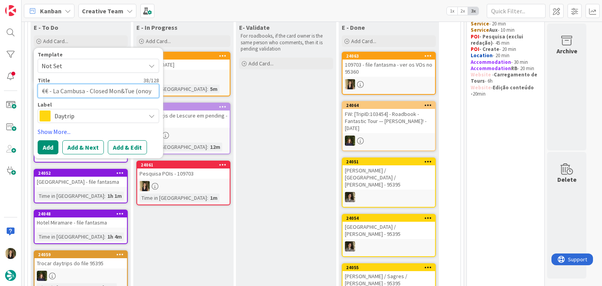
type textarea "x"
type textarea "€€ - La Cambusa - Closed Mon&Tue (onoy di"
type textarea "x"
type textarea "€€ - La Cambusa - Closed Mon&Tue (onoy din"
type textarea "x"
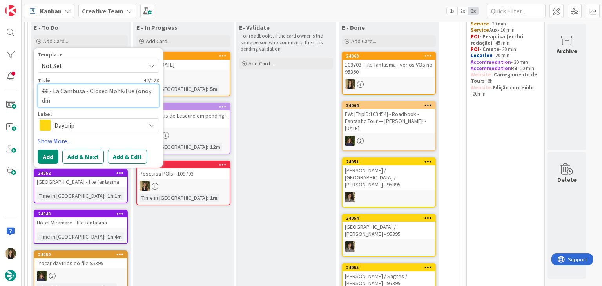
type textarea "€€ - La Cambusa - Closed Mon&Tue (onoy dinn"
type textarea "x"
type textarea "€€ - La Cambusa - Closed Mon&Tue (onoy dinne"
type textarea "x"
type textarea "€€ - La Cambusa - Closed Mon&Tue (onoy dinner"
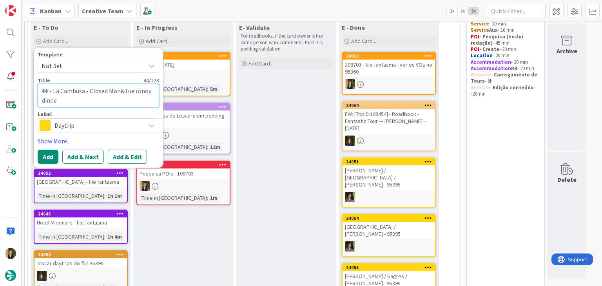
type textarea "x"
type textarea "€€ - La Cambusa - Closed Mon&Tue (onoy dinner)"
type textarea "x"
drag, startPoint x: 145, startPoint y: 90, endPoint x: 157, endPoint y: 81, distance: 14.3
click at [145, 90] on textarea "€€ - La Cambusa - Closed Mon&Tue (onoy dinner)" at bounding box center [99, 96] width 122 height 24
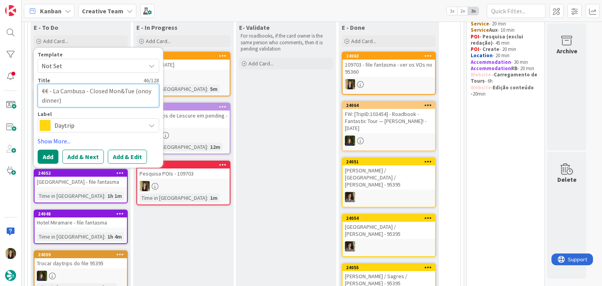
type textarea "€€ - La Cambusa - Closed Mon&Tue (ony dinner)"
type textarea "x"
type textarea "€€ - La Cambusa - Closed Mon&Tue (only dinner)"
type textarea "x"
type textarea "€€ - La Cambusa - Closed Mon&Tue (only dinner)"
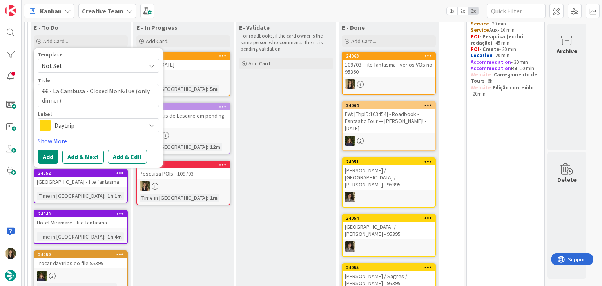
drag, startPoint x: 85, startPoint y: 125, endPoint x: 90, endPoint y: 122, distance: 6.7
click at [85, 124] on span "Daytrip" at bounding box center [97, 125] width 87 height 11
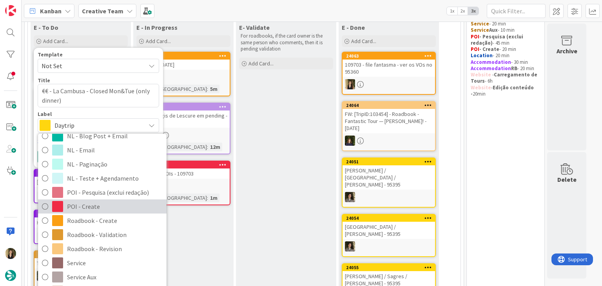
drag, startPoint x: 94, startPoint y: 206, endPoint x: 85, endPoint y: 193, distance: 15.2
click at [93, 206] on span "POI - Create" at bounding box center [115, 207] width 96 height 12
type textarea "x"
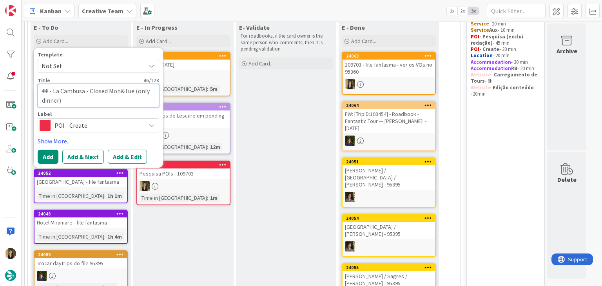
click at [91, 102] on textarea "€€ - La Cambusa - Closed Mon&Tue (only dinner)" at bounding box center [99, 96] width 122 height 24
click at [53, 153] on button "Add" at bounding box center [48, 157] width 21 height 14
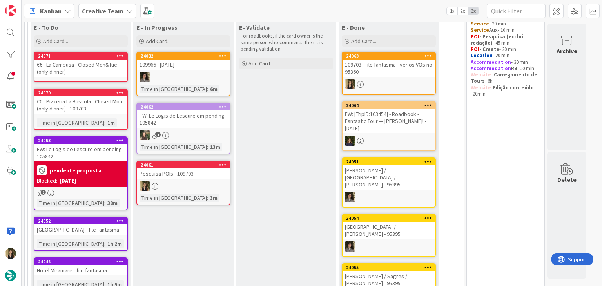
click at [98, 71] on div "€€ - La Cambusa - Closed Mon&Tue (only dinner)" at bounding box center [80, 68] width 93 height 17
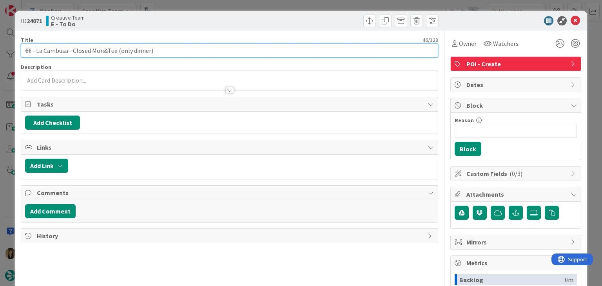
click at [185, 49] on input "€€ - La Cambusa - Closed Mon&Tue (only dinner)" at bounding box center [229, 51] width 417 height 14
type input "€€ - La Cambusa - Closed Mon&Tue (only dinner) - 109703"
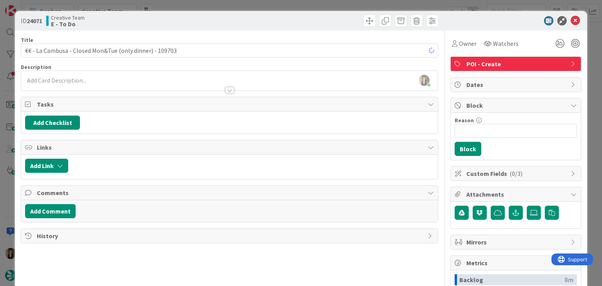
click at [165, 80] on div "[PERSON_NAME] just joined" at bounding box center [229, 81] width 416 height 20
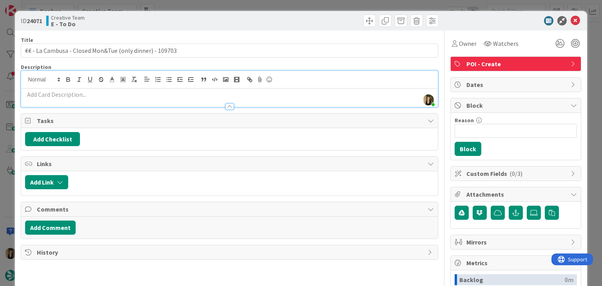
click at [165, 93] on p at bounding box center [229, 94] width 408 height 9
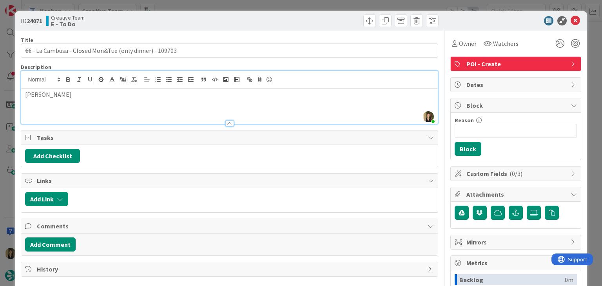
click at [183, 19] on div "Creative Team E - To Do" at bounding box center [136, 21] width 181 height 13
click at [185, 0] on div "ID 24071 Creative Team E - To Do Title 55 / 128 €€ - La Cambusa - Closed Mon&Tu…" at bounding box center [301, 143] width 602 height 286
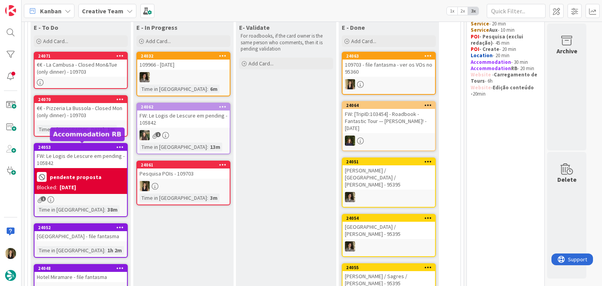
click at [94, 123] on div "24070 €€ - Pizzeria La Bussola - Closed Mon (only dinner) - 109703 Time in Colu…" at bounding box center [81, 116] width 94 height 42
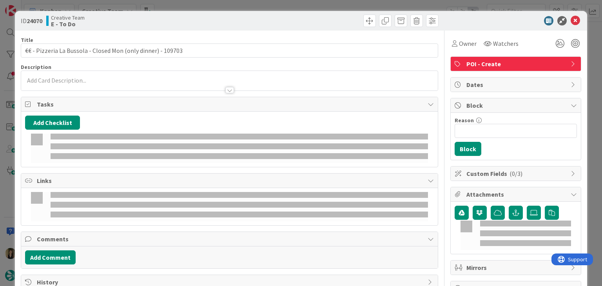
click at [86, 83] on div at bounding box center [229, 86] width 416 height 8
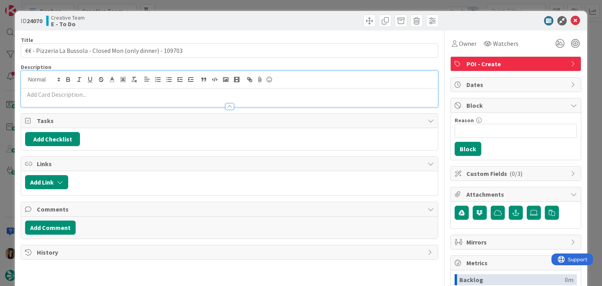
click at [97, 96] on p at bounding box center [229, 94] width 408 height 9
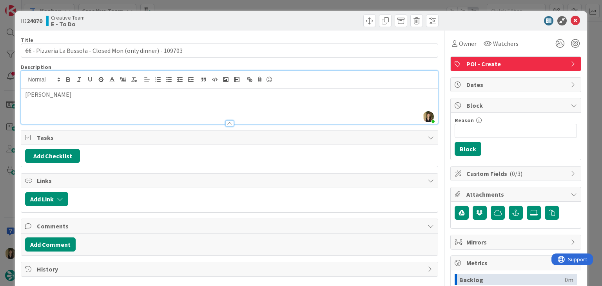
click at [260, 17] on div at bounding box center [335, 21] width 207 height 13
click at [263, 10] on div "ID 24070 Creative Team E - To Do Title 60 / 128 €€ - Pizzeria La Bussola - Clos…" at bounding box center [301, 143] width 602 height 286
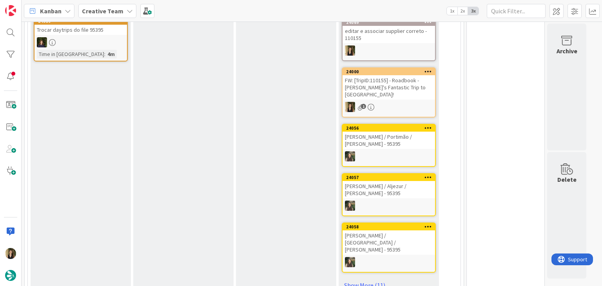
scroll to position [470, 0]
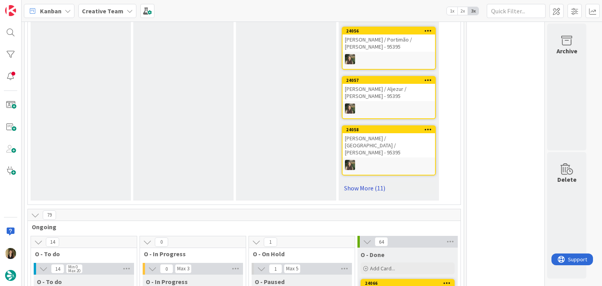
click at [379, 182] on link "Show More (11)" at bounding box center [389, 188] width 94 height 13
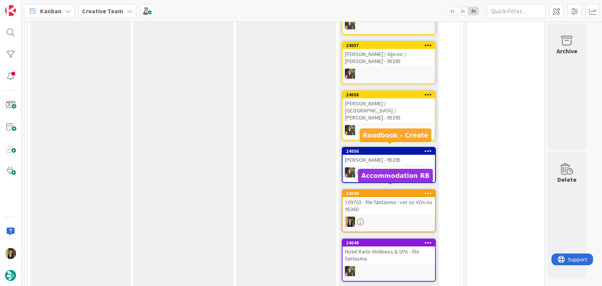
scroll to position [510, 0]
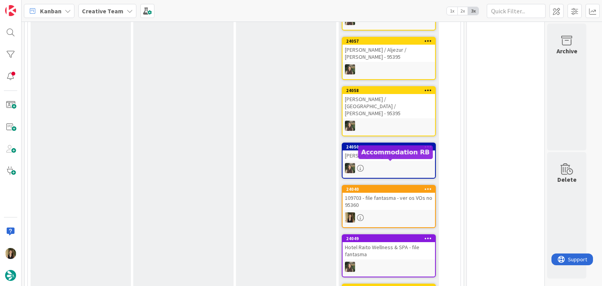
click at [395, 193] on div "109703 - file fantasma - ver os VOs no 95360" at bounding box center [389, 201] width 93 height 17
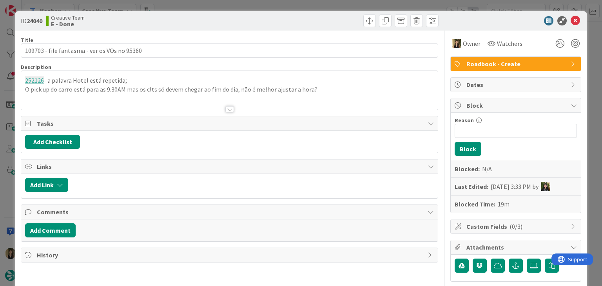
click at [227, 109] on div at bounding box center [229, 109] width 9 height 6
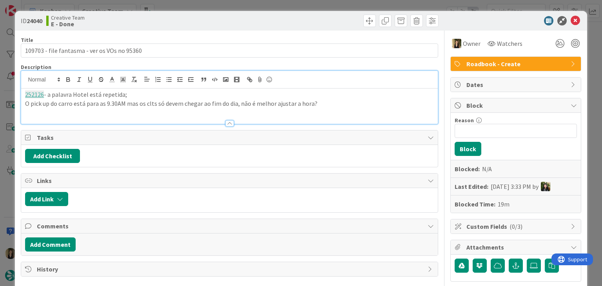
click at [268, 4] on div "ID 24040 Creative Team E - Done Title 44 / 128 109703 - file fantasma - ver os …" at bounding box center [301, 143] width 602 height 286
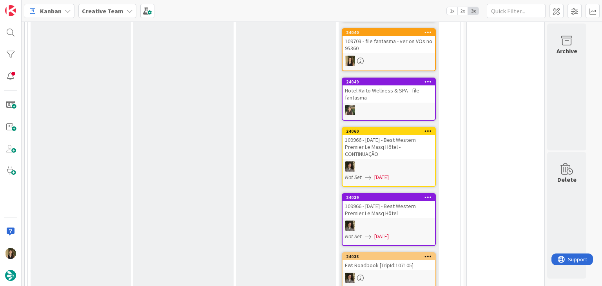
scroll to position [510, 0]
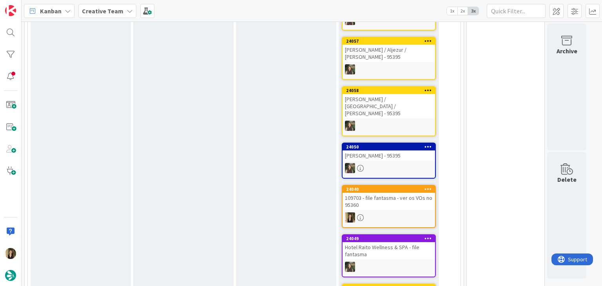
click at [387, 193] on div "109703 - file fantasma - ver os VOs no 95360" at bounding box center [389, 201] width 93 height 17
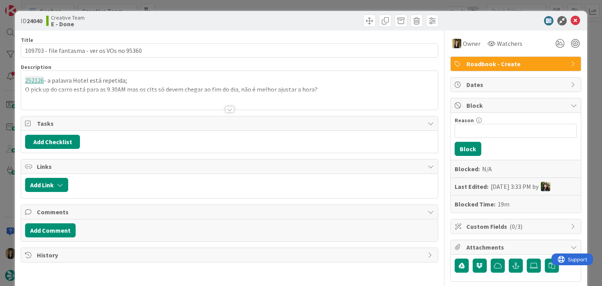
click at [230, 106] on div at bounding box center [229, 100] width 416 height 20
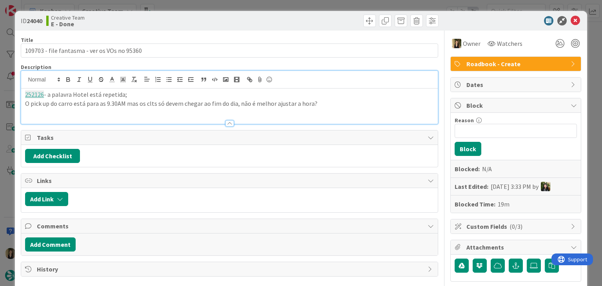
click at [251, 10] on div "ID 24040 Creative Team E - Done Title 44 / 128 109703 - file fantasma - ver os …" at bounding box center [301, 143] width 602 height 286
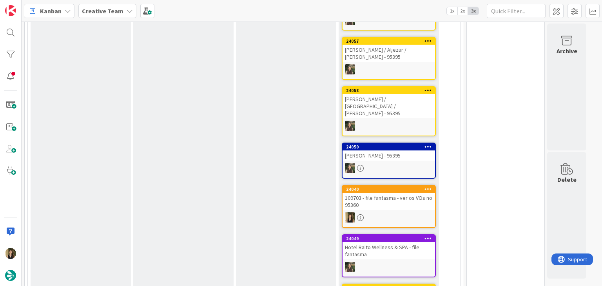
click at [251, 7] on div "Kanban Creative Team 1x 2x 3x" at bounding box center [312, 11] width 580 height 22
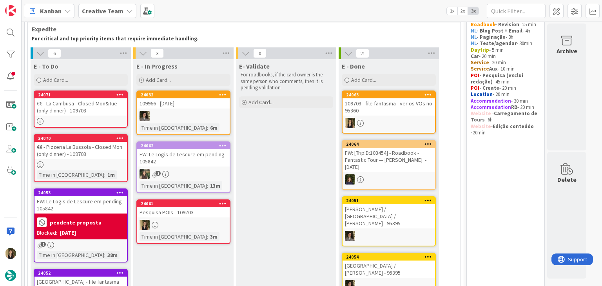
scroll to position [78, 0]
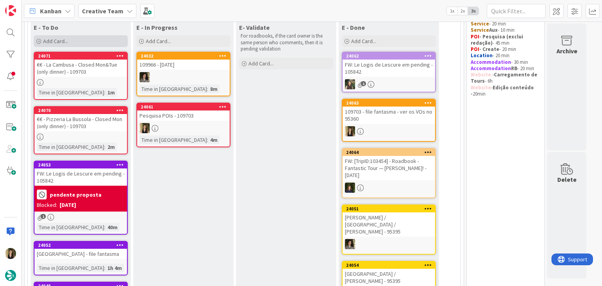
click at [85, 42] on div "Add Card..." at bounding box center [81, 41] width 94 height 12
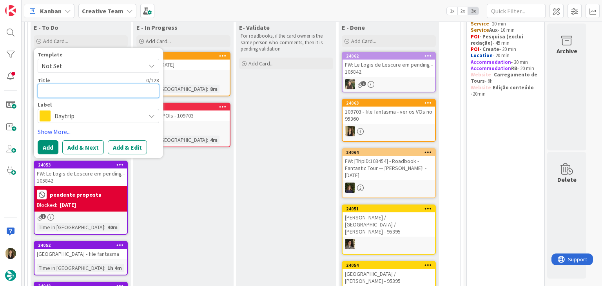
paste textarea "Grotta delle Meraviglie (Grotto of Wonders)"
type textarea "Grotta delle Meraviglie (Grotto of Wonders)"
type textarea "x"
type textarea "Grotta delle Meraviglie (Grotto of Wonders)"
type textarea "x"
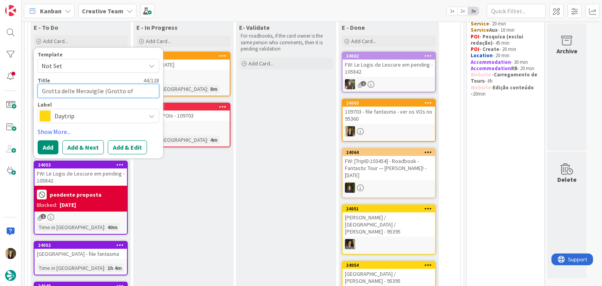
type textarea "Grotta delle Meraviglie (Grotto of Wonders) -"
type textarea "x"
type textarea "Grotta delle Meraviglie (Grotto of Wonders) -"
type textarea "x"
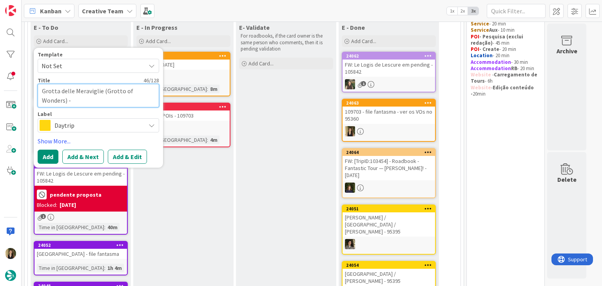
type textarea "Grotta delle Meraviglie (Grotto of Wonders) - 1"
type textarea "x"
type textarea "Grotta delle Meraviglie (Grotto of Wonders) - 10"
type textarea "x"
type textarea "Grotta delle Meraviglie (Grotto of Wonders) - 109"
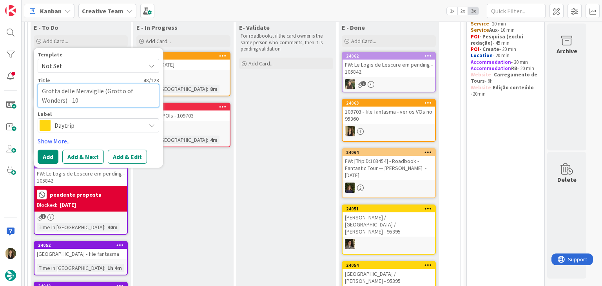
type textarea "x"
type textarea "Grotta delle Meraviglie (Grotto of Wonders) - 1097"
type textarea "x"
type textarea "Grotta delle Meraviglie (Grotto of Wonders) - 10970"
type textarea "x"
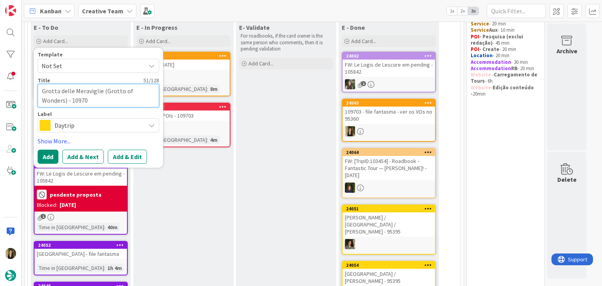
type textarea "Grotta delle Meraviglie (Grotto of Wonders) - 109703"
type textarea "x"
type textarea "Grotta delle Meraviglie (Grotto of Wonders) - 109703"
click at [116, 122] on span "Daytrip" at bounding box center [97, 125] width 87 height 11
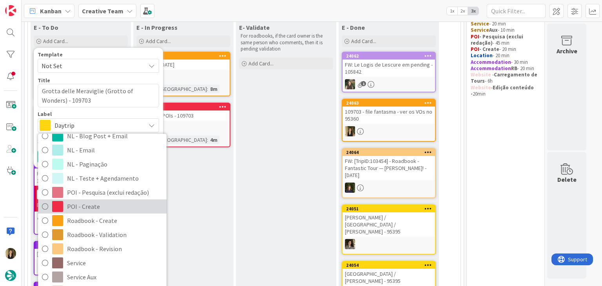
click at [89, 209] on span "POI - Create" at bounding box center [115, 207] width 96 height 12
type textarea "x"
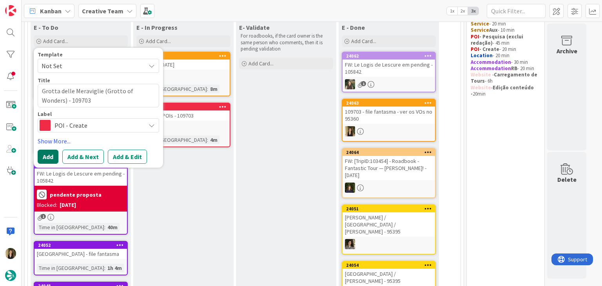
click at [51, 152] on button "Add" at bounding box center [48, 157] width 21 height 14
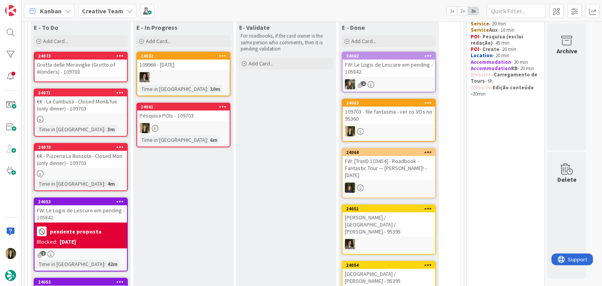
click at [102, 76] on div "24073 Grotta delle Meraviglie (Grotto of Wonders) - 109703" at bounding box center [81, 67] width 94 height 31
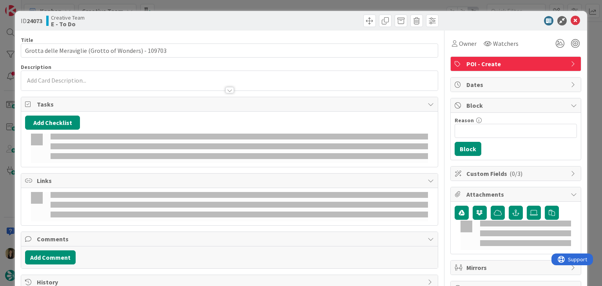
click at [80, 80] on p at bounding box center [229, 80] width 408 height 9
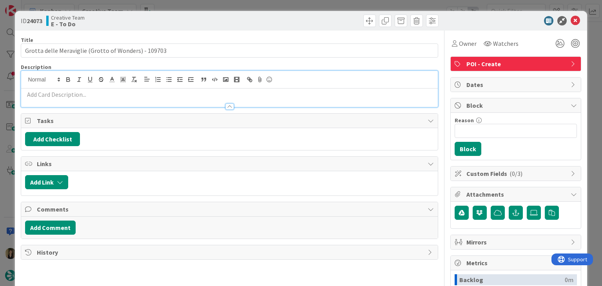
click at [87, 94] on p at bounding box center [229, 94] width 408 height 9
paste div
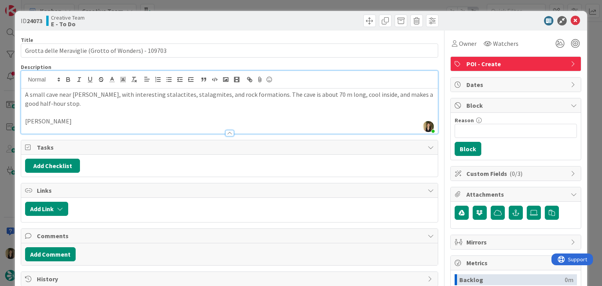
click at [205, 5] on div "ID 24073 Creative Team E - To Do Title 52 / 128 Grotta delle Meraviglie (Grotto…" at bounding box center [301, 143] width 602 height 286
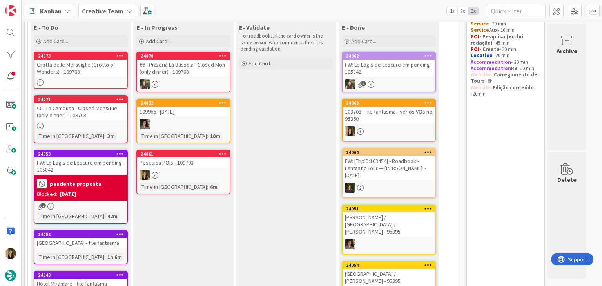
click at [122, 55] on icon at bounding box center [119, 55] width 7 height 5
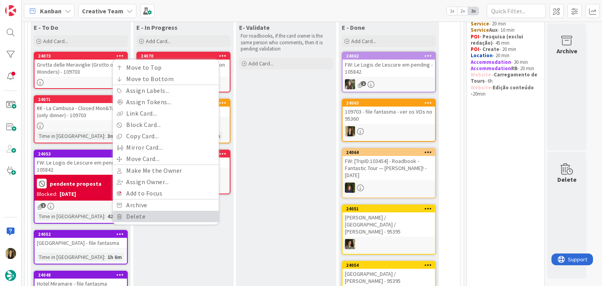
click at [145, 215] on link "Delete" at bounding box center [166, 216] width 106 height 11
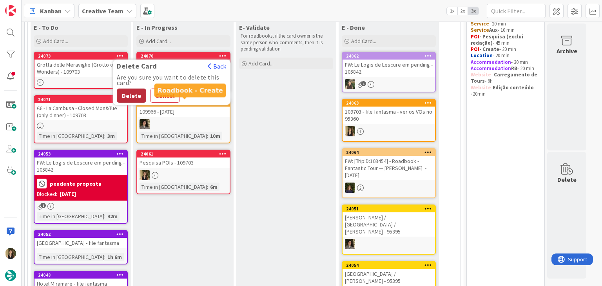
click at [131, 94] on button "Delete" at bounding box center [131, 96] width 29 height 14
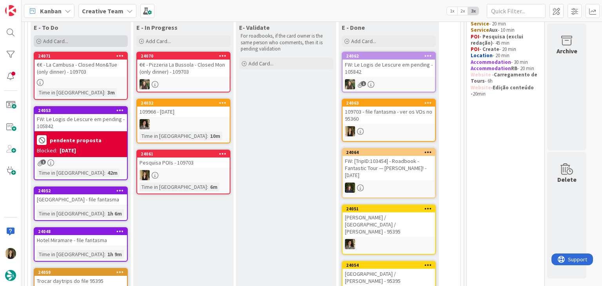
click at [91, 42] on div "Add Card..." at bounding box center [81, 41] width 94 height 12
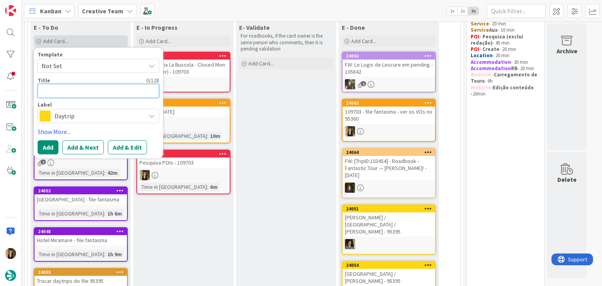
paste textarea "Christ the Redeemer statue"
type textarea "Christ the Redeemer statue"
type textarea "x"
type textarea "Christ the Redeemer statue"
type textarea "x"
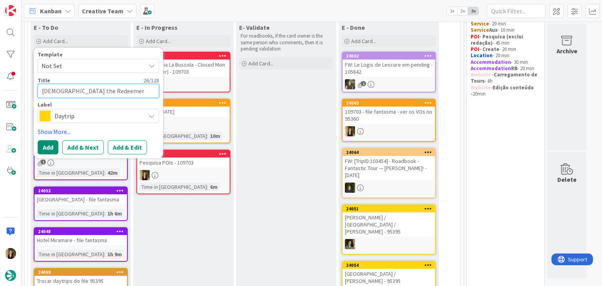
type textarea "Christ the Redeemer statue -"
type textarea "x"
type textarea "Christ the Redeemer statue -"
type textarea "x"
type textarea "Christ the Redeemer statue - 1"
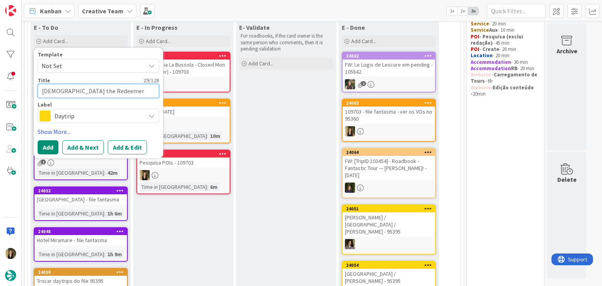
type textarea "x"
type textarea "Christ the Redeemer statue - 10"
type textarea "x"
type textarea "Christ the Redeemer statue - 109"
type textarea "x"
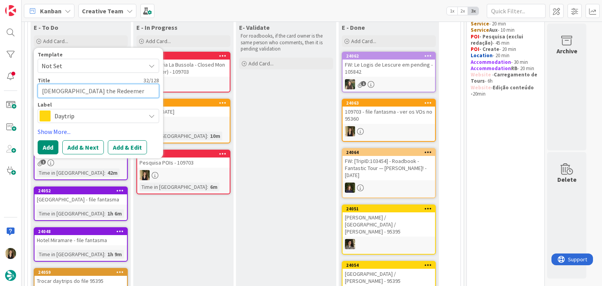
type textarea "Christ the Redeemer statue - 1097"
type textarea "x"
type textarea "Christ the Redeemer statue - 10970"
type textarea "x"
type textarea "Christ the Redeemer statue - 109703"
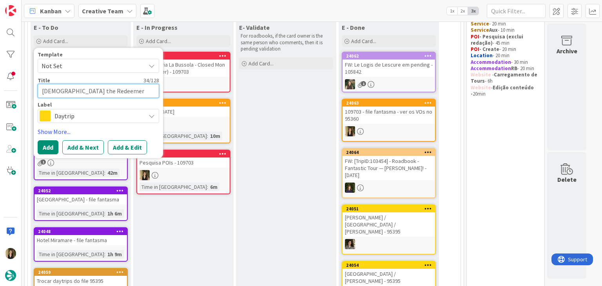
type textarea "x"
type textarea "Christ the Redeemer statue - 109703"
click at [80, 116] on span "Daytrip" at bounding box center [97, 116] width 87 height 11
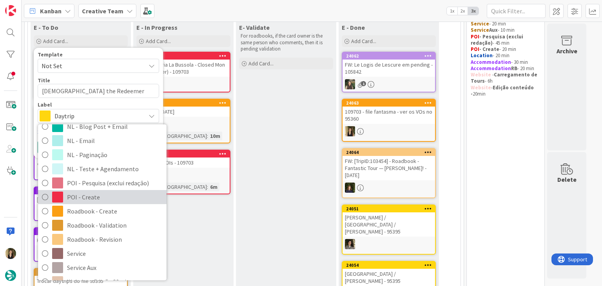
drag, startPoint x: 92, startPoint y: 193, endPoint x: 85, endPoint y: 185, distance: 10.7
click at [91, 194] on span "POI - Create" at bounding box center [115, 198] width 96 height 12
type textarea "x"
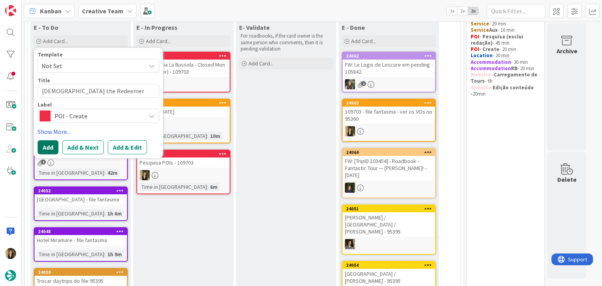
click at [50, 147] on button "Add" at bounding box center [48, 147] width 21 height 14
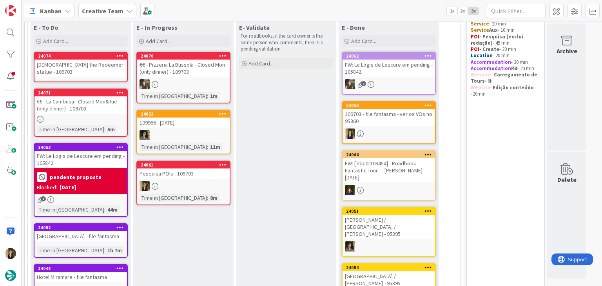
click at [90, 70] on div "24074 Christ the Redeemer statue - 109703" at bounding box center [81, 67] width 94 height 31
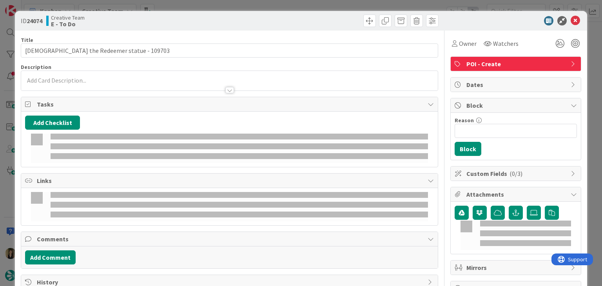
click at [79, 80] on p at bounding box center [229, 80] width 408 height 9
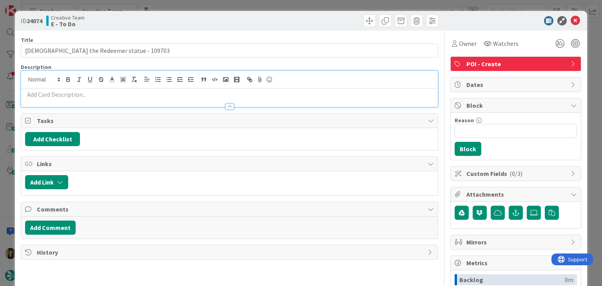
click at [53, 96] on p at bounding box center [229, 94] width 408 height 9
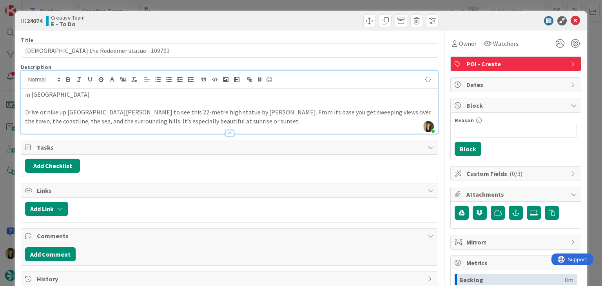
drag, startPoint x: 254, startPoint y: 17, endPoint x: 253, endPoint y: 6, distance: 10.6
click at [254, 16] on div at bounding box center [335, 21] width 207 height 13
click at [252, 5] on div "ID 24074 Creative Team E - To Do Title 35 / 128 Christ the Redeemer statue - 10…" at bounding box center [301, 143] width 602 height 286
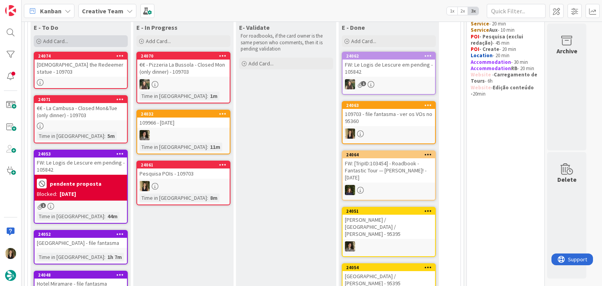
click at [83, 44] on div "Add Card..." at bounding box center [81, 41] width 94 height 12
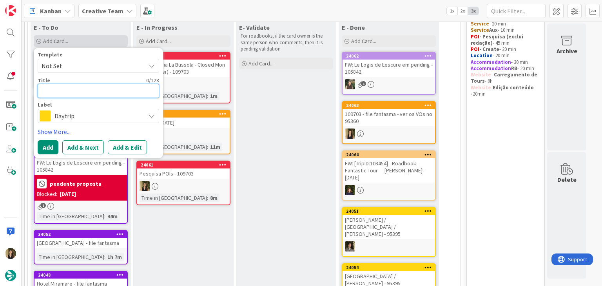
paste textarea "Basilica of San Biagio"
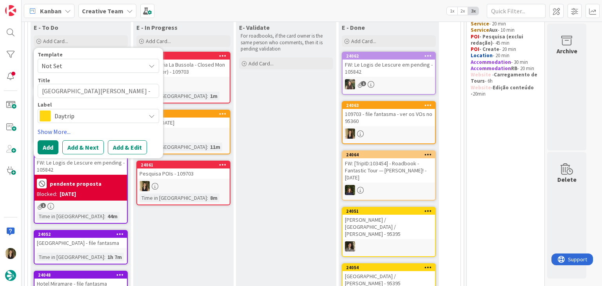
click at [73, 116] on span "Daytrip" at bounding box center [97, 116] width 87 height 11
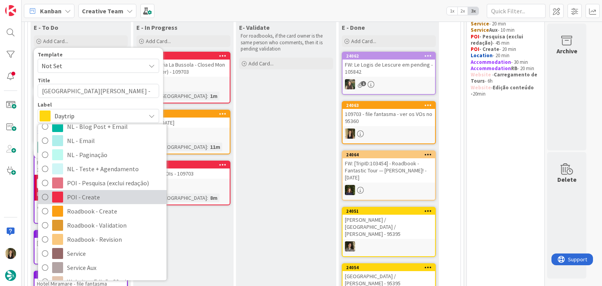
click at [101, 200] on span "POI - Create" at bounding box center [115, 198] width 96 height 12
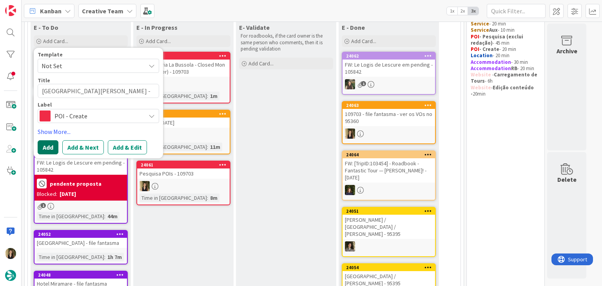
drag, startPoint x: 52, startPoint y: 146, endPoint x: 52, endPoint y: 142, distance: 3.9
click at [52, 146] on button "Add" at bounding box center [48, 147] width 21 height 14
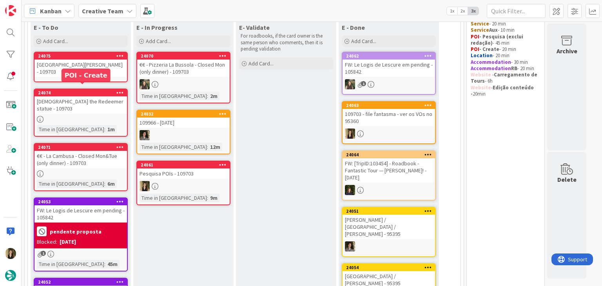
click at [91, 69] on div "Basilica of San Biagio - 109703" at bounding box center [80, 68] width 93 height 17
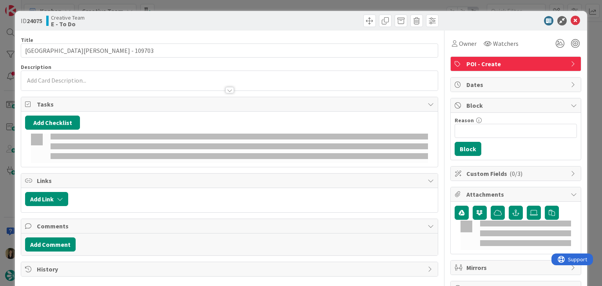
click at [83, 82] on div at bounding box center [229, 86] width 416 height 8
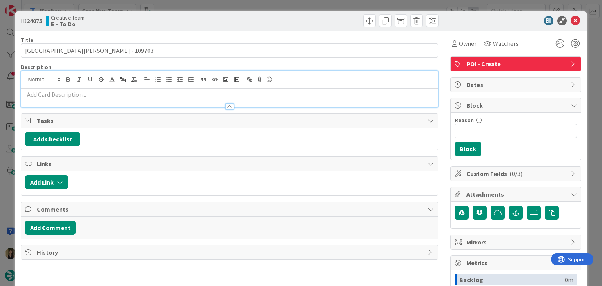
click at [92, 93] on p at bounding box center [229, 94] width 408 height 9
paste div
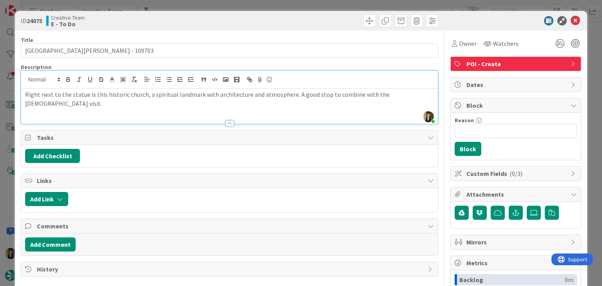
click at [86, 93] on p "Right next to the statue is this historic church, a spiritual landmark with arc…" at bounding box center [229, 99] width 408 height 18
click at [70, 107] on p "Right next to the statue (Christ the Redeemer) is this historic church, a spiri…" at bounding box center [229, 99] width 408 height 18
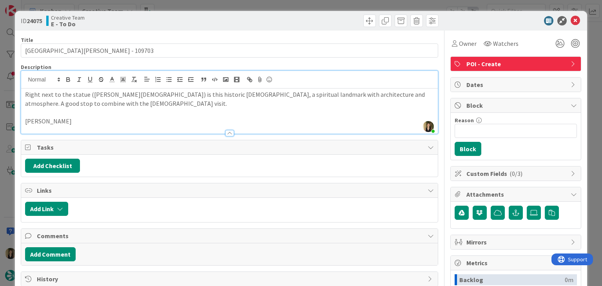
click at [242, 16] on div at bounding box center [335, 21] width 207 height 13
click at [245, 5] on div "ID 24075 Creative Team E - To Do Title 31 / 128 Basilica of San Biagio - 109703…" at bounding box center [301, 143] width 602 height 286
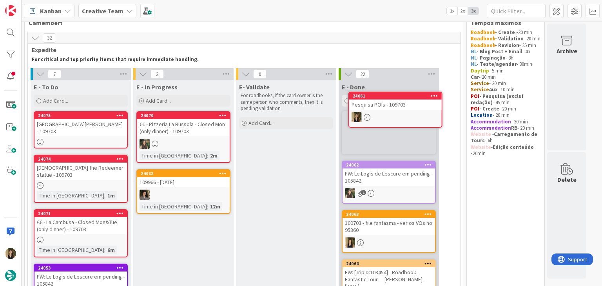
scroll to position [16, 0]
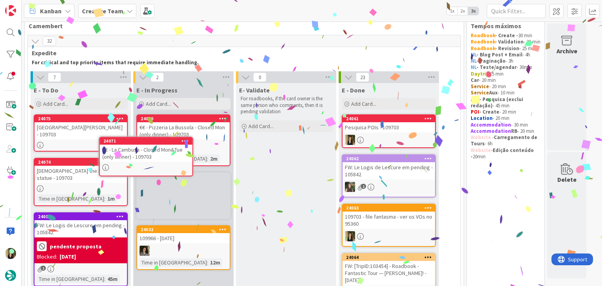
scroll to position [18, 0]
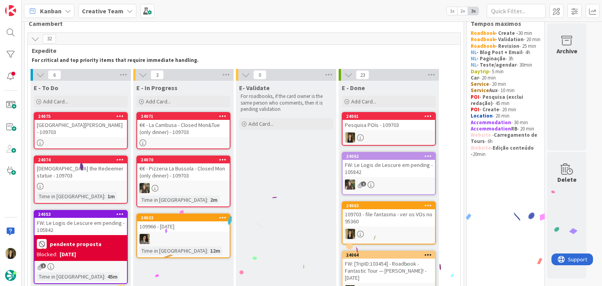
click at [206, 134] on div "€€ - La Cambusa - Closed Mon&Tue (only dinner) - 109703" at bounding box center [183, 128] width 93 height 17
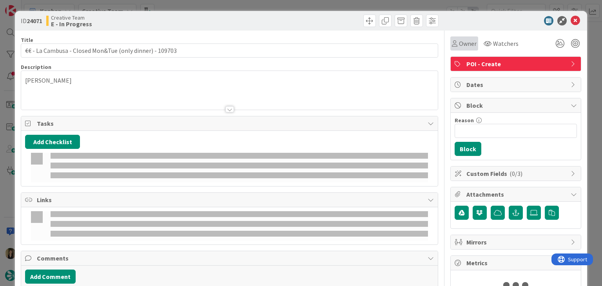
click at [464, 47] on span "Owner" at bounding box center [468, 43] width 18 height 9
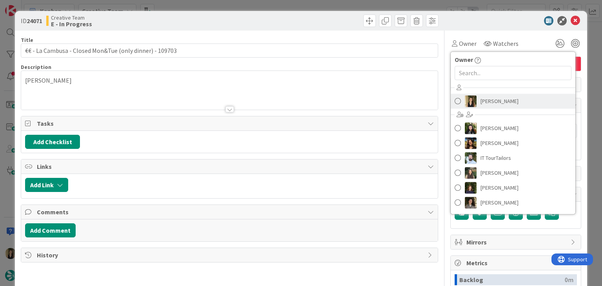
click at [486, 99] on span "[PERSON_NAME]" at bounding box center [500, 101] width 38 height 12
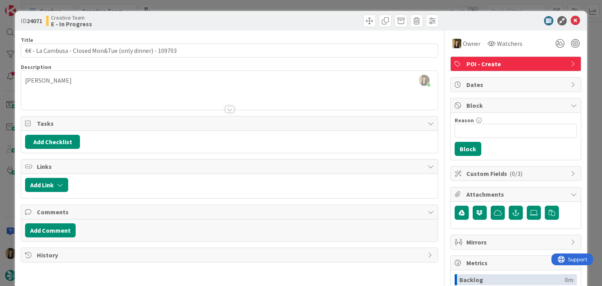
click at [346, 8] on div "ID 24071 Creative Team E - In Progress Title 55 / 128 €€ - La Cambusa - Closed …" at bounding box center [301, 143] width 602 height 286
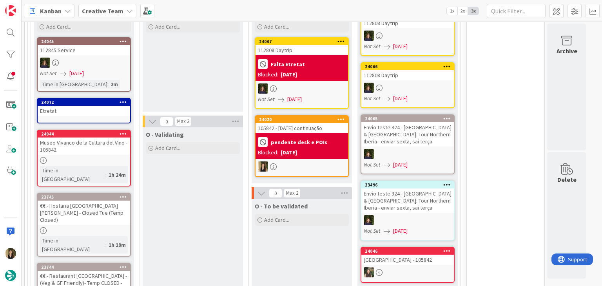
scroll to position [1351, 0]
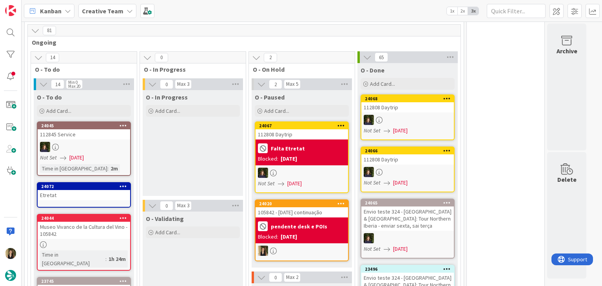
click at [327, 207] on div "105842 - [DATE] continuação" at bounding box center [302, 212] width 93 height 10
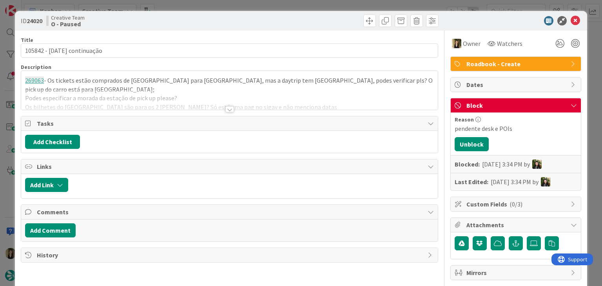
click at [227, 109] on div at bounding box center [229, 109] width 9 height 6
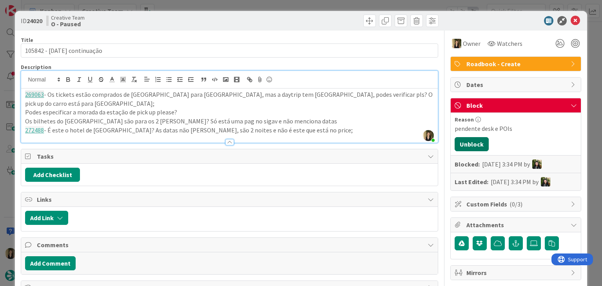
click at [469, 143] on button "Unblock" at bounding box center [472, 144] width 34 height 14
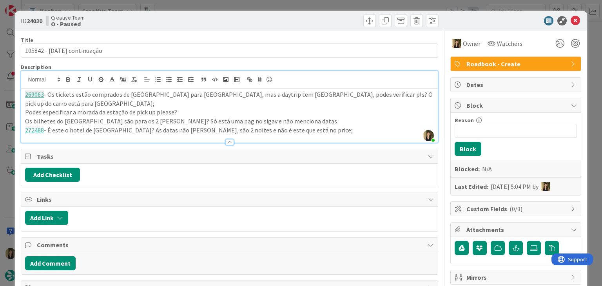
click at [292, 5] on div "ID 24020 Creative Team O - Paused Title 27 / 128 105842 - 28 oct continuação De…" at bounding box center [301, 143] width 602 height 286
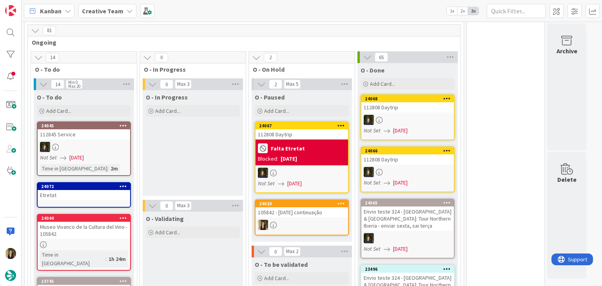
click at [319, 207] on div "105842 - [DATE] continuação" at bounding box center [302, 212] width 93 height 10
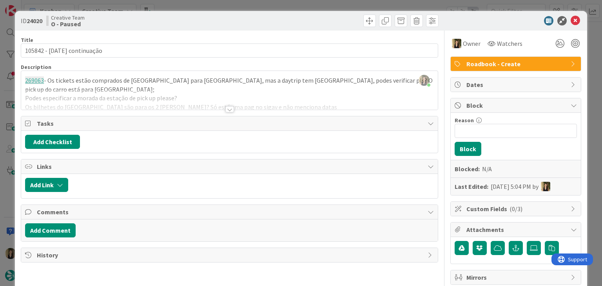
drag, startPoint x: 226, startPoint y: 110, endPoint x: 234, endPoint y: 110, distance: 7.8
click at [226, 110] on div at bounding box center [229, 109] width 9 height 6
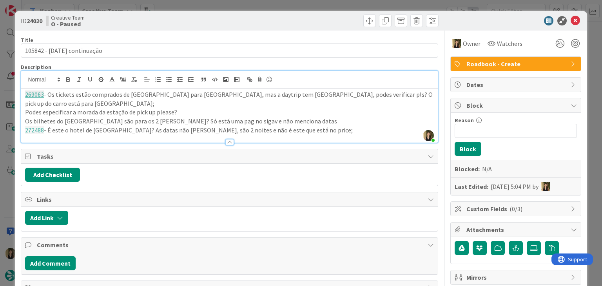
click at [241, 6] on div "ID 24020 Creative Team O - Paused Title 27 / 128 105842 - 28 oct continuação De…" at bounding box center [301, 143] width 602 height 286
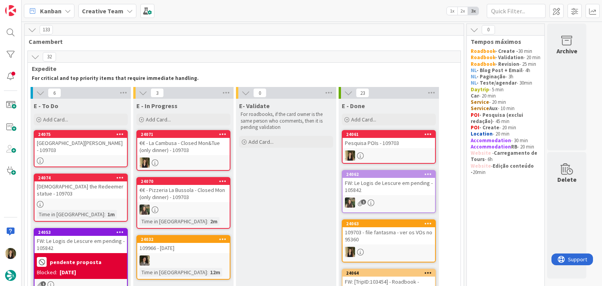
click at [222, 154] on div "€€ - La Cambusa - Closed Mon&Tue (only dinner) - 109703" at bounding box center [183, 146] width 93 height 17
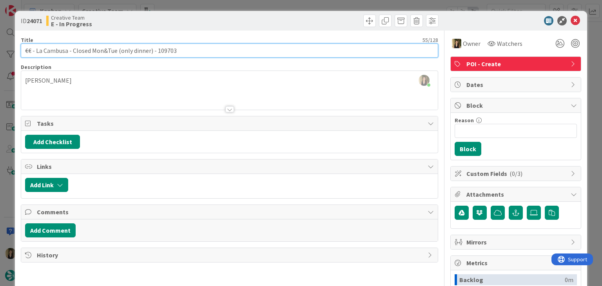
drag, startPoint x: 151, startPoint y: 49, endPoint x: 22, endPoint y: 49, distance: 128.6
click at [22, 49] on input "€€ - La Cambusa - Closed Mon&Tue (only dinner) - 109703" at bounding box center [229, 51] width 417 height 14
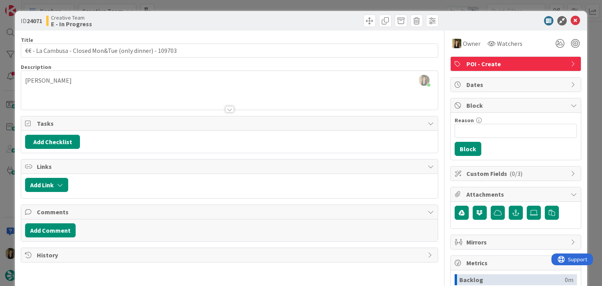
drag, startPoint x: 101, startPoint y: 79, endPoint x: 93, endPoint y: 74, distance: 8.9
click at [100, 79] on div "Sofia Palma joined 4 m ago Maratea" at bounding box center [229, 90] width 416 height 39
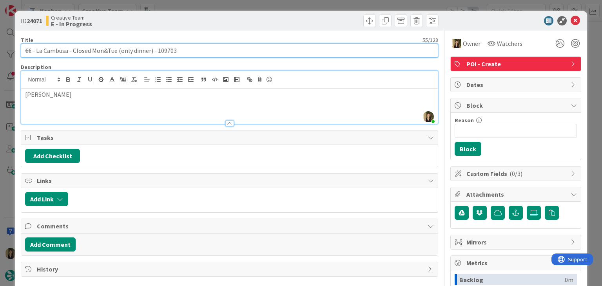
drag, startPoint x: 67, startPoint y: 51, endPoint x: 35, endPoint y: 47, distance: 31.6
click at [35, 47] on input "€€ - La Cambusa - Closed Mon&Tue (only dinner) - 109703" at bounding box center [229, 51] width 417 height 14
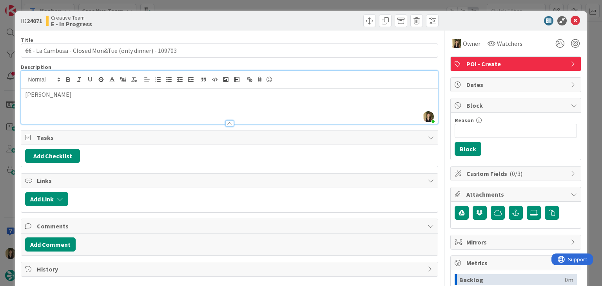
click at [222, 24] on div "Creative Team E - In Progress" at bounding box center [136, 21] width 181 height 13
click at [167, 22] on div "Creative Team E - In Progress" at bounding box center [136, 21] width 181 height 13
click at [171, 8] on div "ID 24071 Creative Team E - In Progress Title 55 / 128 €€ - La Cambusa - Closed …" at bounding box center [301, 143] width 602 height 286
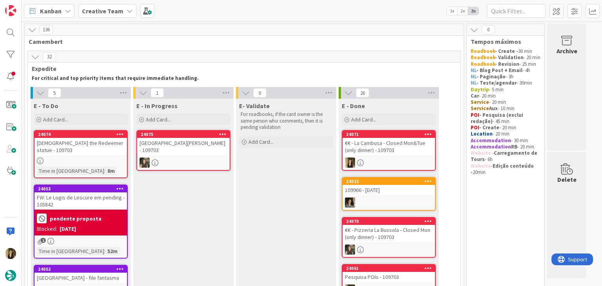
click at [94, 158] on div at bounding box center [80, 161] width 93 height 7
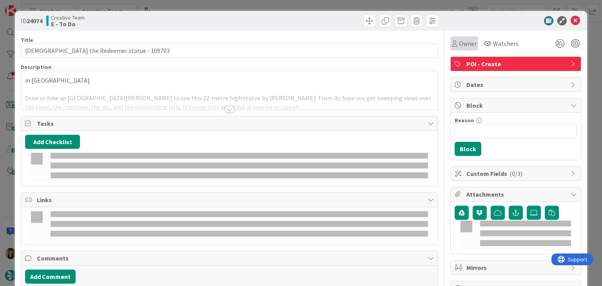
click at [463, 46] on span "Owner" at bounding box center [468, 43] width 18 height 9
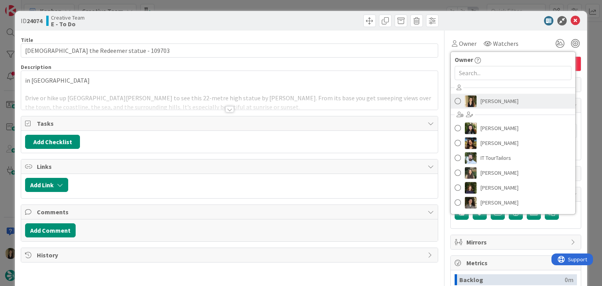
click at [484, 99] on span "[PERSON_NAME]" at bounding box center [500, 101] width 38 height 12
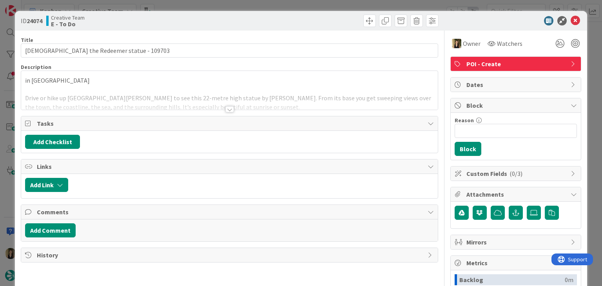
click at [268, 20] on div at bounding box center [335, 21] width 207 height 13
click at [254, 4] on div "ID 24074 Creative Team E - To Do Title 35 / 128 Christ the Redeemer statue - 10…" at bounding box center [301, 143] width 602 height 286
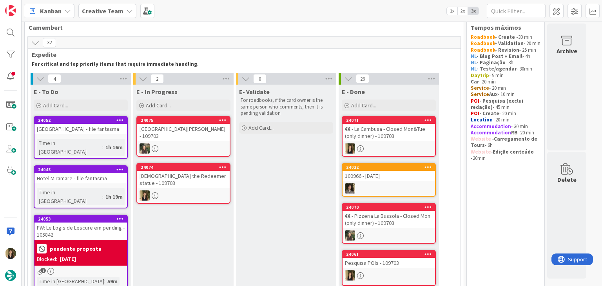
scroll to position [5, 0]
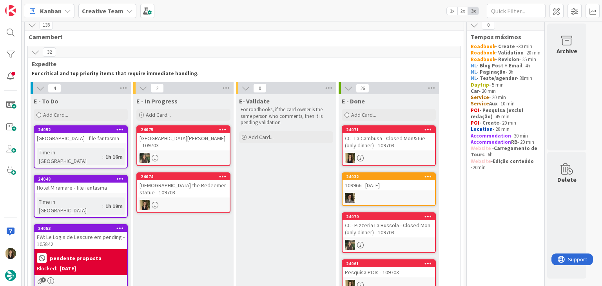
click at [198, 182] on div "Christ the Redeemer statue - 109703" at bounding box center [183, 188] width 93 height 17
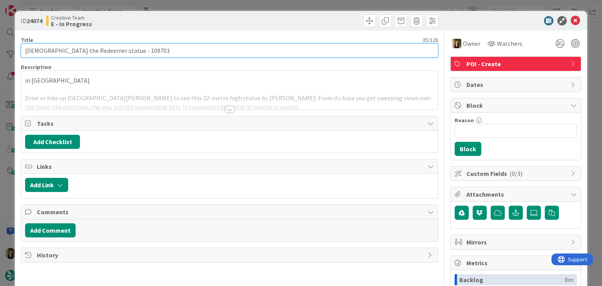
drag, startPoint x: 96, startPoint y: 50, endPoint x: 17, endPoint y: 49, distance: 78.4
click at [17, 49] on div "ID 24074 Creative Team E - In Progress Title 35 / 128 Christ the Redeemer statu…" at bounding box center [301, 210] width 572 height 399
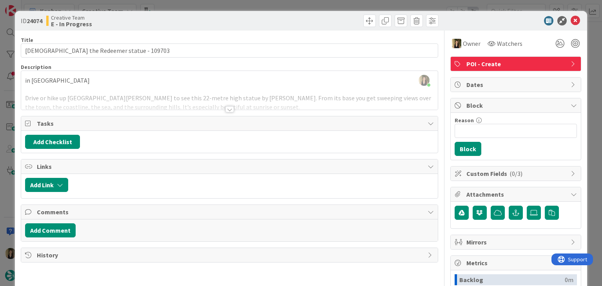
drag, startPoint x: 177, startPoint y: 22, endPoint x: 177, endPoint y: 11, distance: 10.6
click at [177, 20] on div "Creative Team E - In Progress" at bounding box center [136, 21] width 181 height 13
click at [177, 7] on div "ID 24074 Creative Team E - In Progress Title 35 / 128 Christ the Redeemer statu…" at bounding box center [301, 143] width 602 height 286
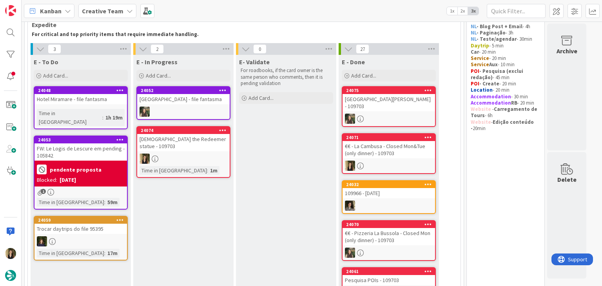
scroll to position [83, 0]
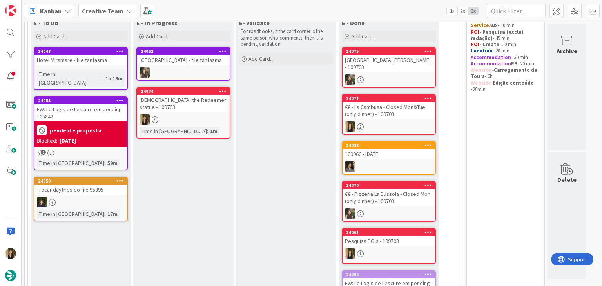
click at [198, 118] on div "24074 Christ the Redeemer statue - 109703 Time in Column : 1m" at bounding box center [183, 113] width 94 height 52
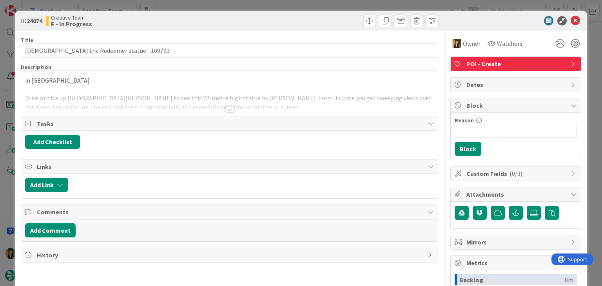
drag, startPoint x: 323, startPoint y: 11, endPoint x: 321, endPoint y: 7, distance: 4.6
click at [323, 10] on div "ID 24074 Creative Team E - In Progress Title 35 / 128 Christ the Redeemer statu…" at bounding box center [301, 143] width 602 height 286
click at [321, 4] on div "ID 24074 Creative Team E - In Progress Title 35 / 128 Christ the Redeemer statu…" at bounding box center [301, 143] width 602 height 286
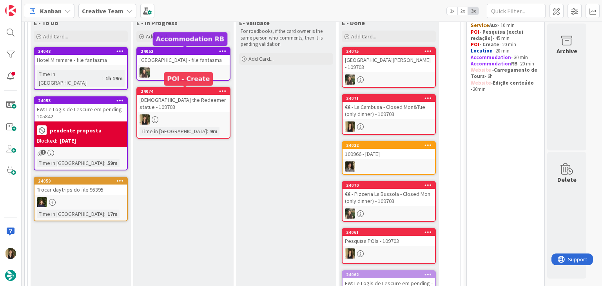
click at [163, 114] on div at bounding box center [183, 119] width 93 height 10
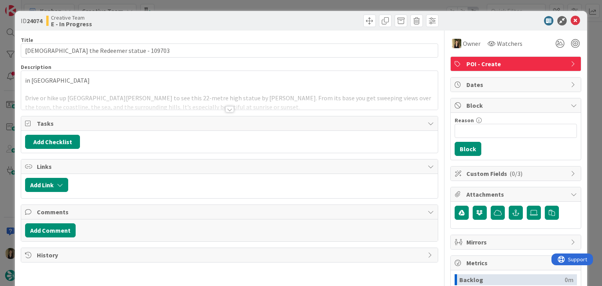
click at [297, 20] on div at bounding box center [335, 21] width 207 height 13
click at [295, 6] on div "ID 24074 Creative Team E - In Progress Title 35 / 128 Christ the Redeemer statu…" at bounding box center [301, 143] width 602 height 286
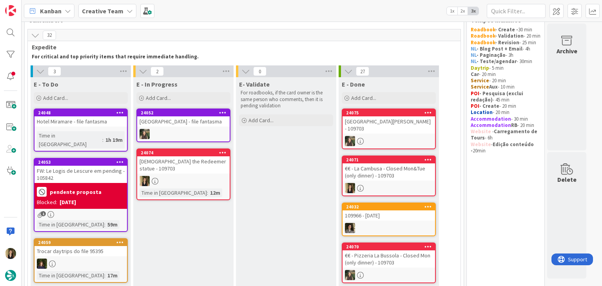
scroll to position [5, 0]
